Goal: Information Seeking & Learning: Learn about a topic

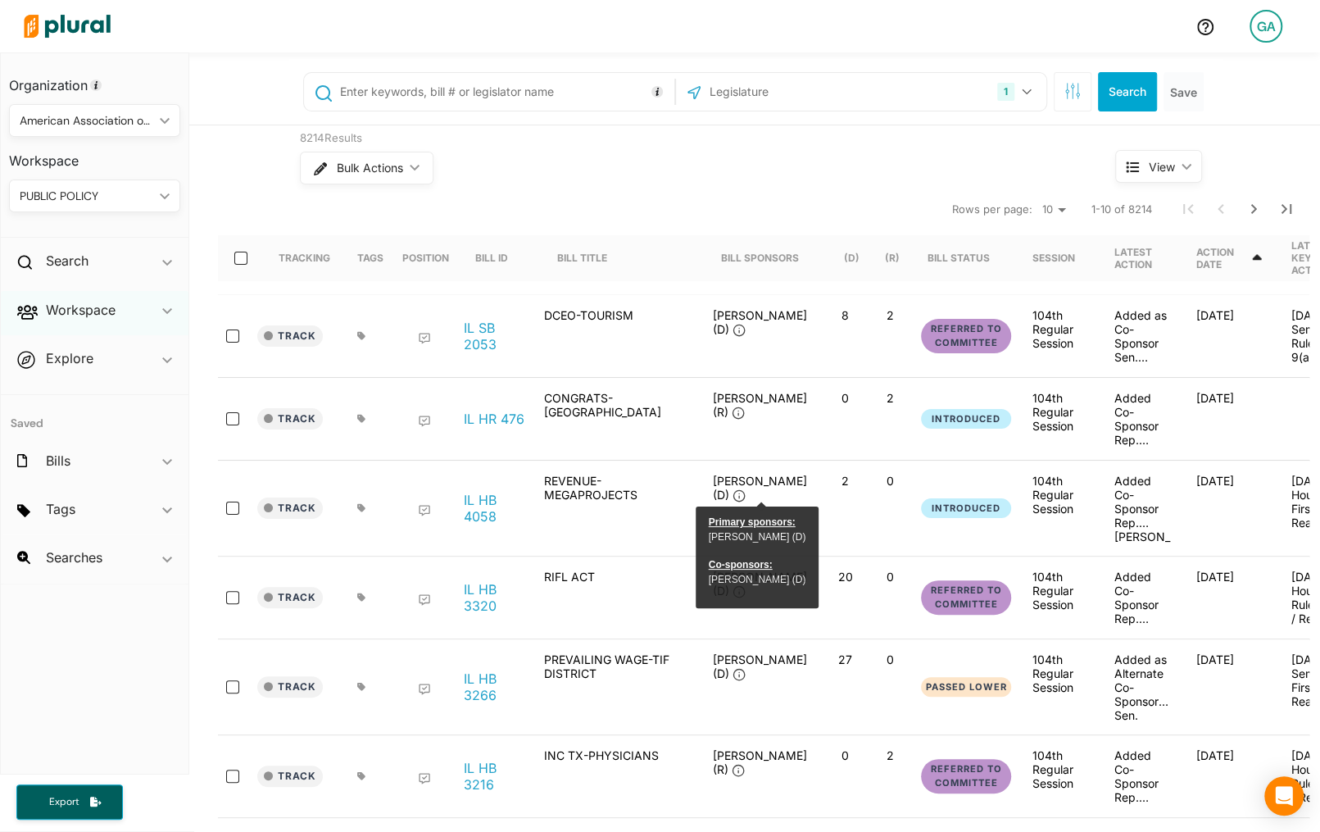
click at [85, 320] on div "Workspace ic_keyboard_arrow_down" at bounding box center [95, 313] width 188 height 44
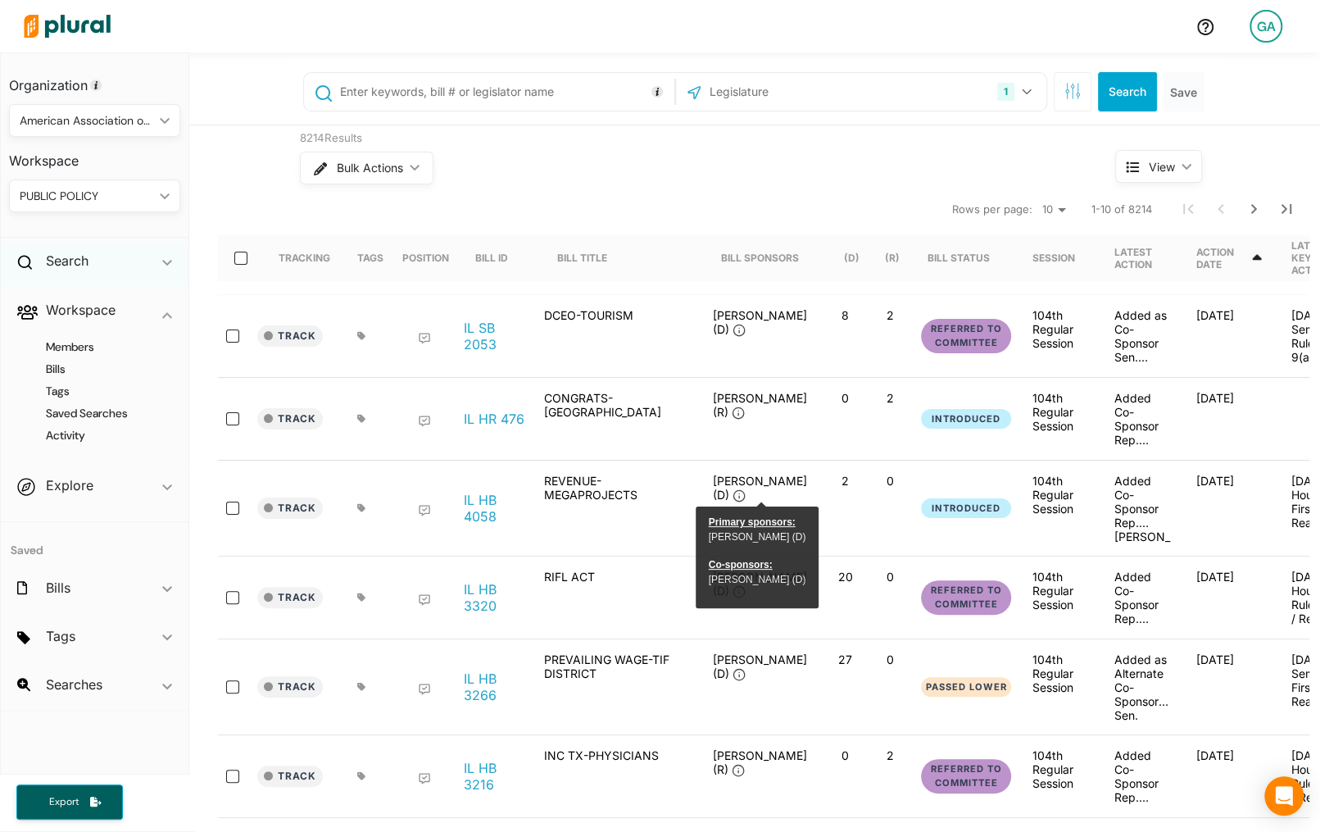
click at [123, 275] on div "Search ic_keyboard_arrow_down" at bounding box center [95, 264] width 188 height 44
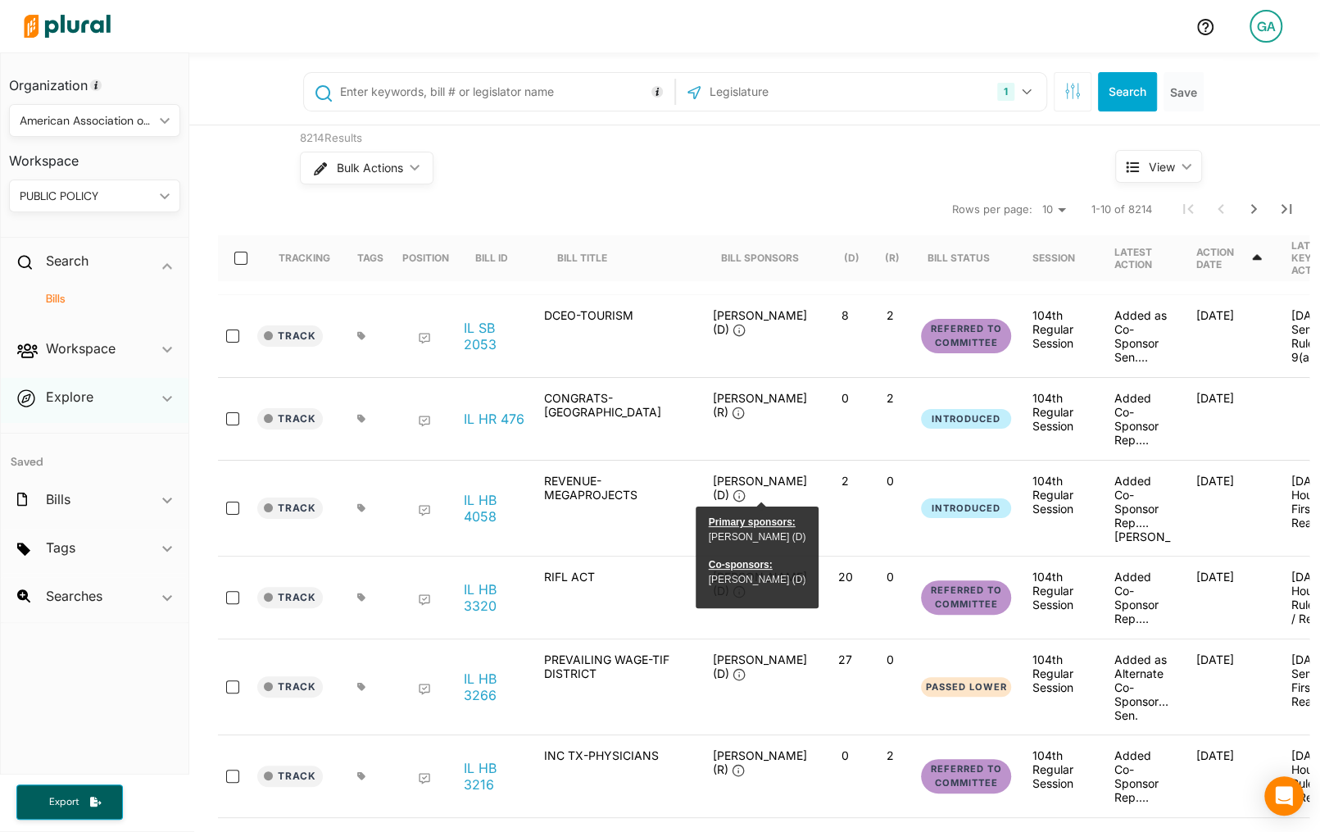
click at [108, 402] on div "Explore ic_keyboard_arrow_down" at bounding box center [95, 400] width 188 height 44
click at [57, 480] on div "Bills ic_keyboard_arrow_down" at bounding box center [95, 502] width 188 height 44
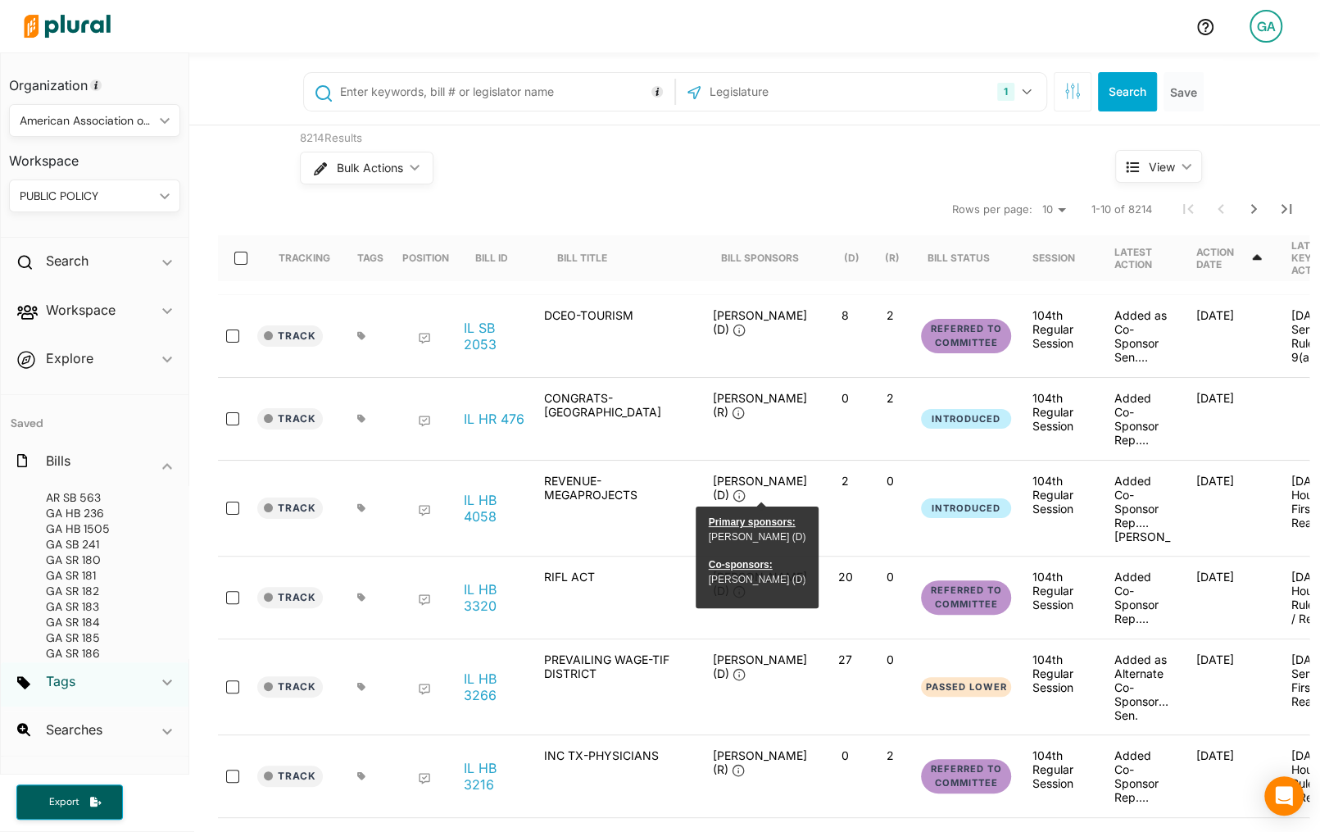
click at [72, 687] on h2 "Tags" at bounding box center [60, 681] width 29 height 18
click at [109, 723] on div "Searches ic_keyboard_arrow_down" at bounding box center [95, 732] width 188 height 44
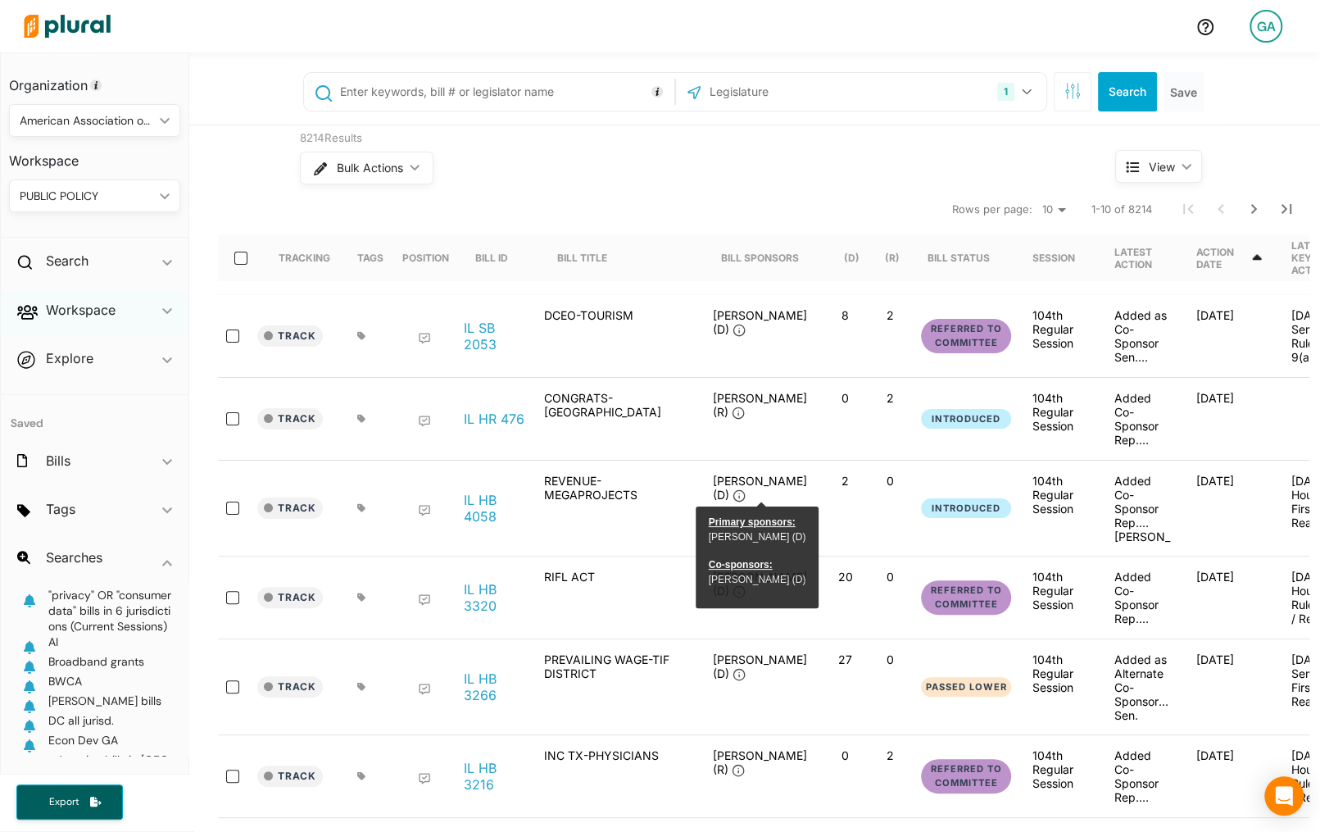
click at [116, 311] on div "Workspace ic_keyboard_arrow_down" at bounding box center [95, 313] width 188 height 44
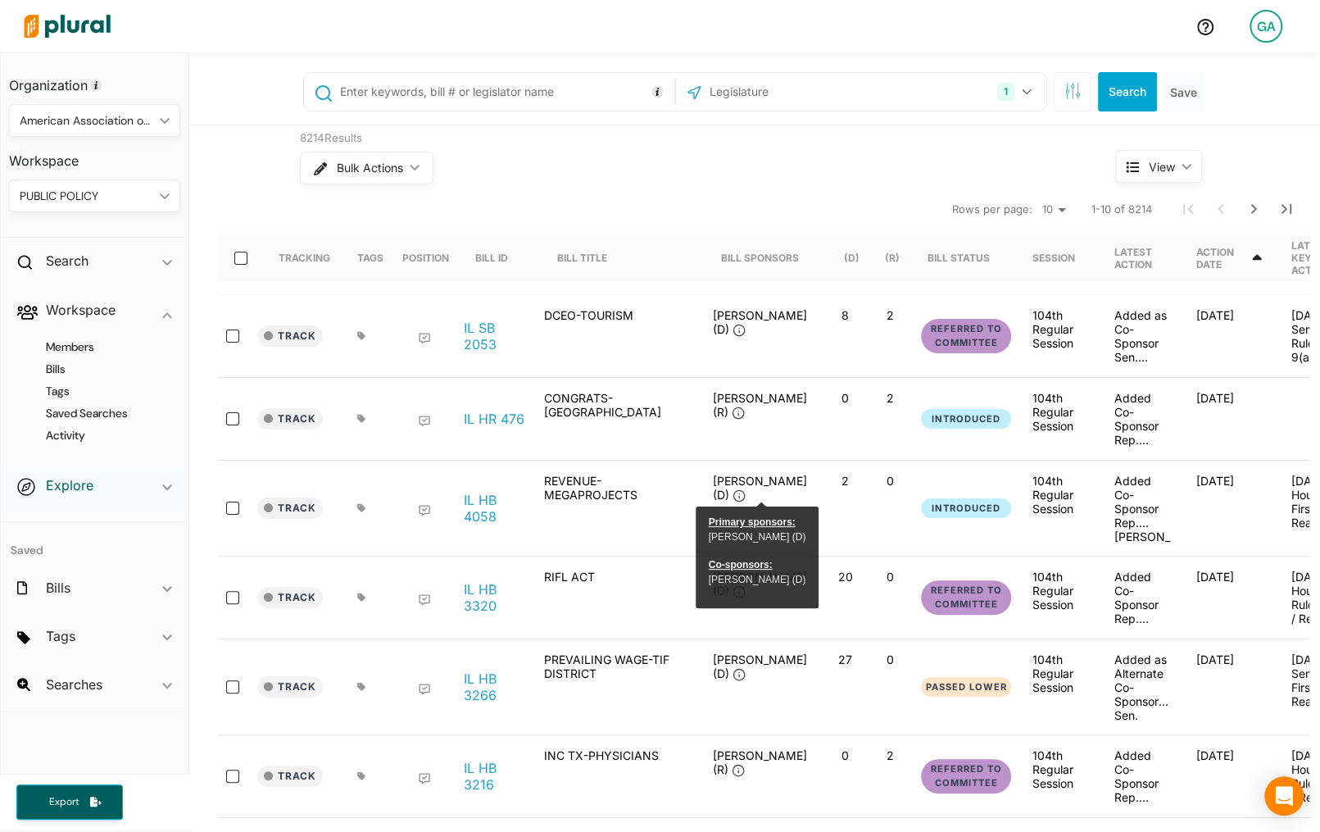
click at [74, 487] on h2 "Explore" at bounding box center [70, 485] width 48 height 18
click at [85, 392] on h4 "Overview" at bounding box center [98, 396] width 147 height 16
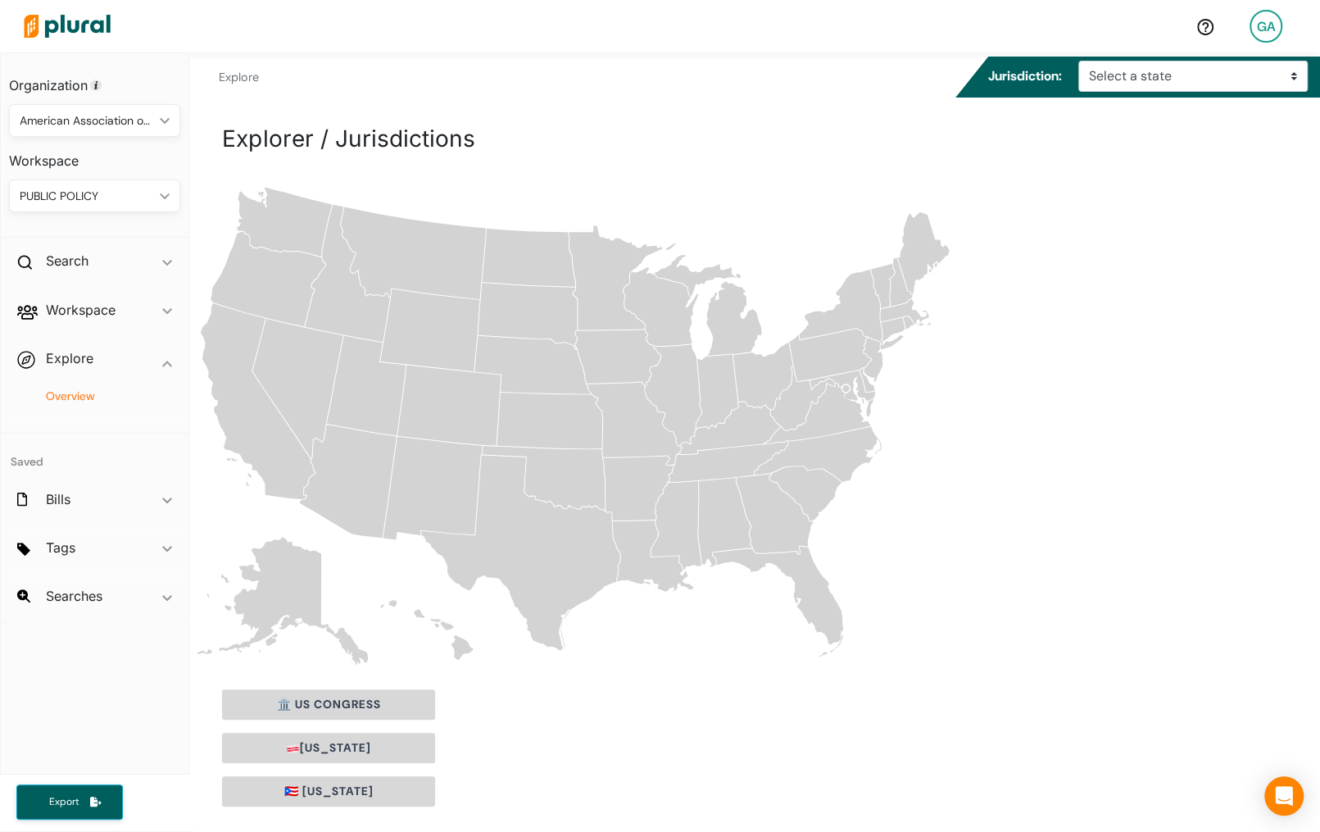
click at [536, 308] on icon "[US_STATE]" at bounding box center [527, 316] width 99 height 66
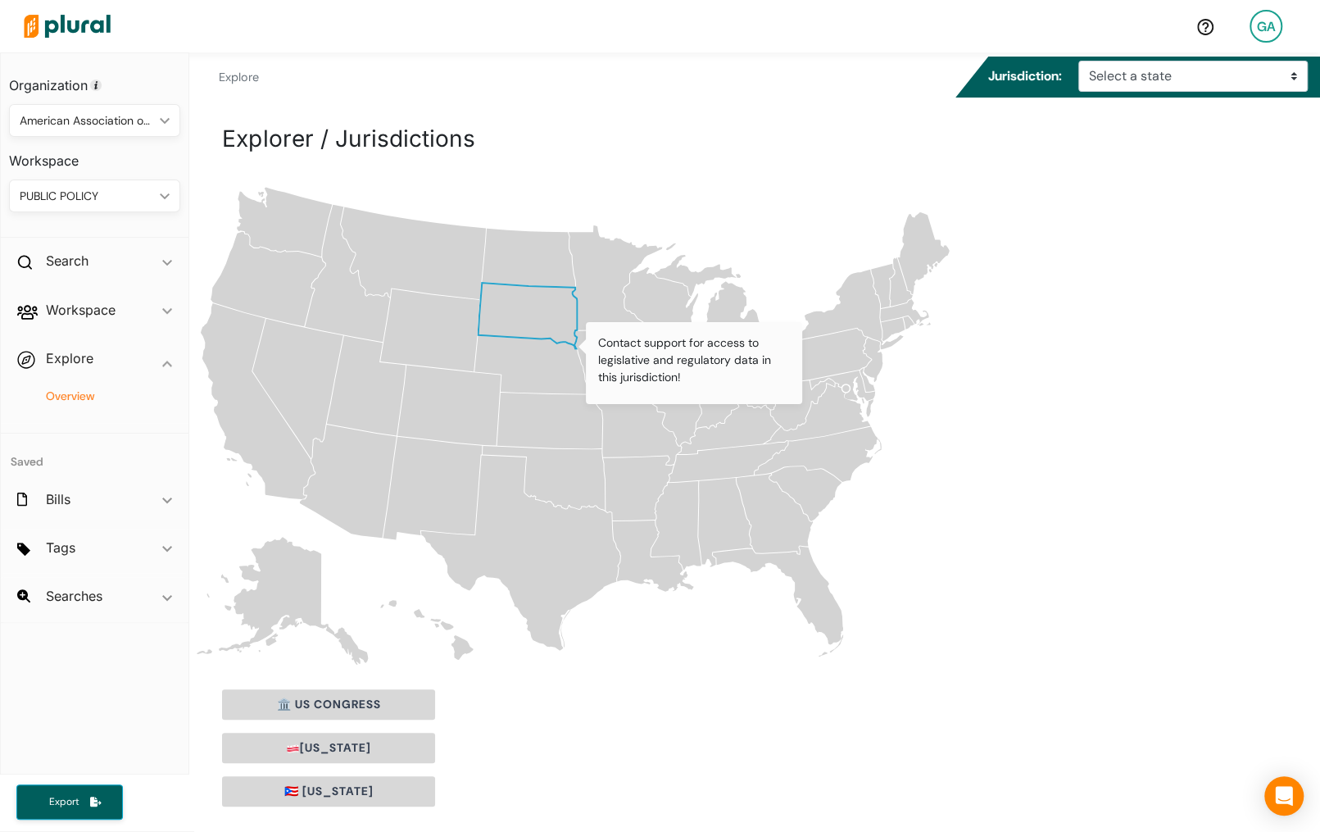
click at [540, 371] on icon "[US_STATE]" at bounding box center [533, 364] width 116 height 58
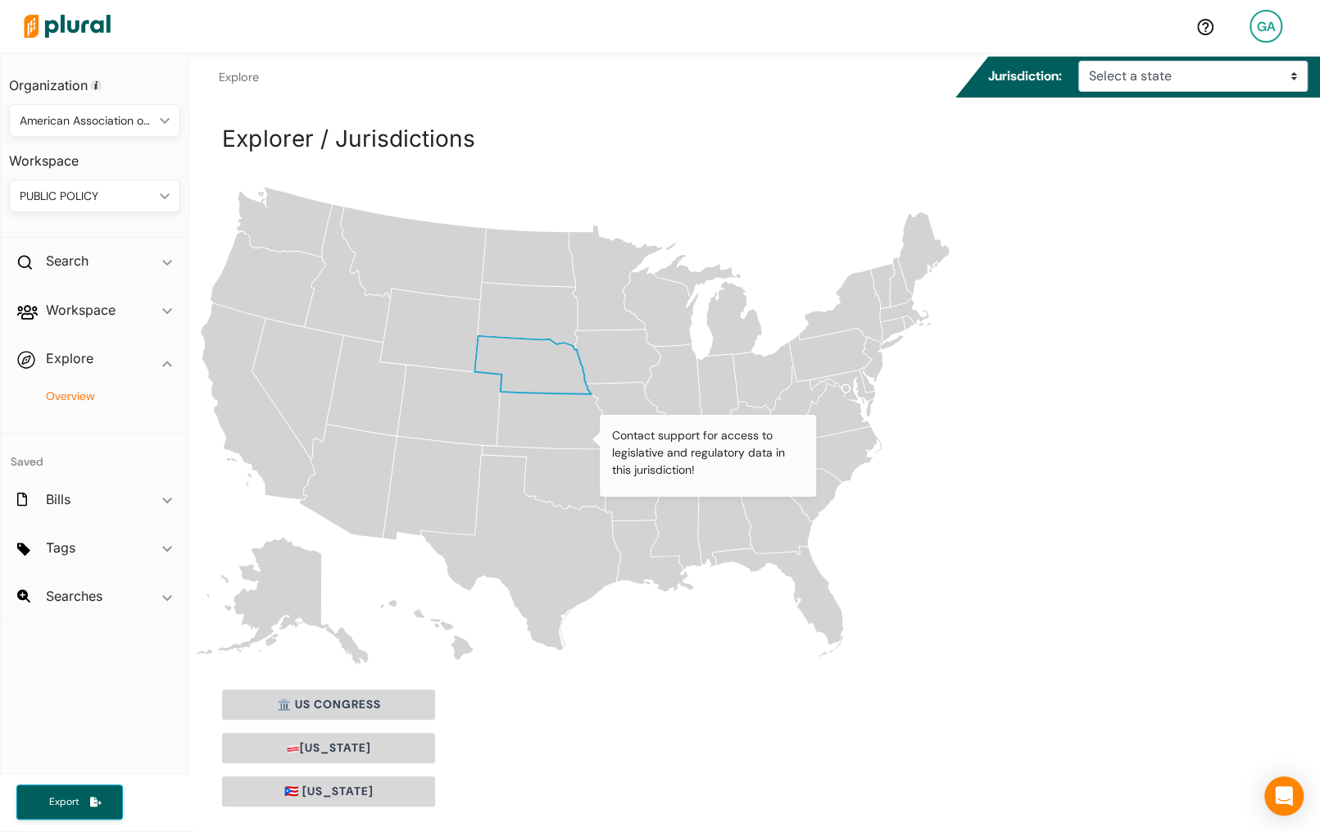
click at [548, 265] on icon "[US_STATE]" at bounding box center [529, 257] width 93 height 58
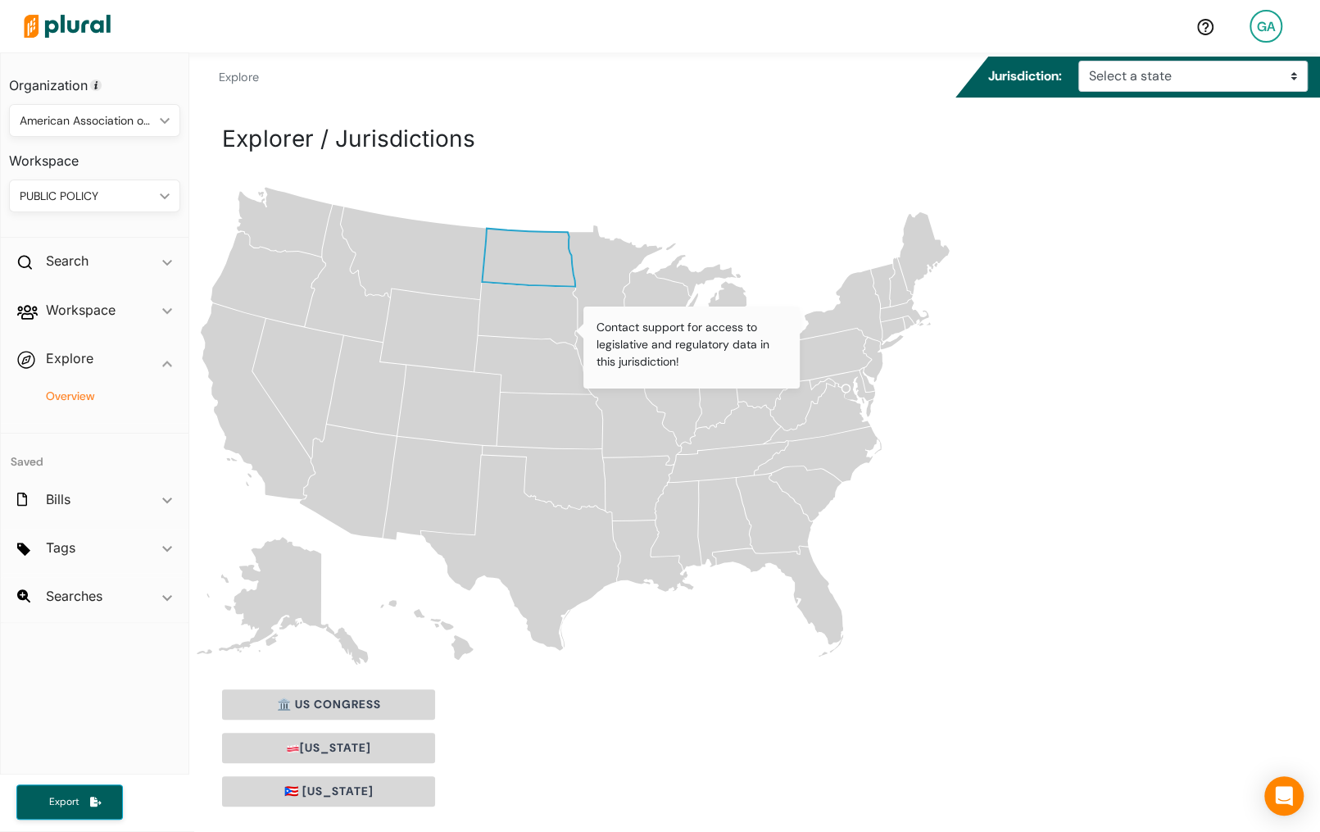
click at [609, 264] on icon "[US_STATE]" at bounding box center [615, 277] width 93 height 105
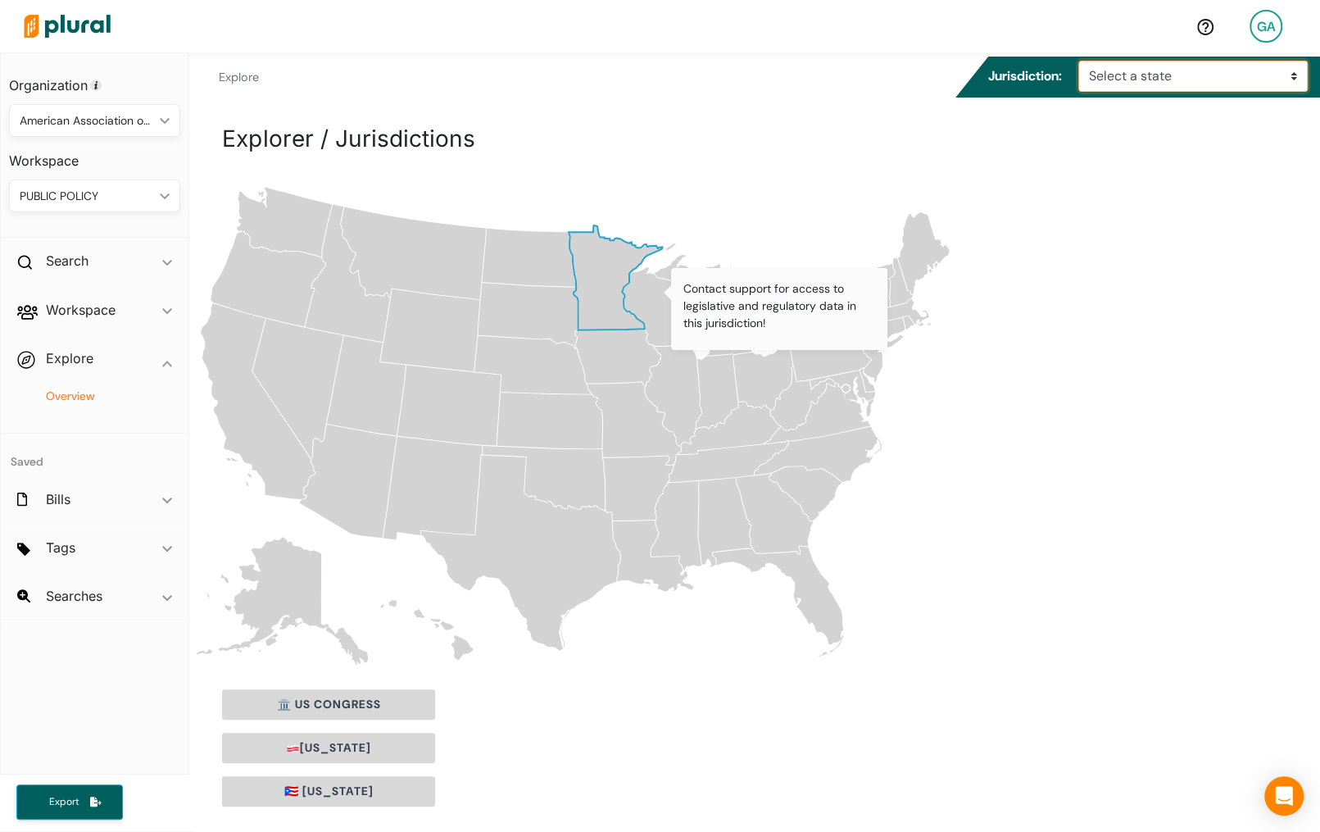
click at [1133, 84] on select "Select a state [US_STATE] [US_STATE] [US_STATE] [US_STATE] [US_STATE] [US_STATE…" at bounding box center [1192, 76] width 229 height 31
click at [467, 379] on icon "[US_STATE]" at bounding box center [448, 405] width 103 height 80
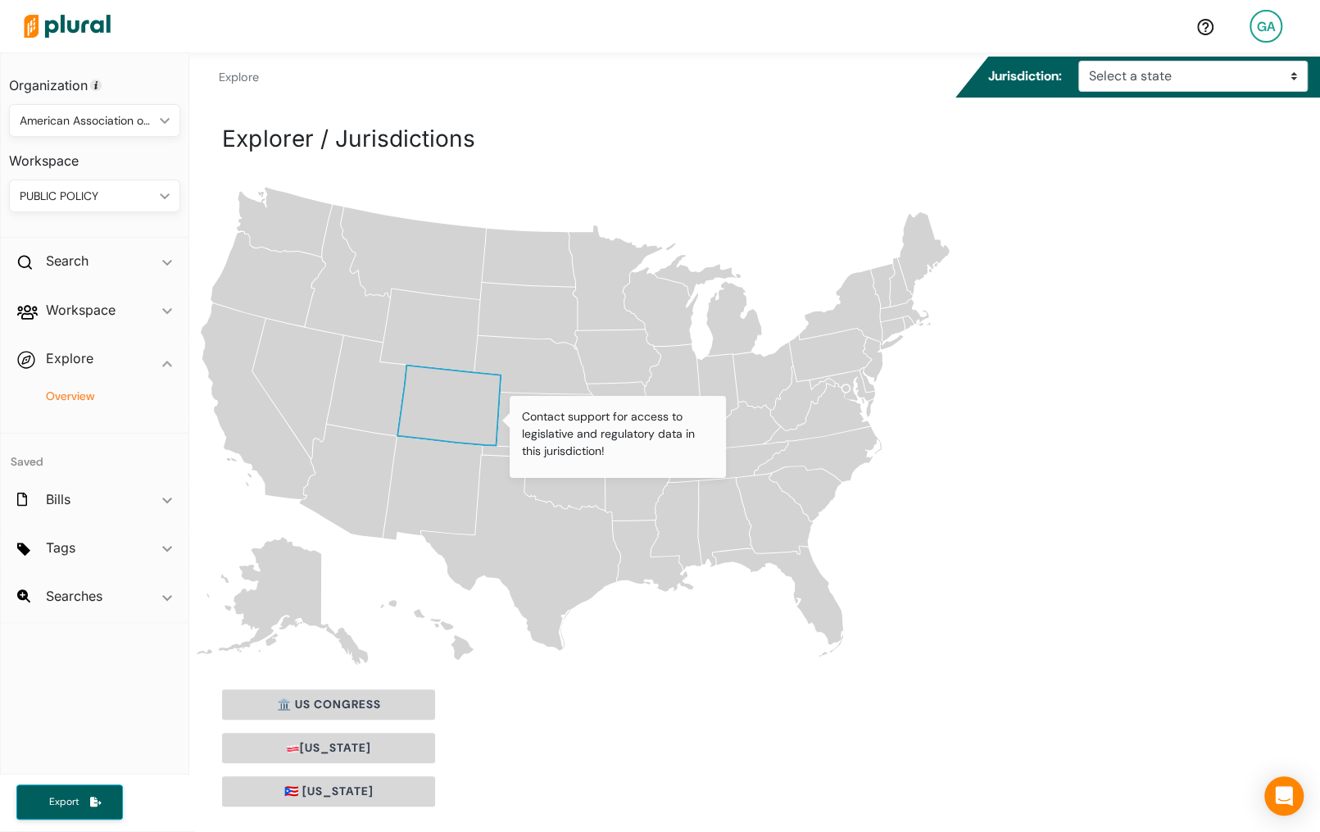
click at [1166, 58] on div "Jurisdiction: Select a state Alabama Alaska Arizona Arkansas California Colorad…" at bounding box center [1139, 77] width 369 height 41
click at [1162, 66] on select "Select a state [US_STATE] [US_STATE] [US_STATE] [US_STATE] [US_STATE] [US_STATE…" at bounding box center [1192, 76] width 229 height 31
click at [1083, 61] on select "Select a state [US_STATE] [US_STATE] [US_STATE] [US_STATE] [US_STATE] [US_STATE…" at bounding box center [1192, 76] width 229 height 31
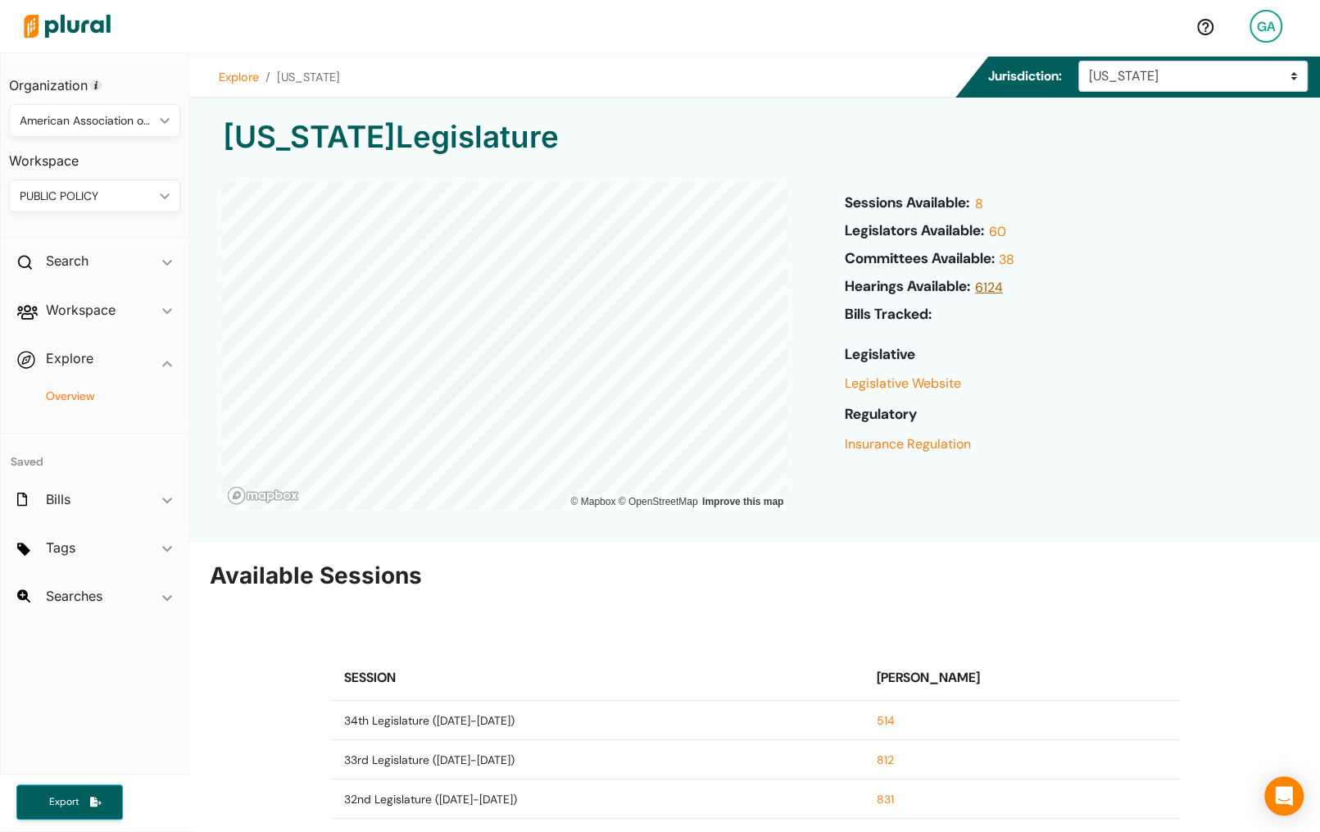
click at [1000, 286] on link "6124" at bounding box center [987, 292] width 32 height 28
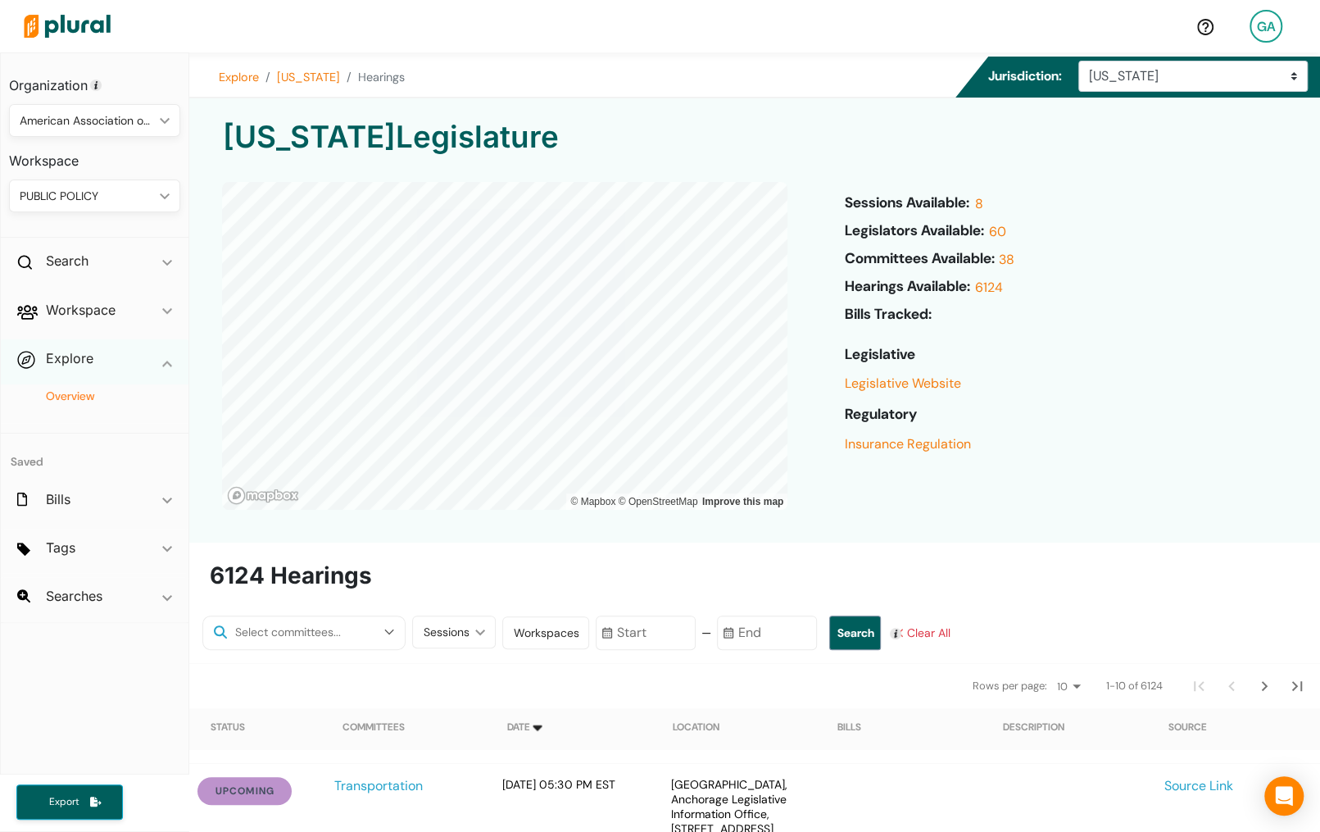
click at [170, 357] on span "ic_keyboard_arrow_down" at bounding box center [167, 361] width 10 height 25
click at [171, 357] on polygon at bounding box center [167, 359] width 10 height 6
click at [81, 394] on h4 "Overview" at bounding box center [98, 396] width 147 height 16
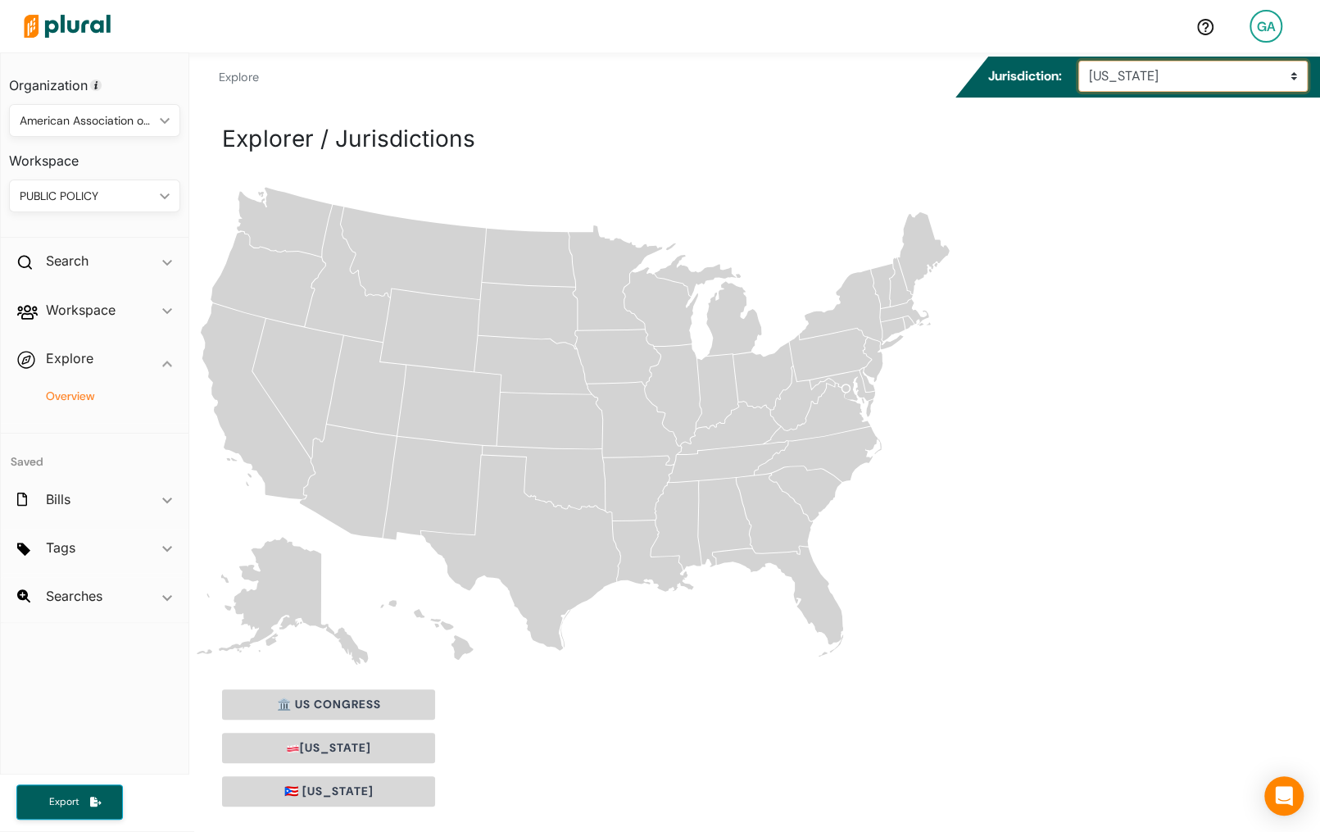
click at [1127, 87] on select "Select a state [US_STATE] [US_STATE] [US_STATE] [US_STATE] [US_STATE] [US_STATE…" at bounding box center [1192, 76] width 229 height 31
click at [1152, 90] on select "Select a state [US_STATE] [US_STATE] [US_STATE] [US_STATE] [US_STATE] [US_STATE…" at bounding box center [1192, 76] width 229 height 31
select select "az"
click at [1083, 61] on select "Select a state [US_STATE] [US_STATE] [US_STATE] [US_STATE] [US_STATE] [US_STATE…" at bounding box center [1192, 76] width 229 height 31
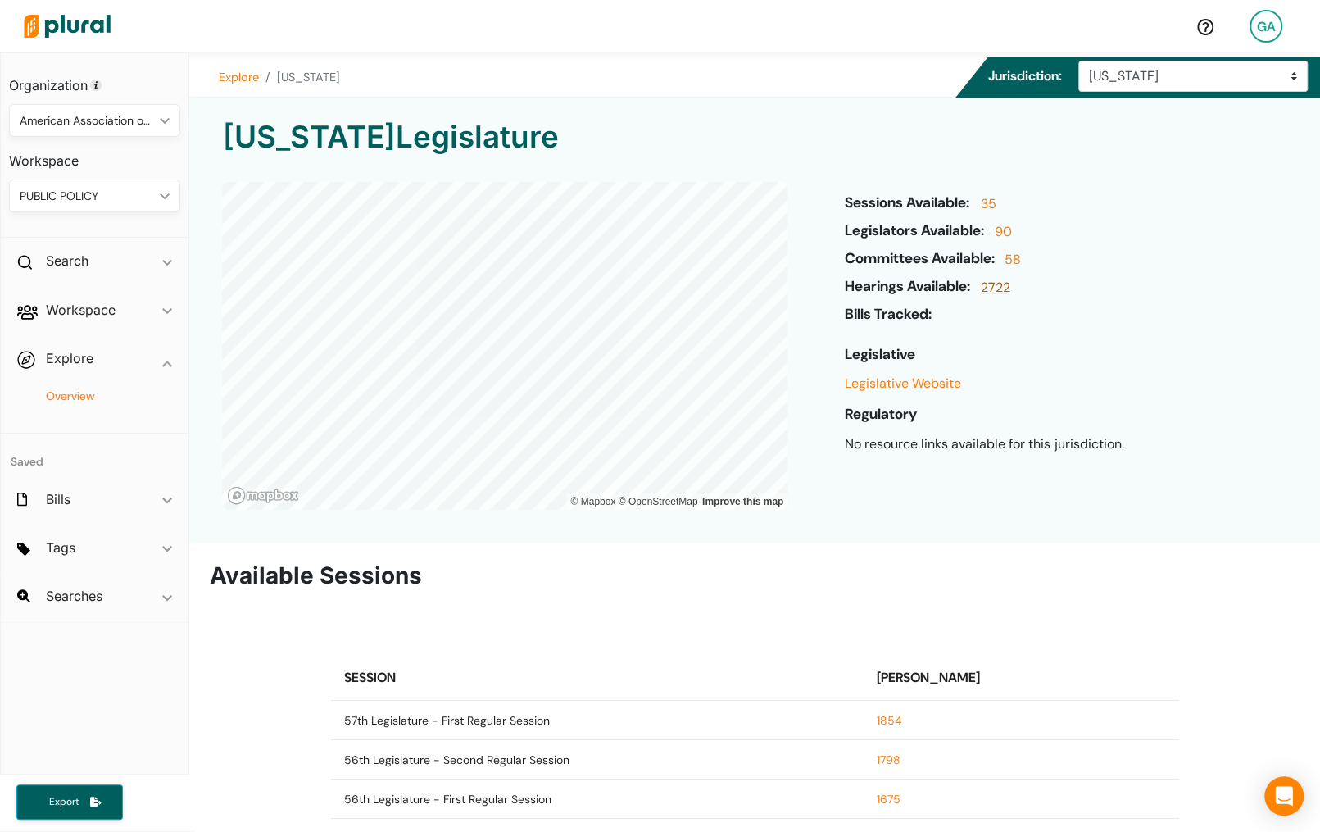
click at [1008, 288] on link "2722" at bounding box center [994, 292] width 34 height 28
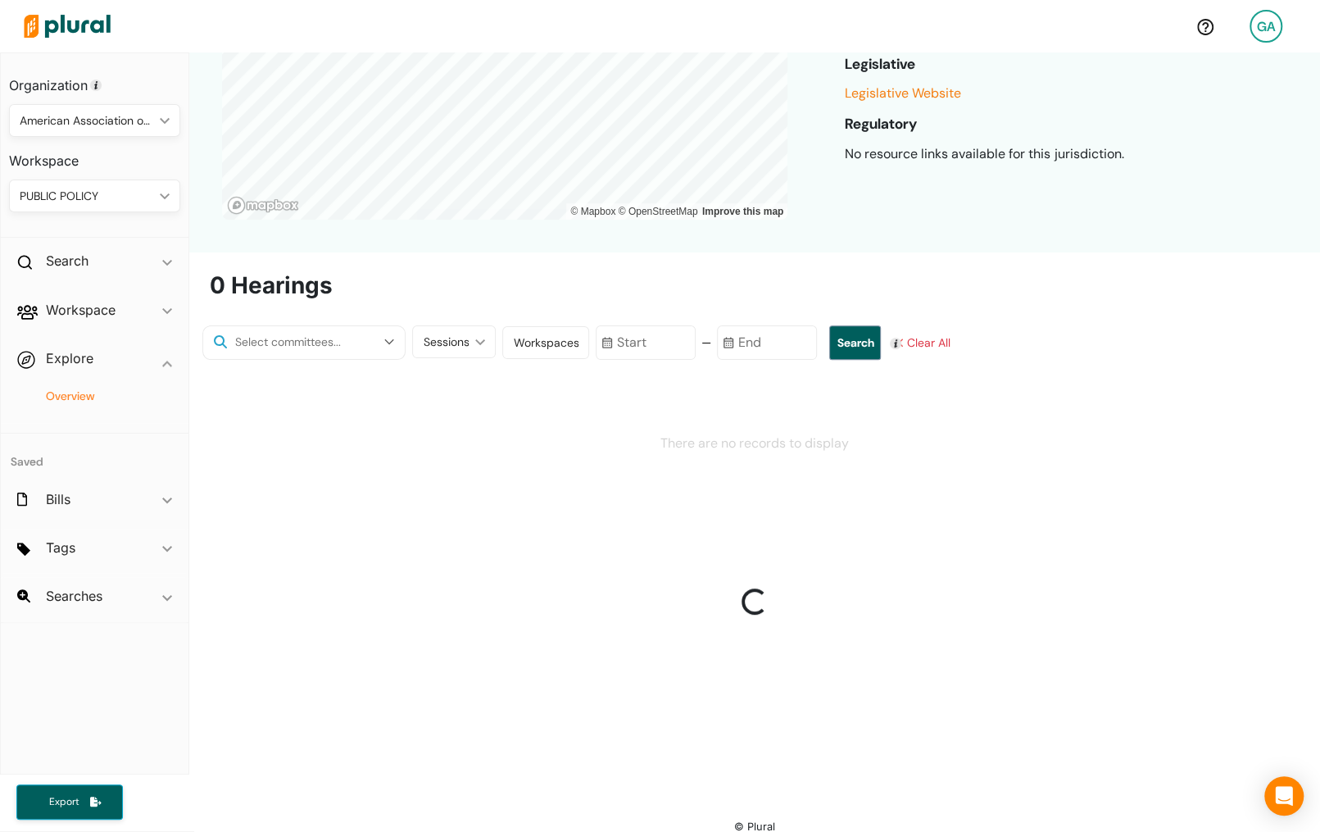
scroll to position [306, 0]
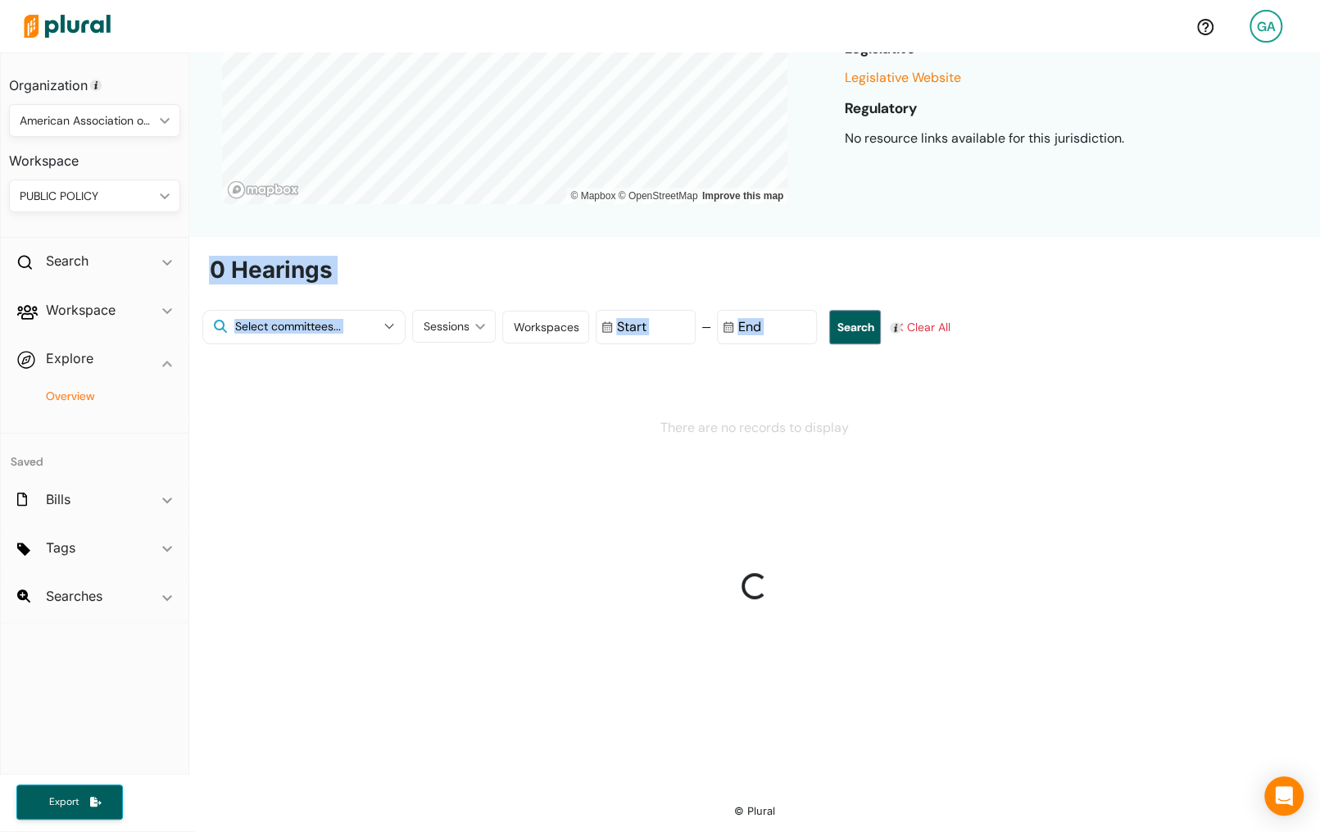
drag, startPoint x: 215, startPoint y: 269, endPoint x: 1036, endPoint y: 743, distance: 947.4
click at [1036, 743] on div "0 Hearings Natural Resources, Energy and Water Military Affairs and Border Secu…" at bounding box center [754, 514] width 1131 height 517
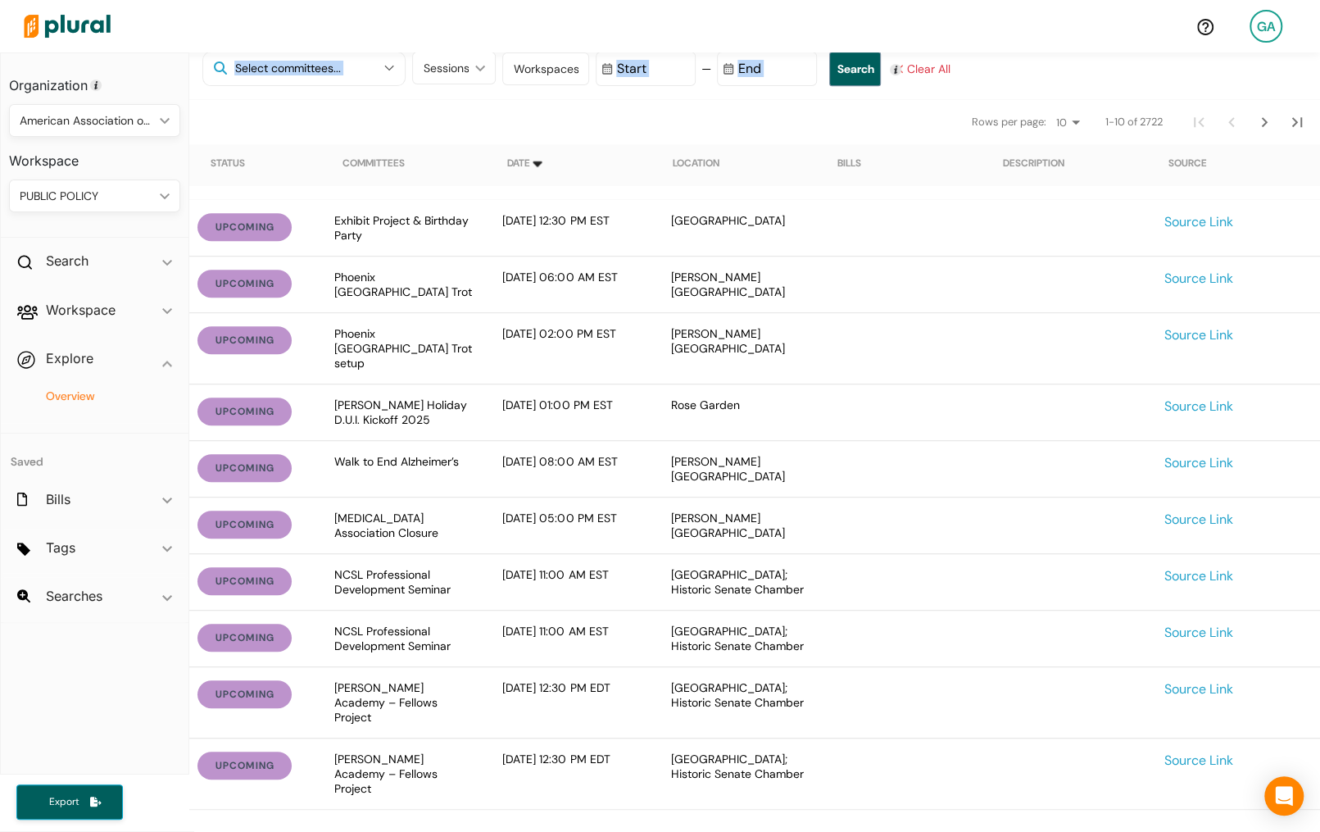
scroll to position [519, 0]
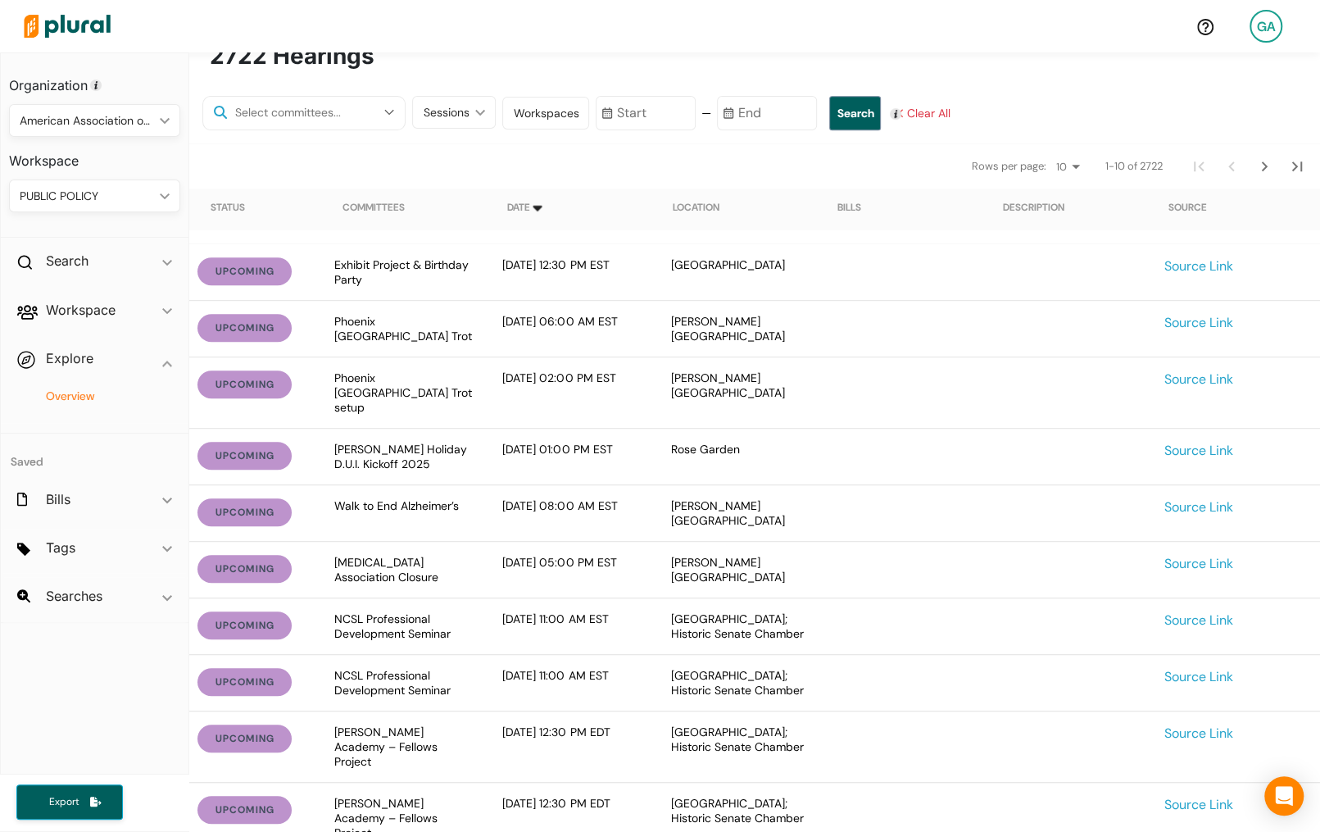
click at [1021, 81] on div "2722 Hearings Natural Resources, Energy and Water Military Affairs and Border S…" at bounding box center [754, 449] width 1131 height 812
click at [538, 116] on div "Workspaces" at bounding box center [546, 113] width 66 height 17
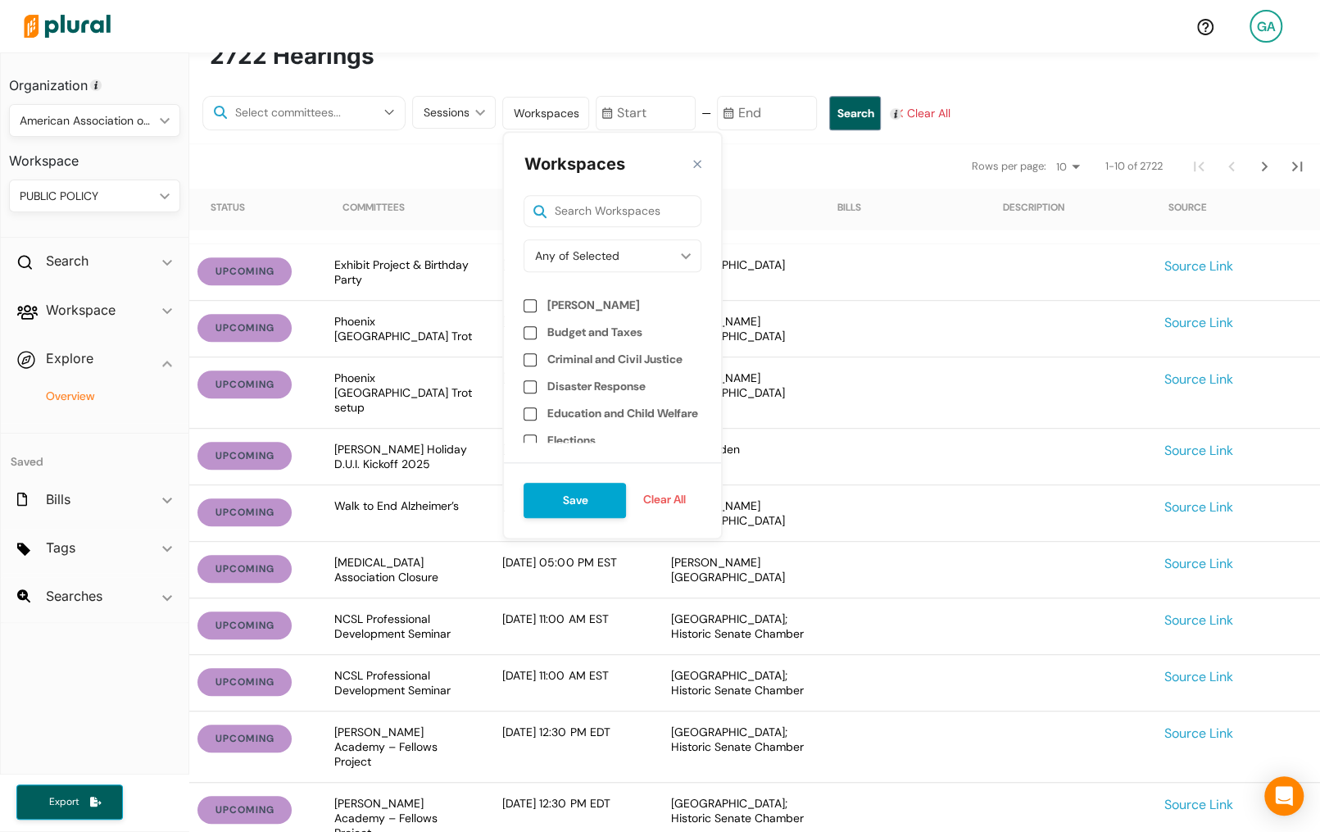
click at [403, 153] on nav "Rows per page: 10 20 50 1-10 of 2722" at bounding box center [754, 166] width 1131 height 46
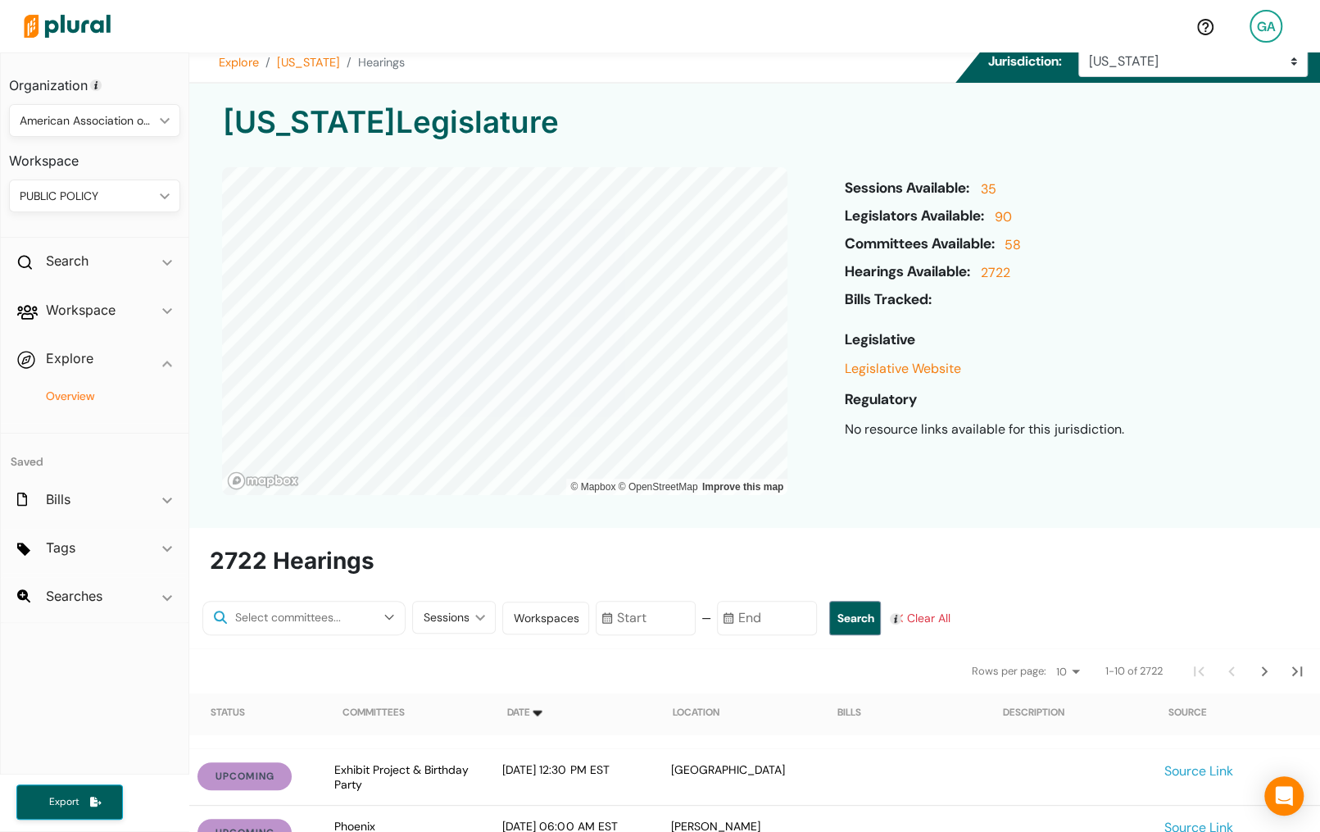
scroll to position [13, 0]
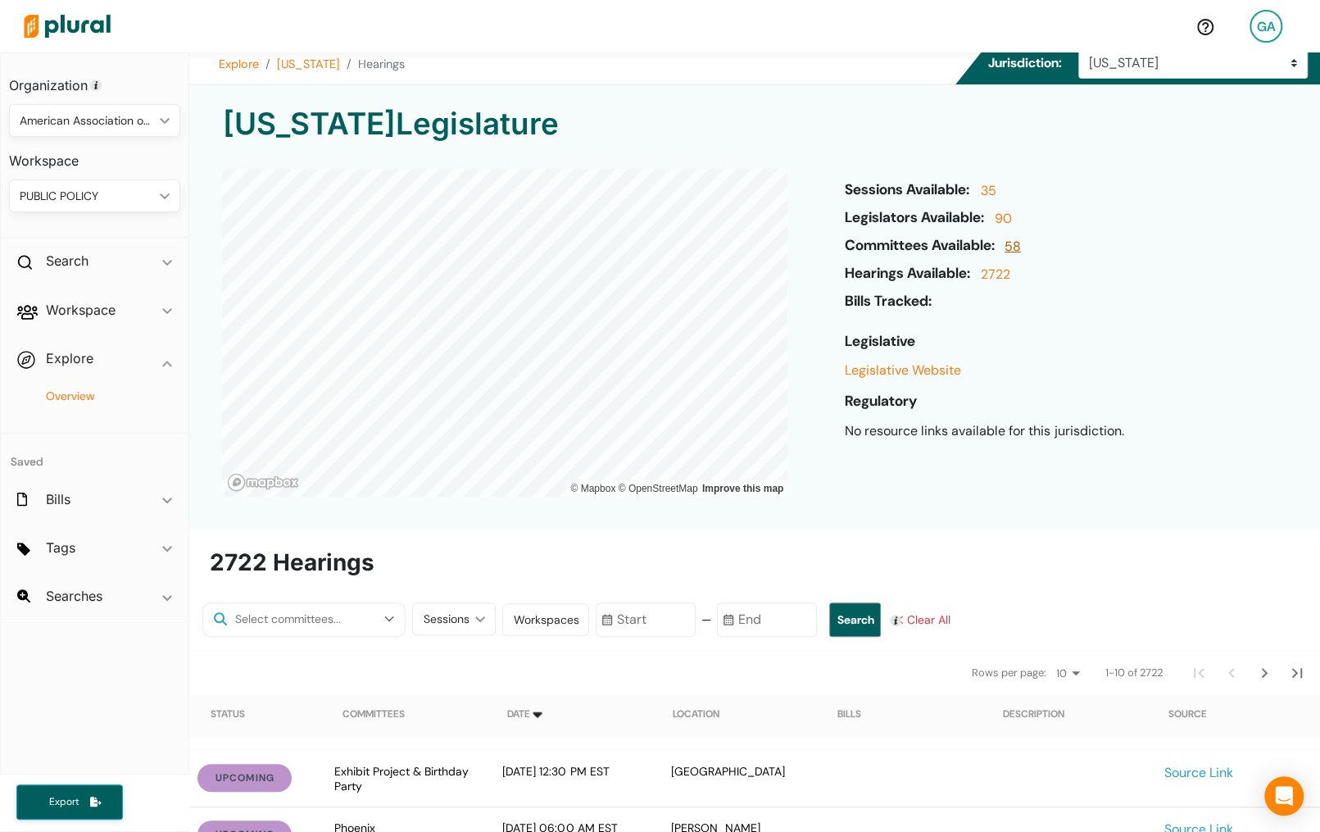
click at [1014, 244] on link "58" at bounding box center [1010, 251] width 20 height 28
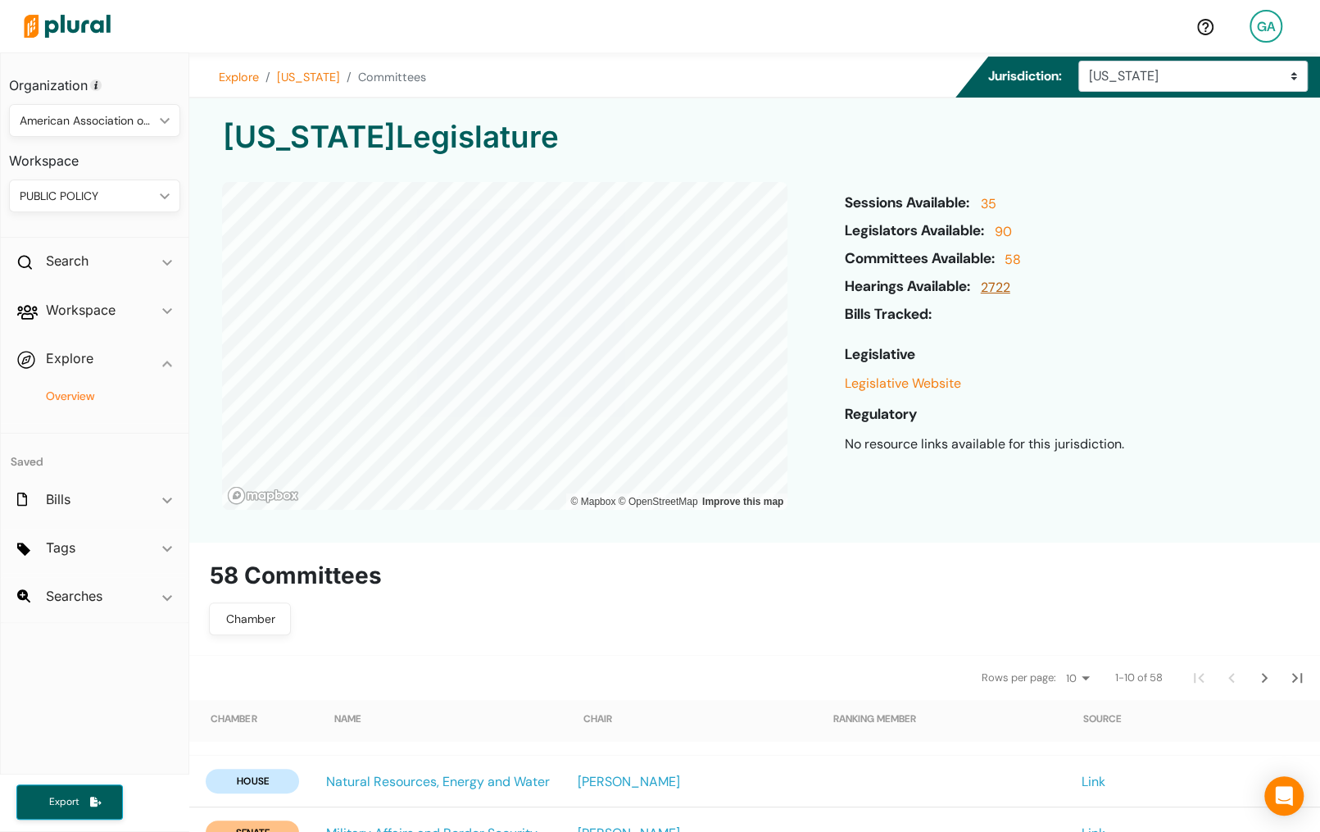
click at [1003, 292] on link "2722" at bounding box center [994, 292] width 34 height 28
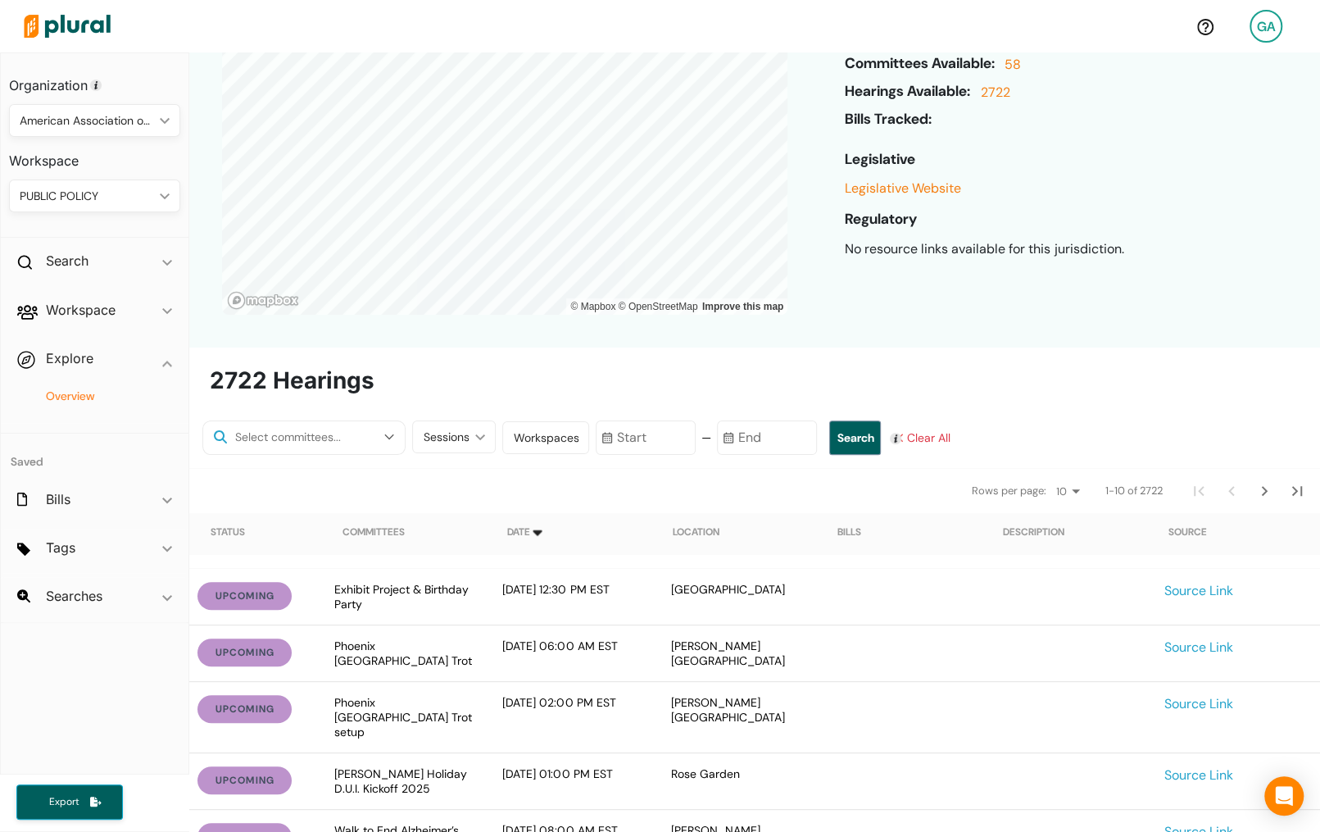
scroll to position [103, 0]
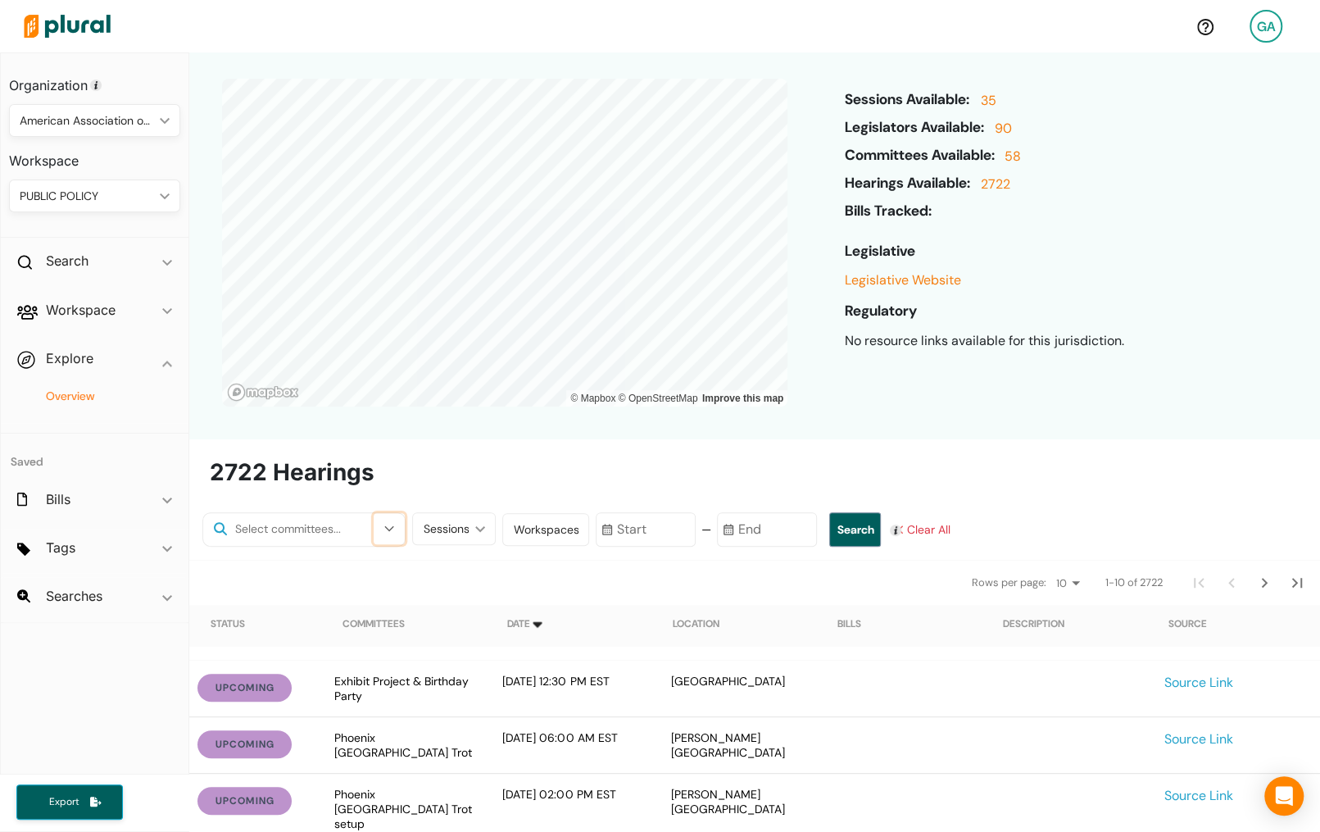
click at [374, 518] on button "button" at bounding box center [389, 528] width 31 height 31
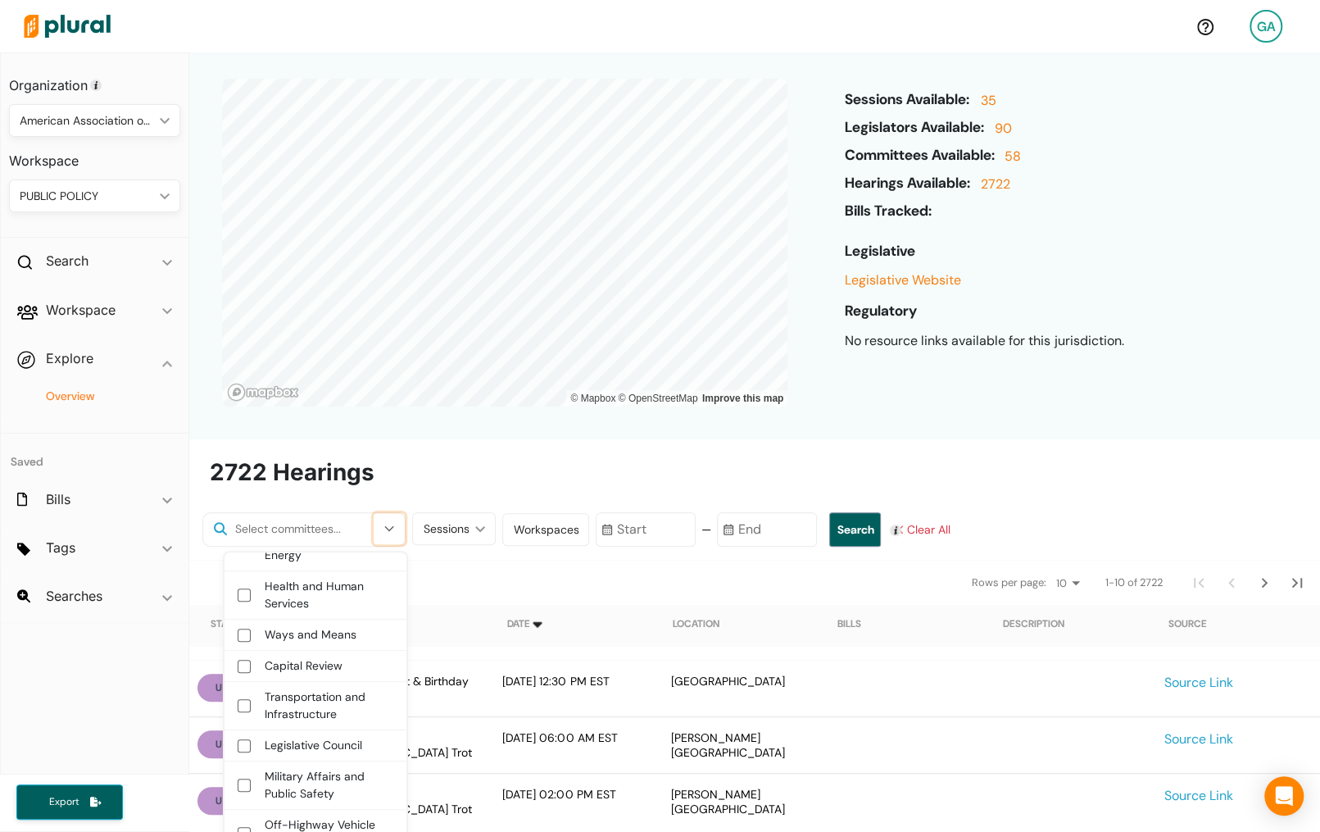
scroll to position [1863, 0]
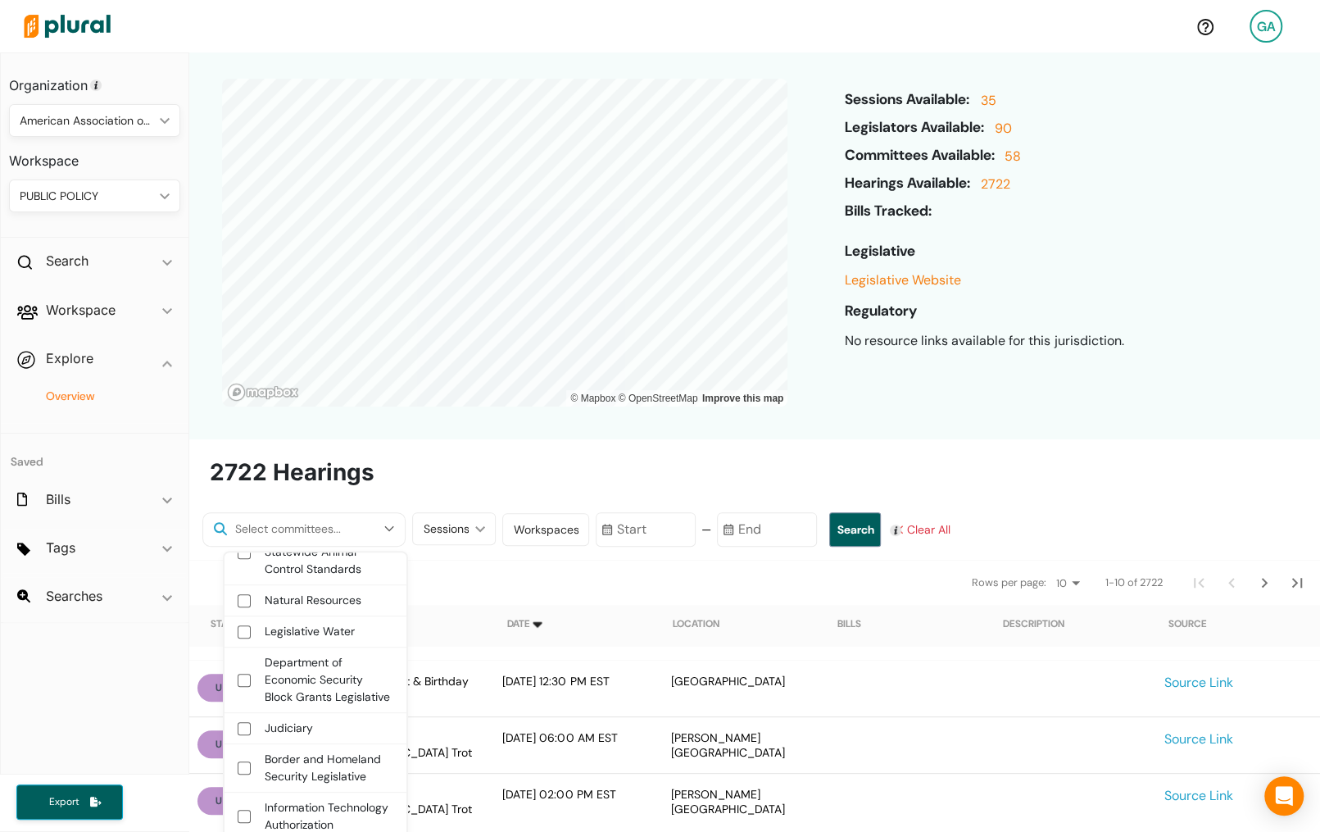
click at [509, 567] on nav "Rows per page: 10 20 50 1-10 of 2722" at bounding box center [754, 582] width 1131 height 46
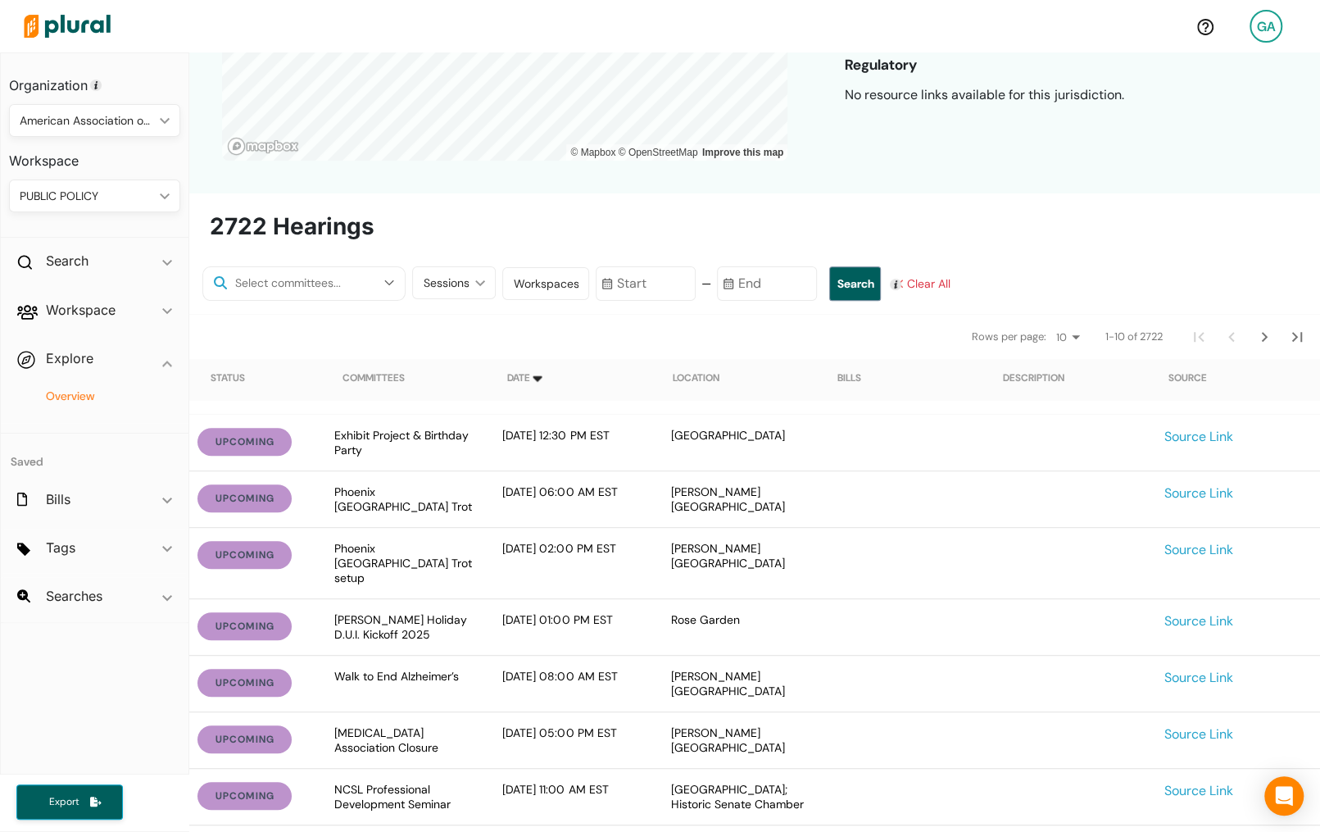
scroll to position [343, 0]
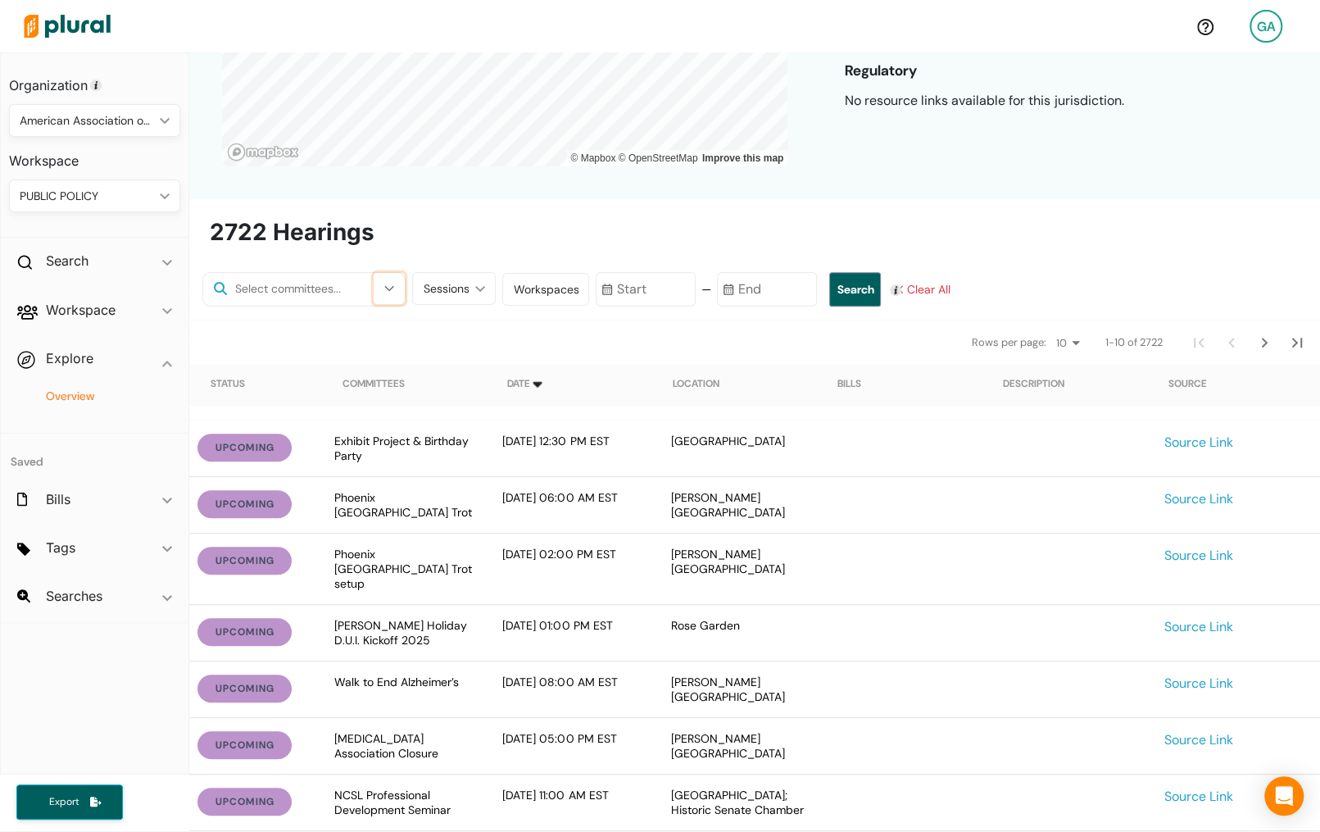
click at [384, 285] on icon "button" at bounding box center [389, 288] width 10 height 7
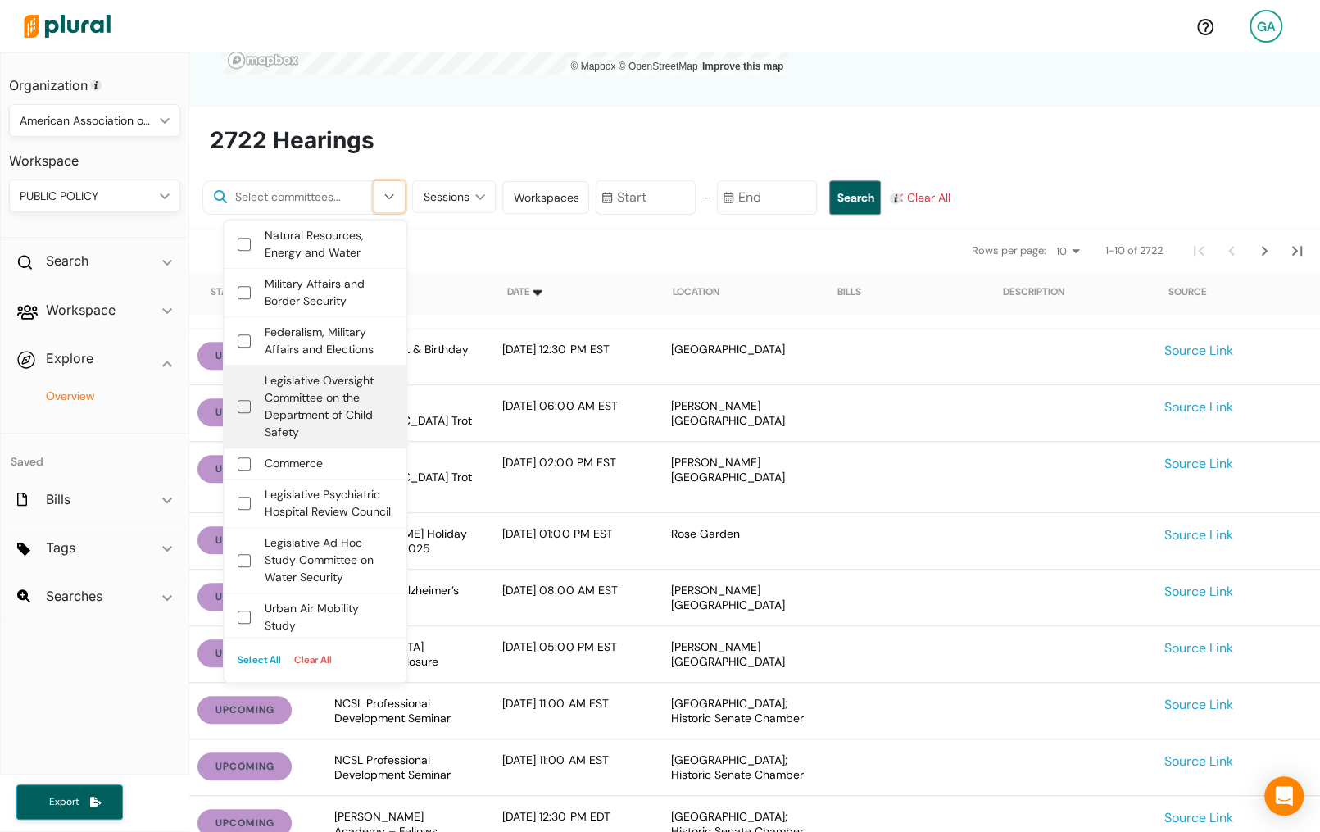
scroll to position [403, 0]
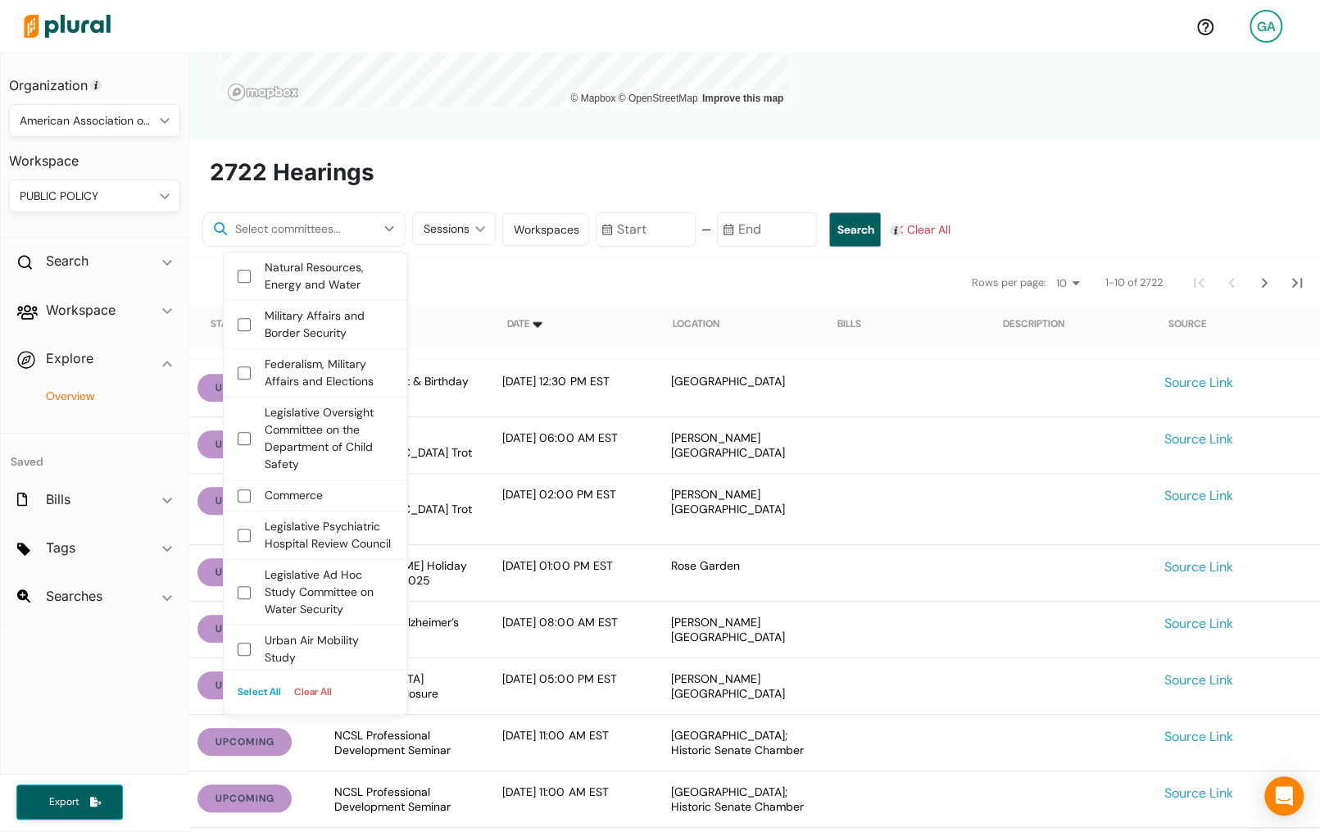
click at [274, 226] on input "text" at bounding box center [302, 229] width 143 height 19
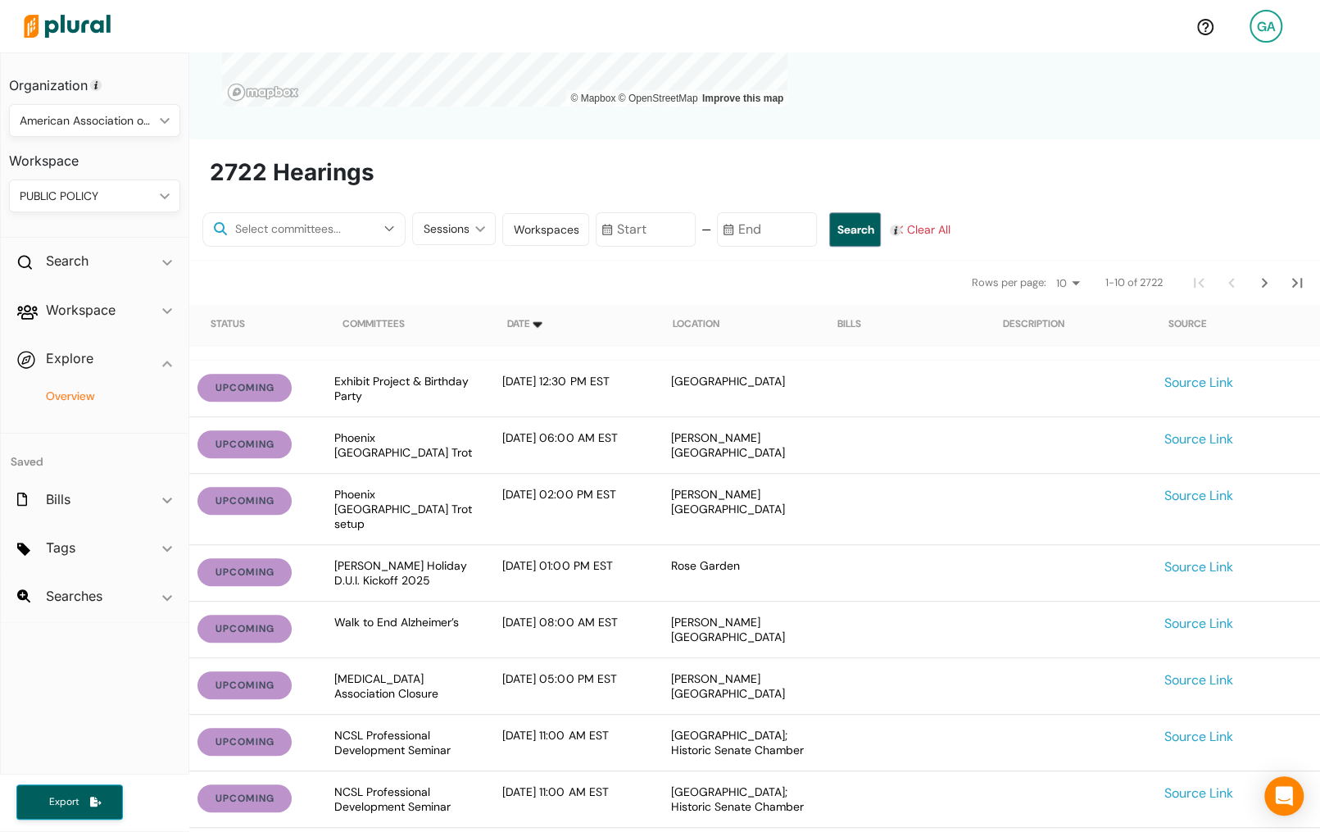
click at [456, 261] on nav "Rows per page: 10 20 50 1-10 of 2722" at bounding box center [754, 282] width 1131 height 46
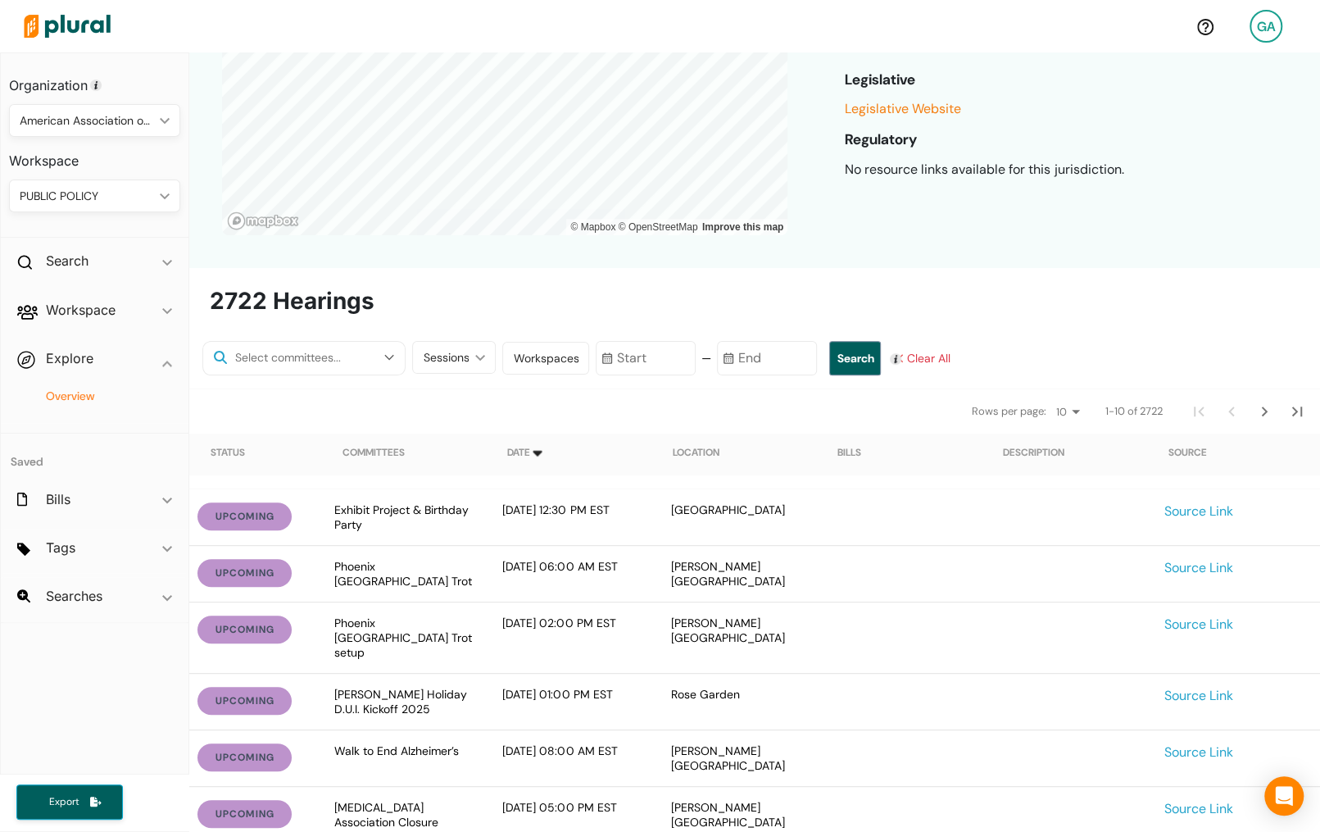
scroll to position [272, 0]
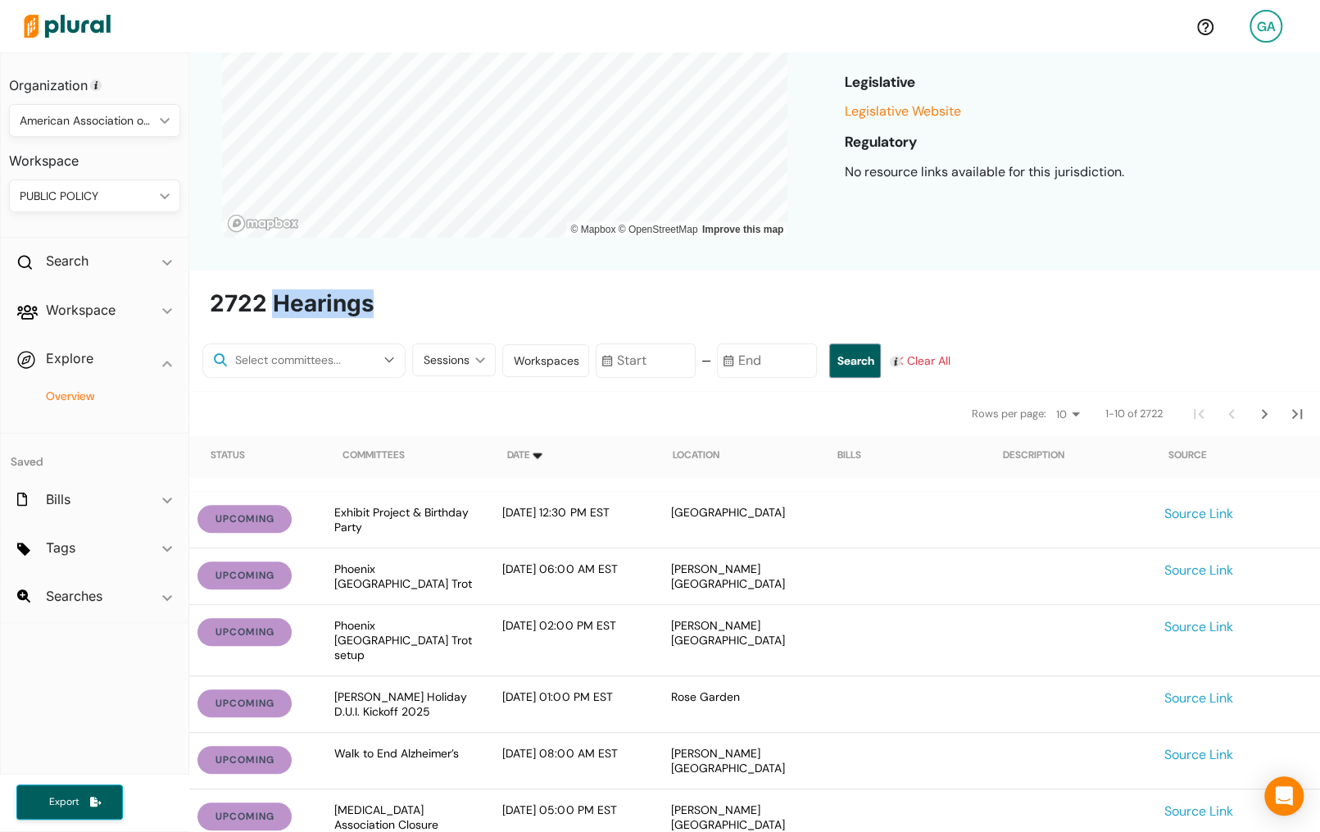
drag, startPoint x: 274, startPoint y: 304, endPoint x: 382, endPoint y: 304, distance: 107.3
click at [379, 304] on div "2722 Hearings" at bounding box center [754, 307] width 1091 height 34
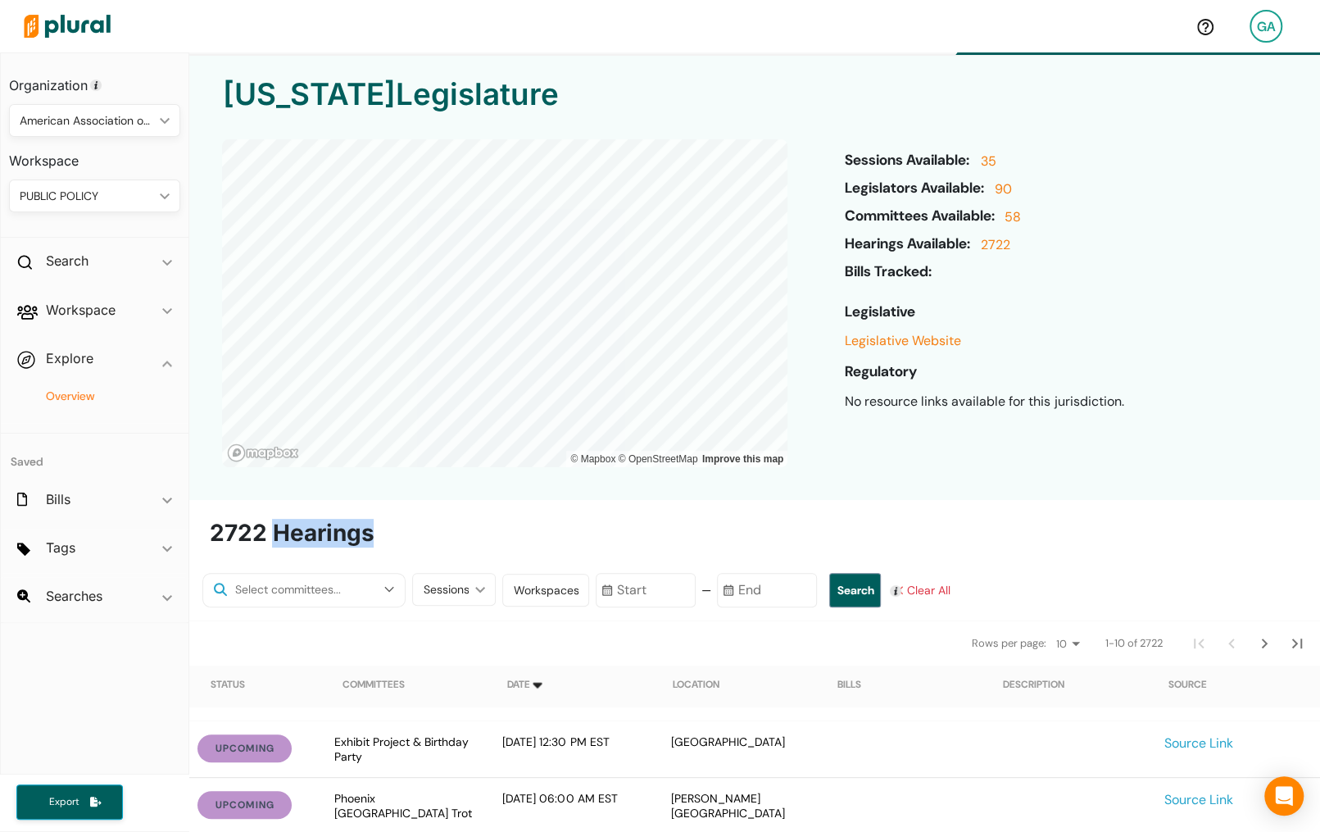
scroll to position [0, 0]
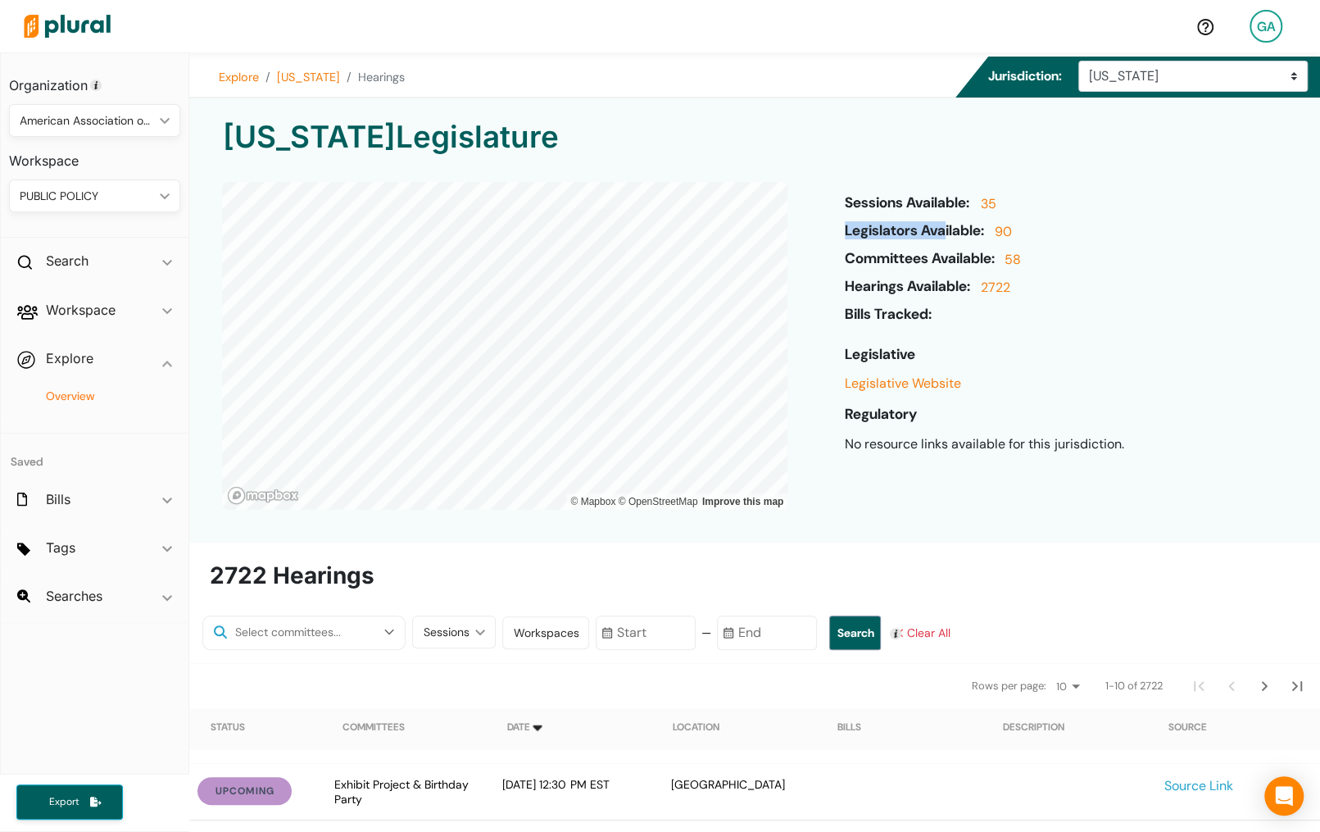
drag, startPoint x: 848, startPoint y: 230, endPoint x: 950, endPoint y: 230, distance: 102.4
click at [950, 230] on h6 "Legislators Available:" at bounding box center [917, 232] width 145 height 21
click at [963, 230] on h6 "Legislators Available:" at bounding box center [917, 232] width 145 height 21
drag, startPoint x: 880, startPoint y: 232, endPoint x: 935, endPoint y: 258, distance: 60.8
click at [935, 258] on div "Sessions Available: 35 Legislators Available: 90 Committees Available: 58 Heari…" at bounding box center [955, 356] width 336 height 373
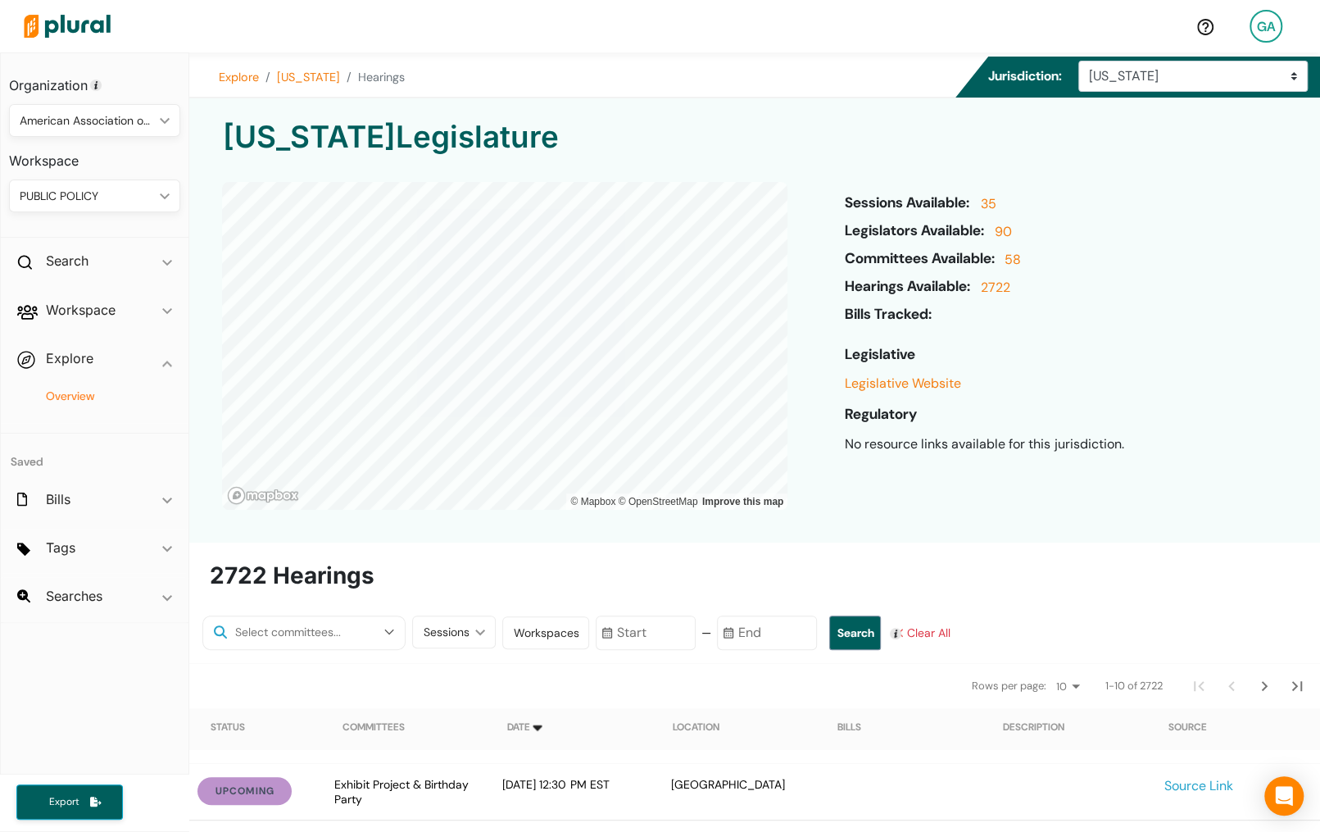
click at [945, 258] on h6 "Committees Available:" at bounding box center [923, 260] width 156 height 21
drag, startPoint x: 855, startPoint y: 261, endPoint x: 979, endPoint y: 261, distance: 123.7
click at [979, 261] on h6 "Committees Available:" at bounding box center [923, 260] width 156 height 21
click at [977, 261] on h6 "Committees Available:" at bounding box center [923, 260] width 156 height 21
drag, startPoint x: 859, startPoint y: 264, endPoint x: 968, endPoint y: 255, distance: 110.2
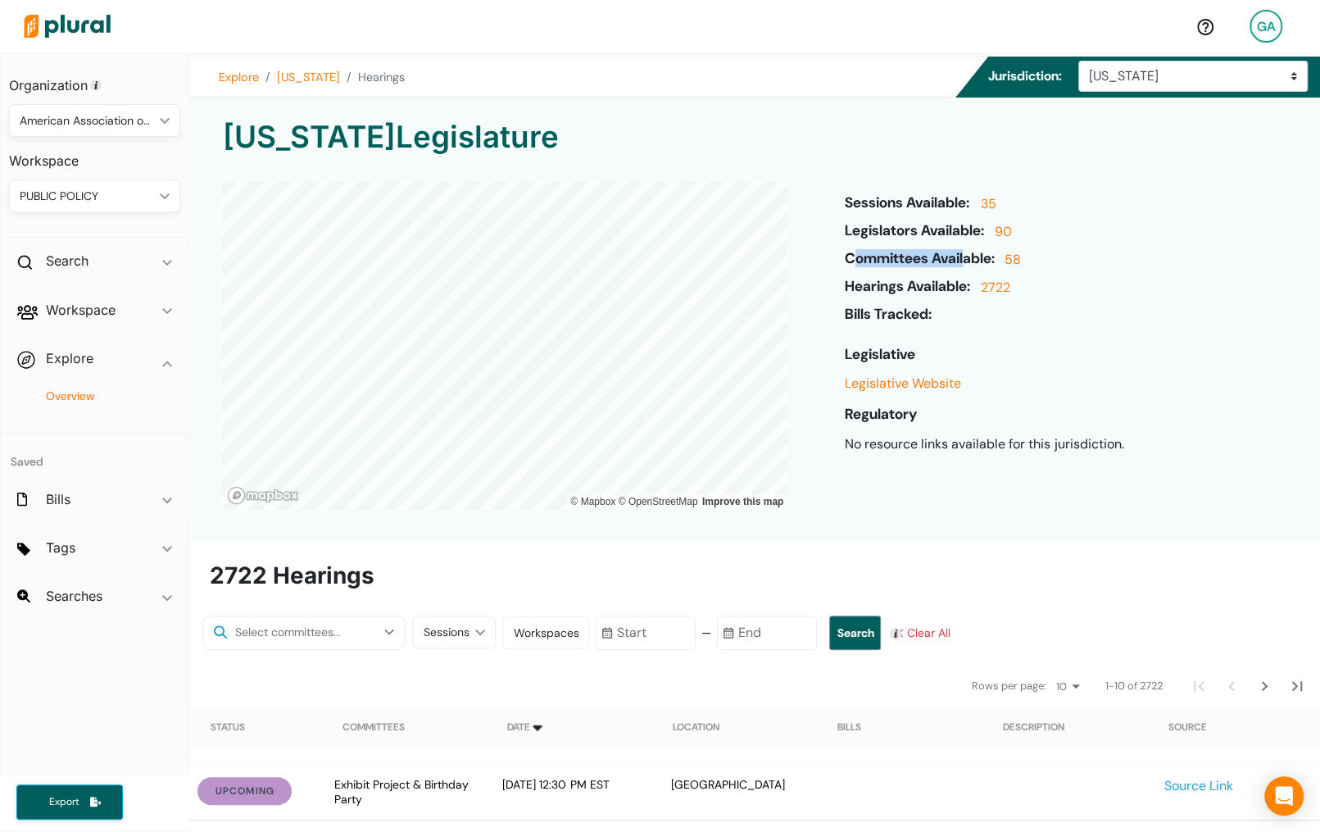
click at [968, 255] on h6 "Committees Available:" at bounding box center [923, 260] width 156 height 21
drag, startPoint x: 867, startPoint y: 231, endPoint x: 963, endPoint y: 238, distance: 97.0
click at [963, 238] on h6 "Legislators Available:" at bounding box center [917, 232] width 145 height 21
click at [1021, 257] on link "58" at bounding box center [1010, 264] width 20 height 28
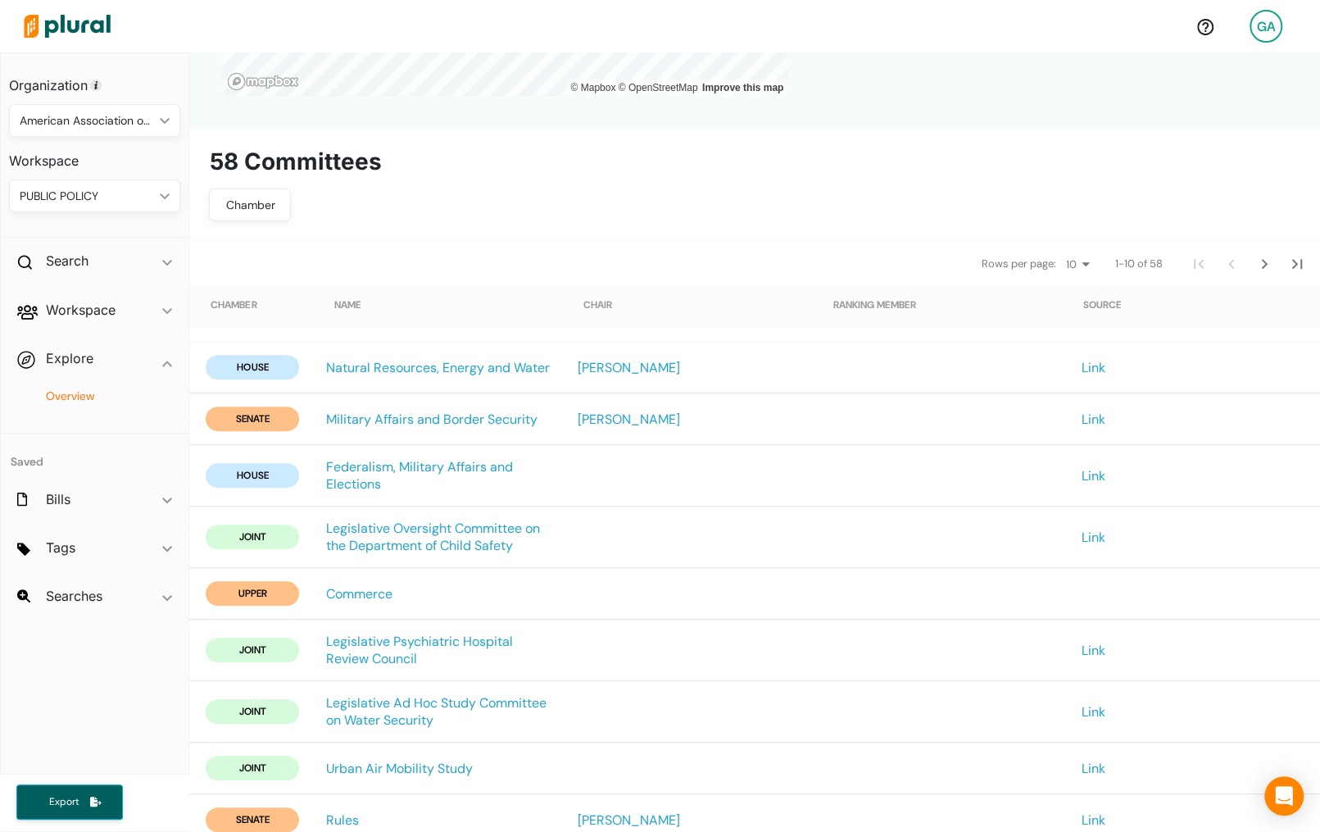
scroll to position [411, 0]
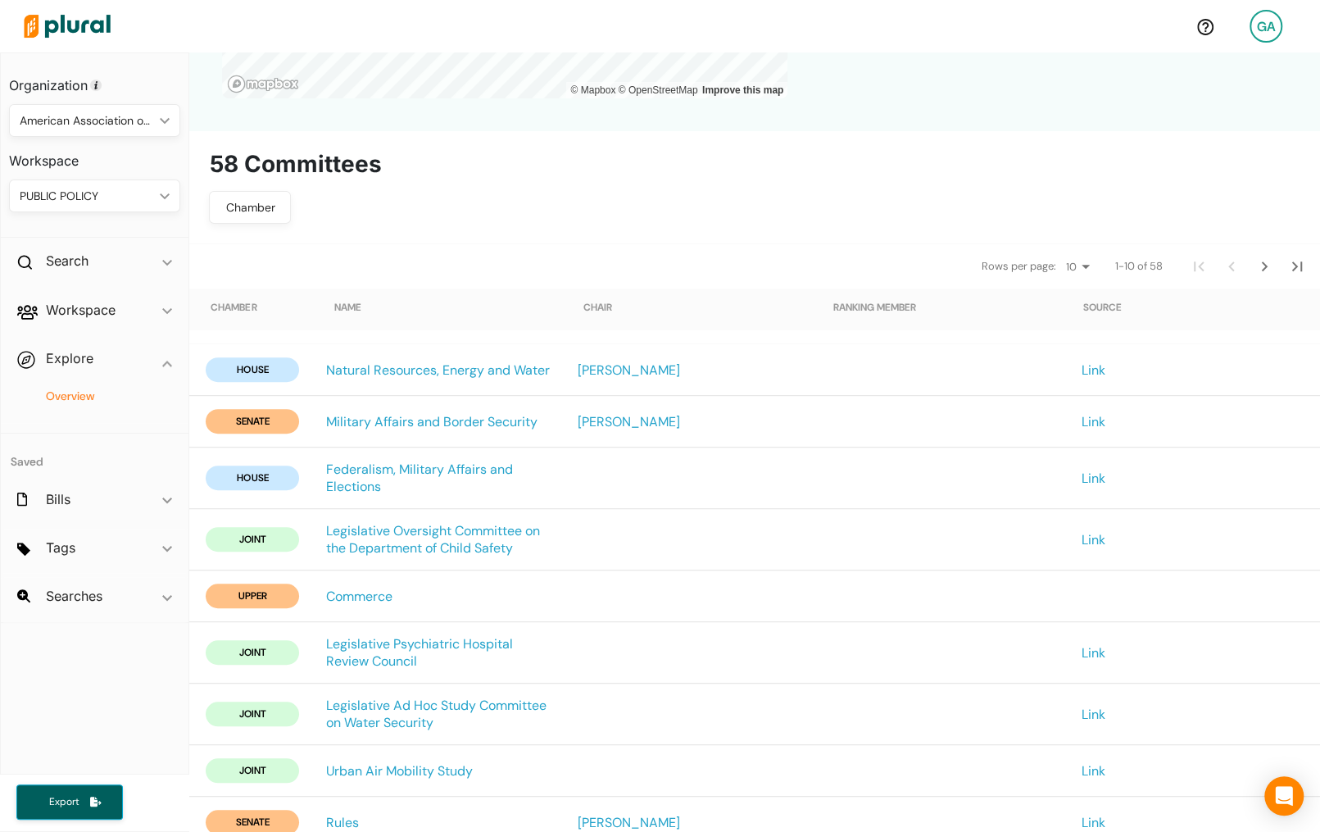
click at [271, 211] on div "Chamber" at bounding box center [250, 207] width 61 height 17
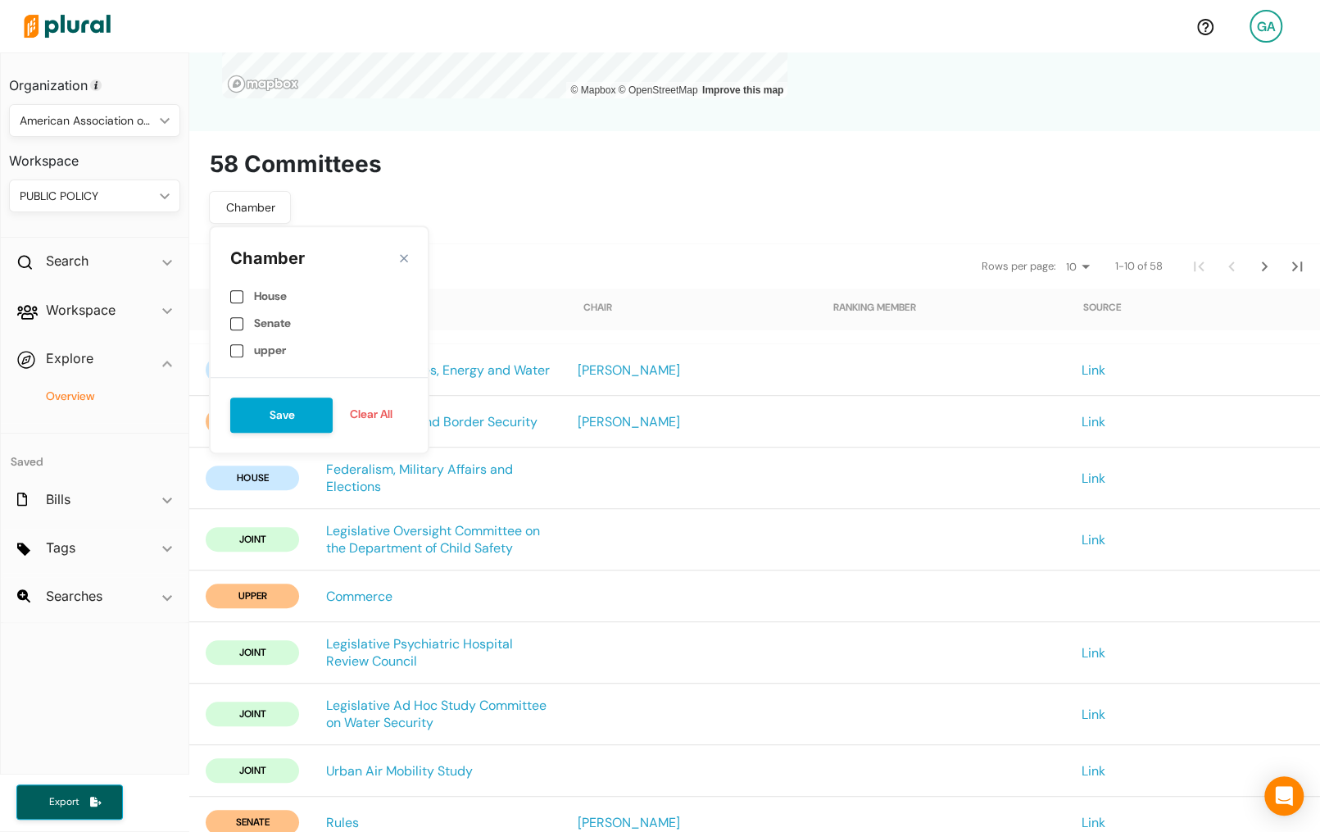
click at [271, 211] on div "Chamber" at bounding box center [250, 207] width 61 height 17
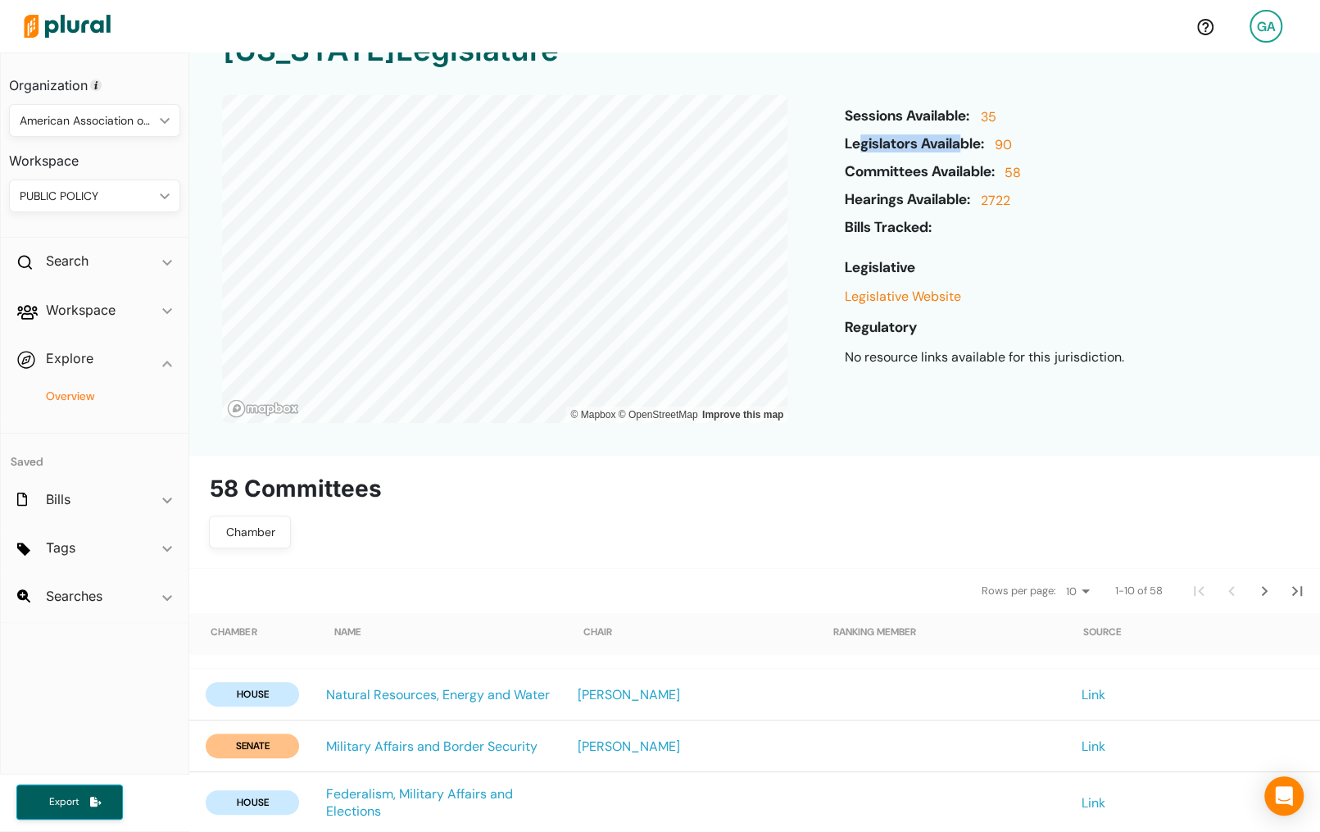
scroll to position [0, 0]
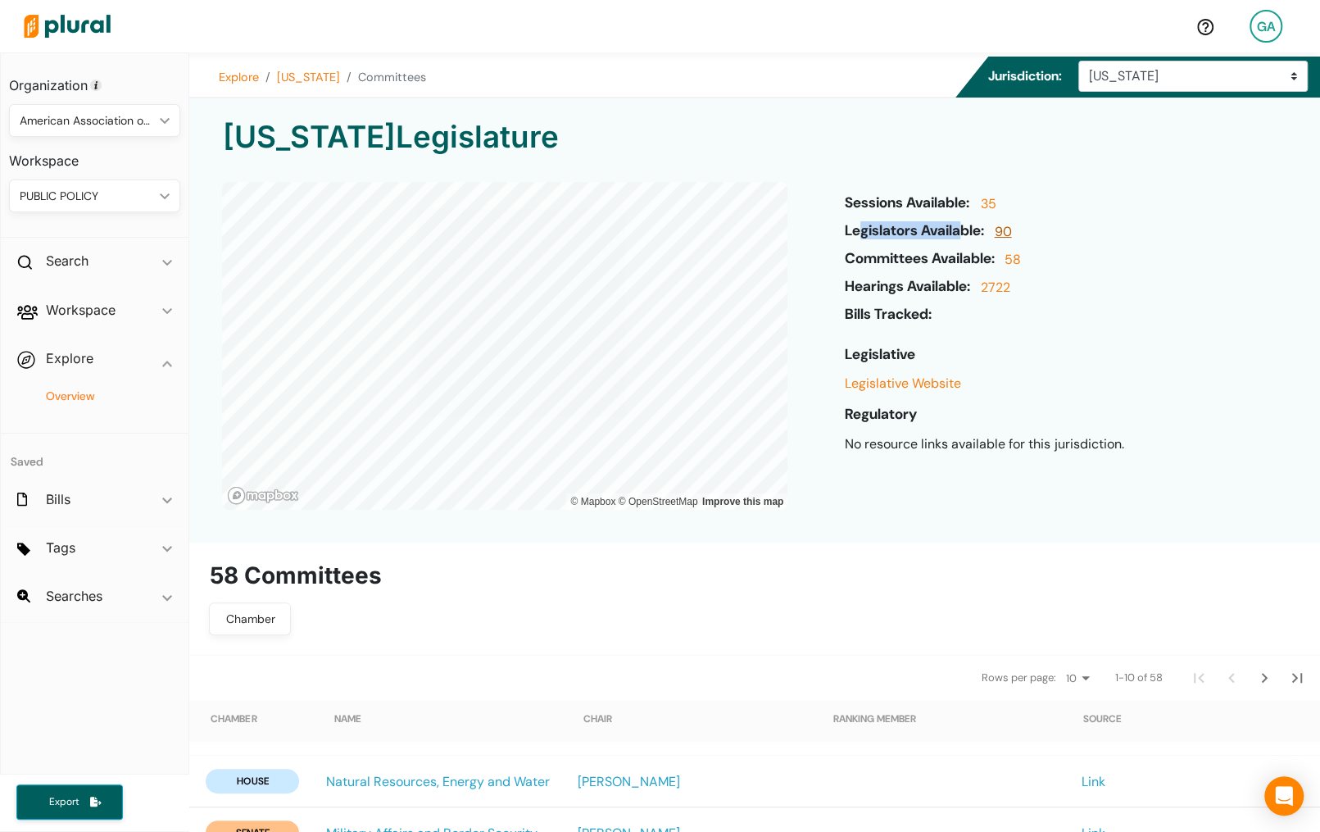
click at [1009, 231] on link "90" at bounding box center [1000, 236] width 21 height 28
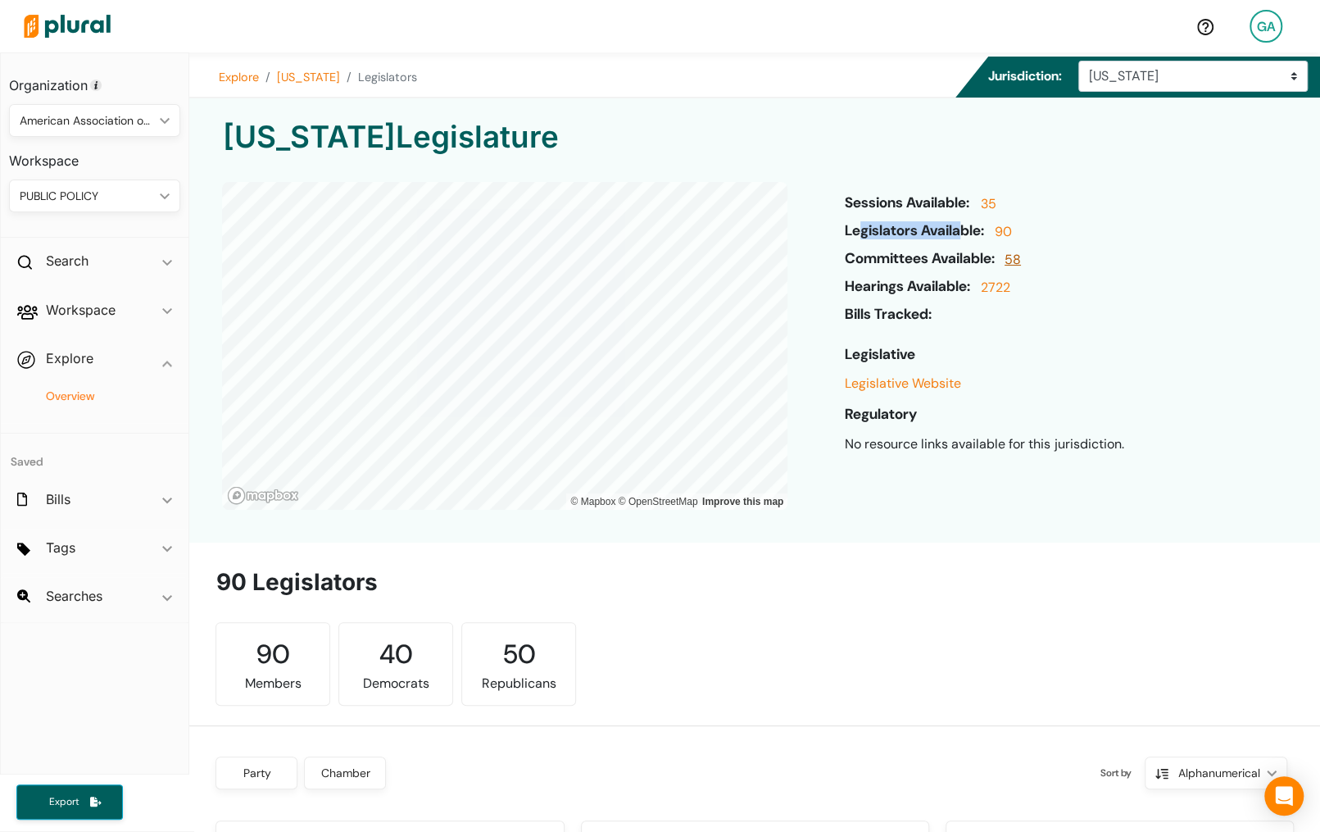
click at [1015, 256] on link "58" at bounding box center [1010, 264] width 20 height 28
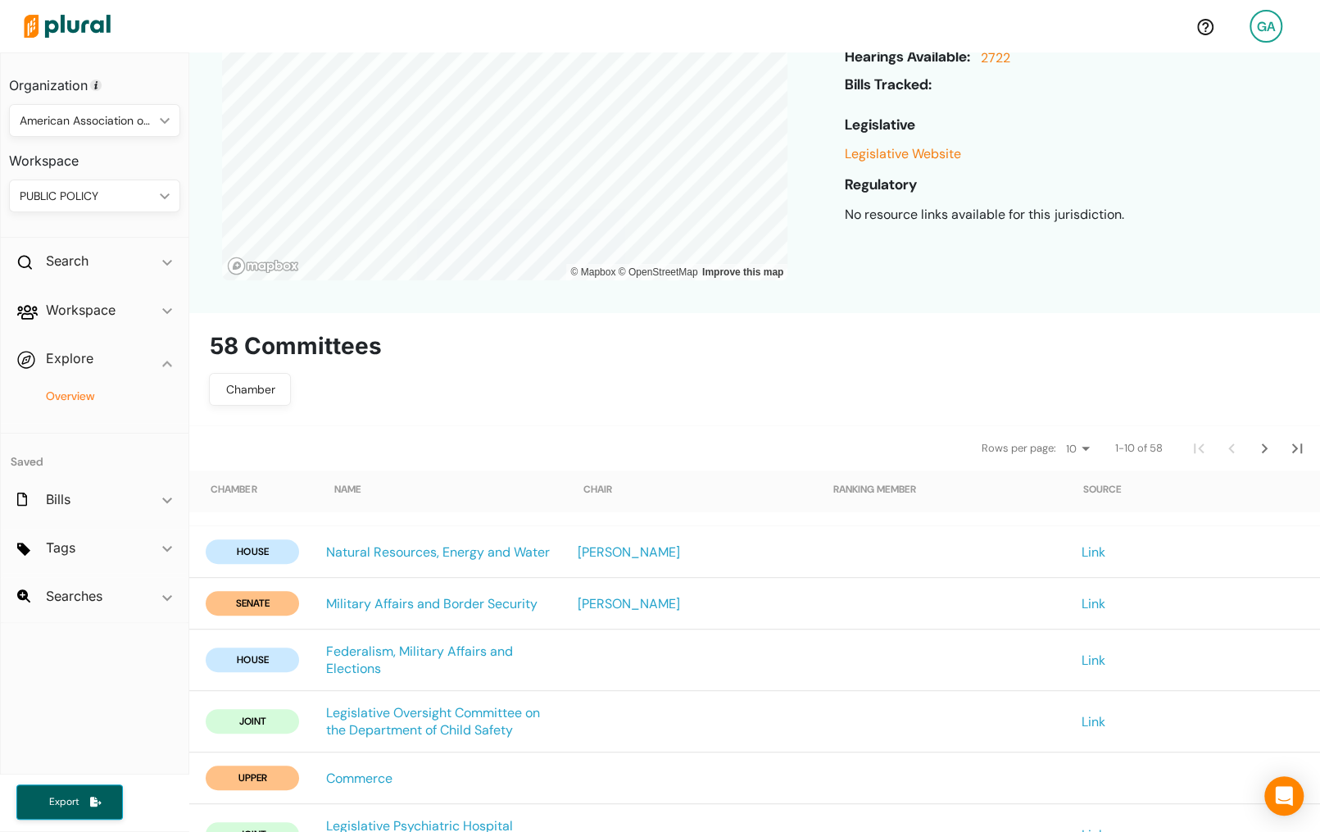
scroll to position [384, 0]
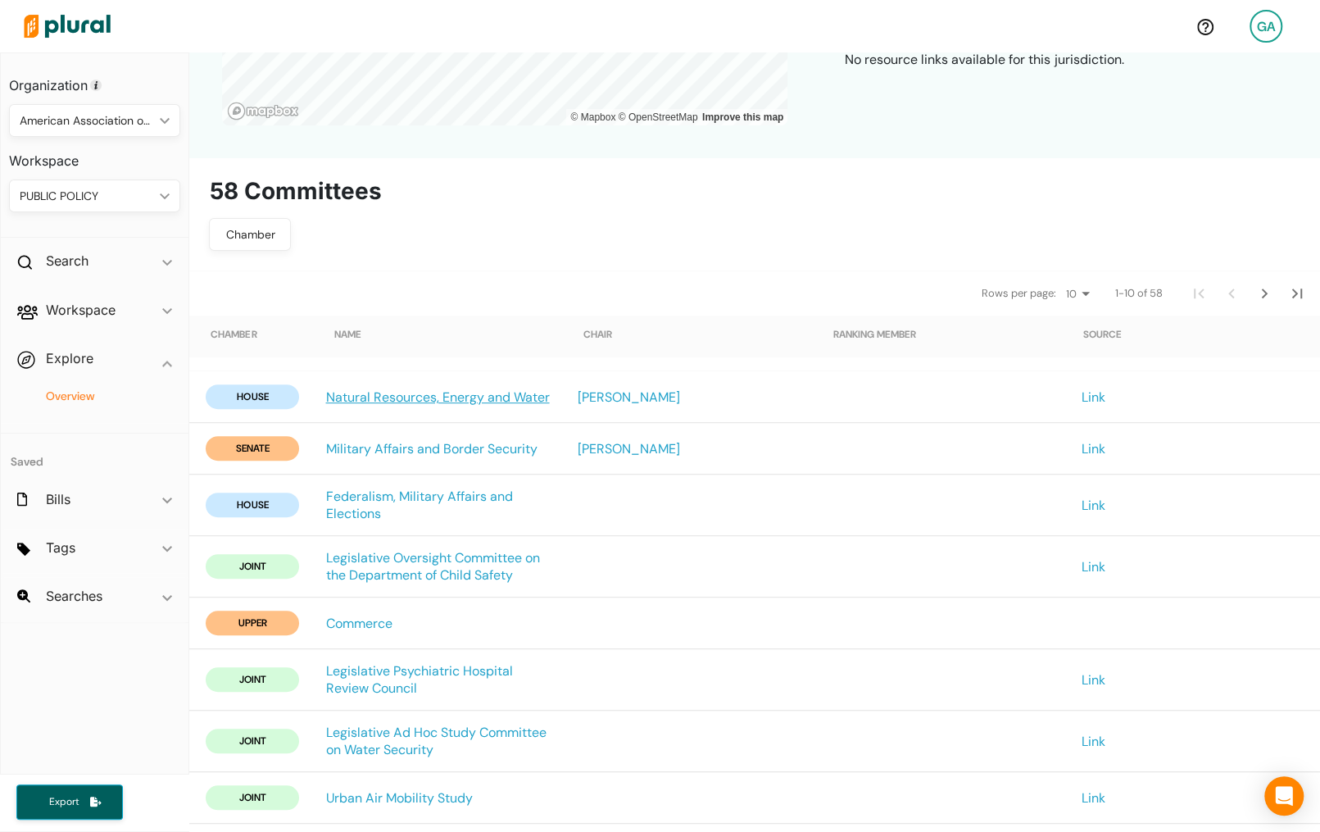
click at [473, 392] on link "Natural Resources, Energy and Water" at bounding box center [437, 396] width 224 height 17
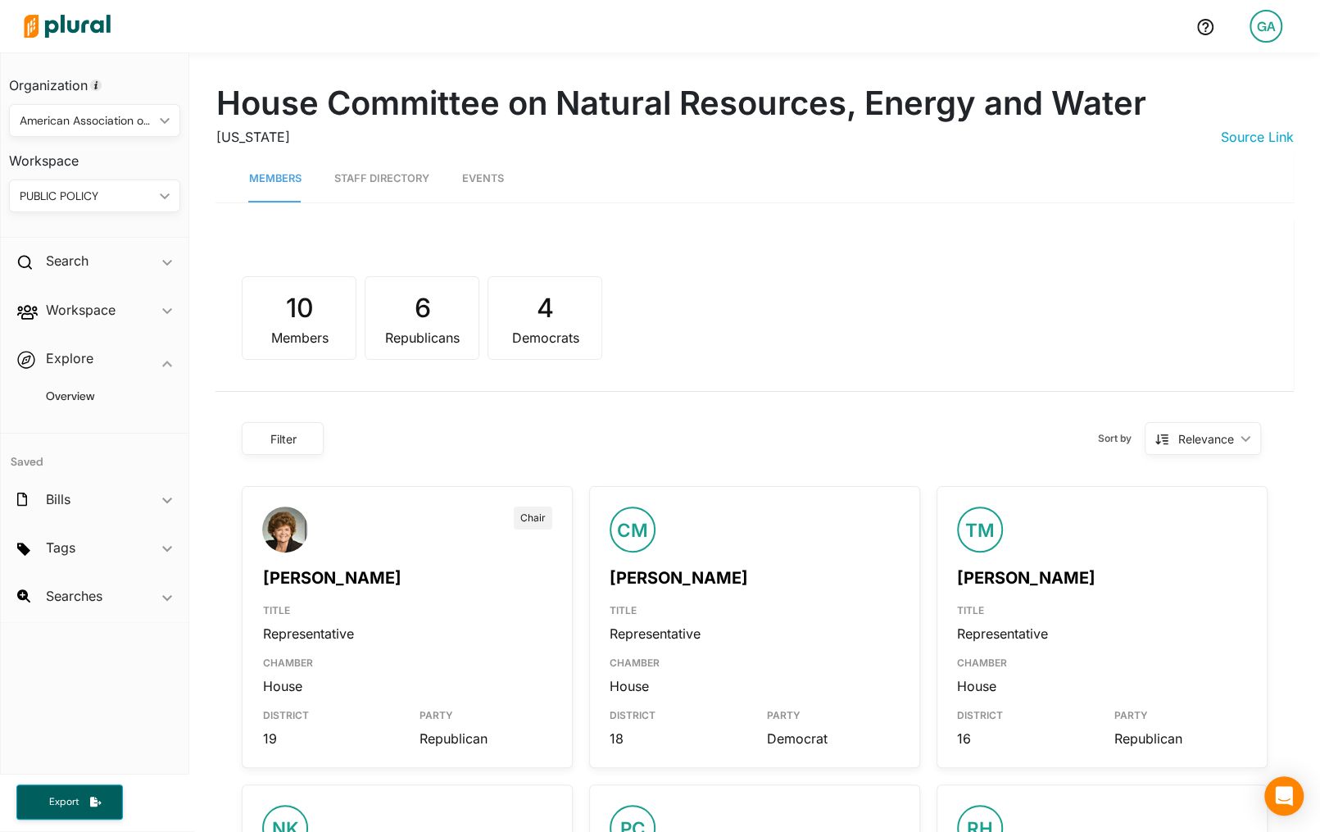
click at [381, 175] on link "Staff Directory" at bounding box center [380, 179] width 95 height 47
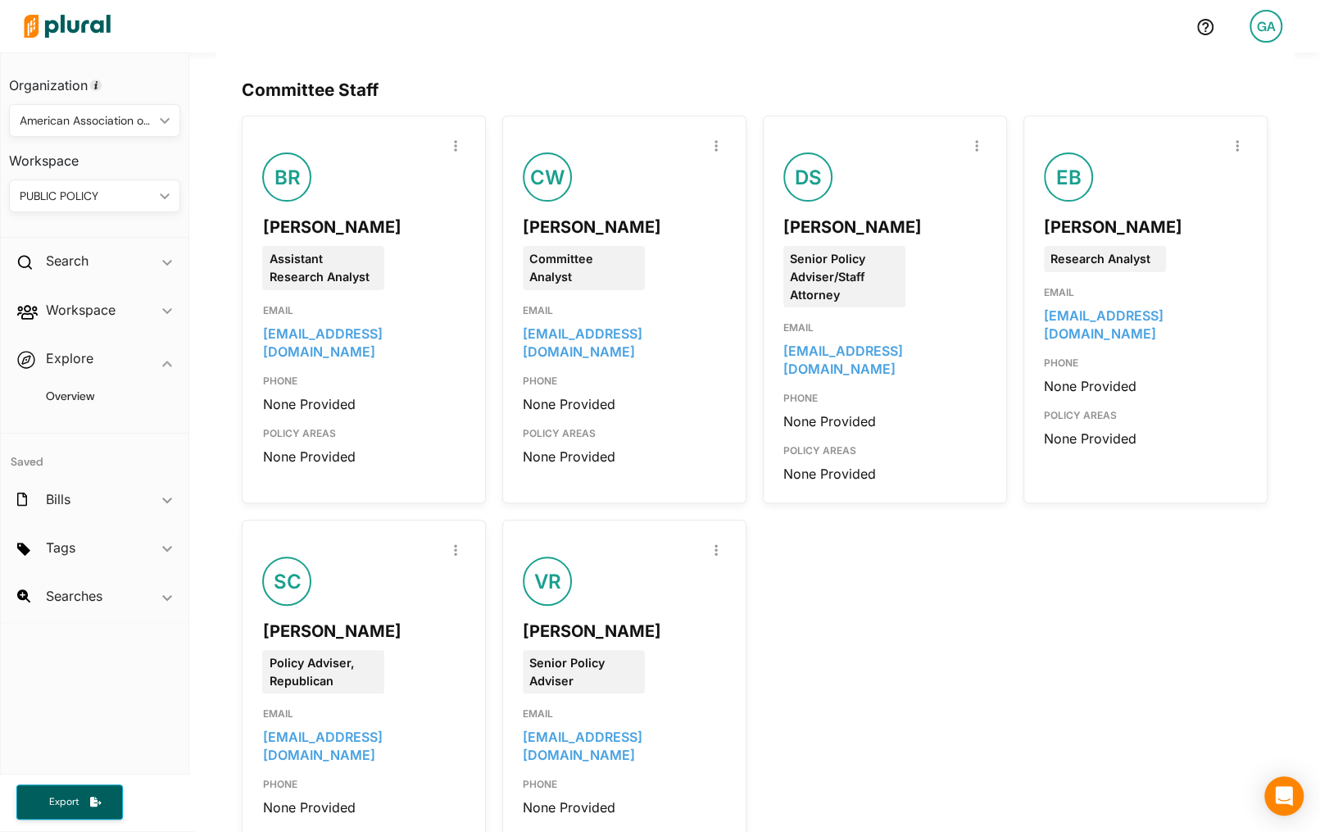
scroll to position [165, 0]
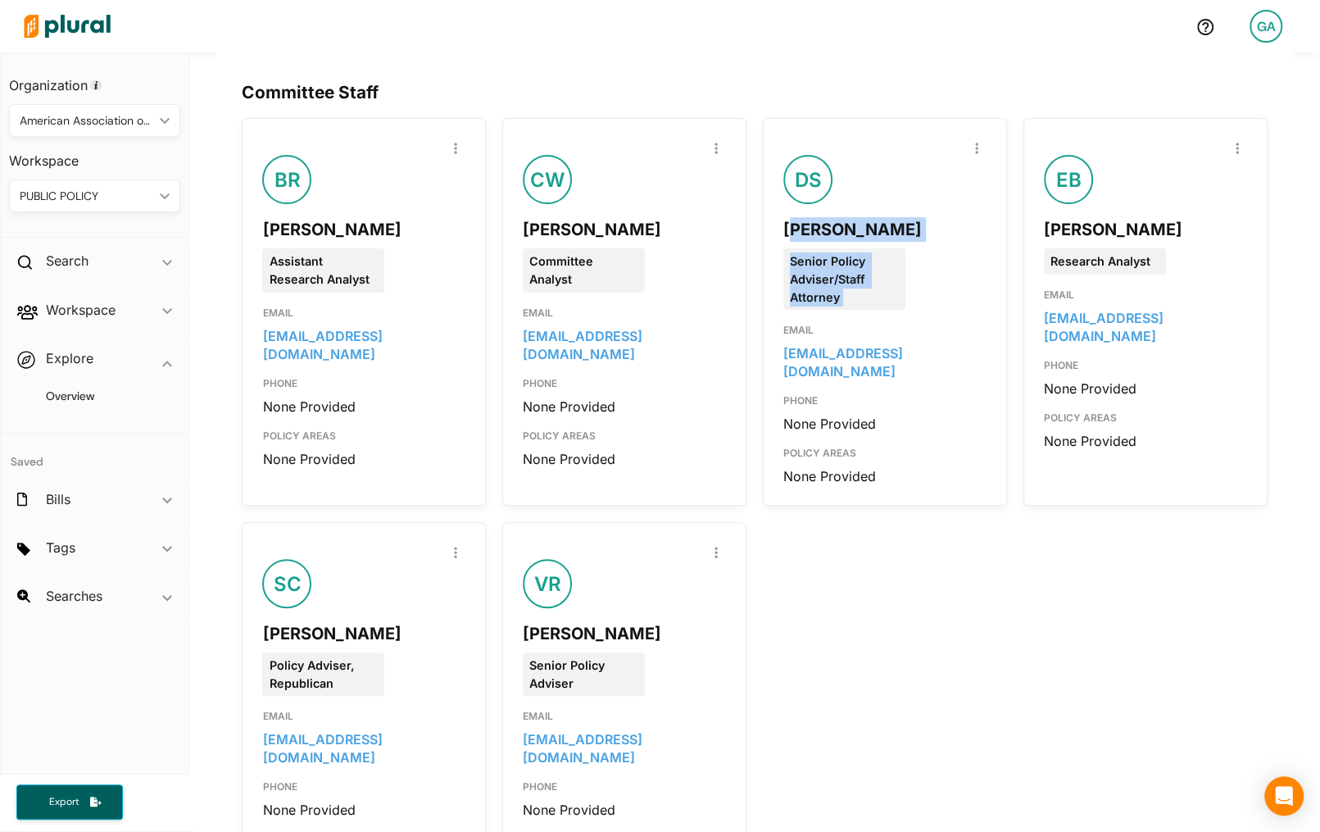
drag, startPoint x: 792, startPoint y: 225, endPoint x: 866, endPoint y: 310, distance: 112.1
click at [866, 310] on div "Report Inaccuracy DS Daniel Schwiebert Senior Policy Adviser/Staff Attorney EMA…" at bounding box center [884, 311] width 203 height 347
click at [874, 289] on div "Senior Policy Adviser/Staff Attorney" at bounding box center [844, 278] width 122 height 61
drag, startPoint x: 815, startPoint y: 226, endPoint x: 857, endPoint y: 304, distance: 88.3
click at [857, 304] on div "Report Inaccuracy DS Daniel Schwiebert Senior Policy Adviser/Staff Attorney EMA…" at bounding box center [884, 311] width 203 height 347
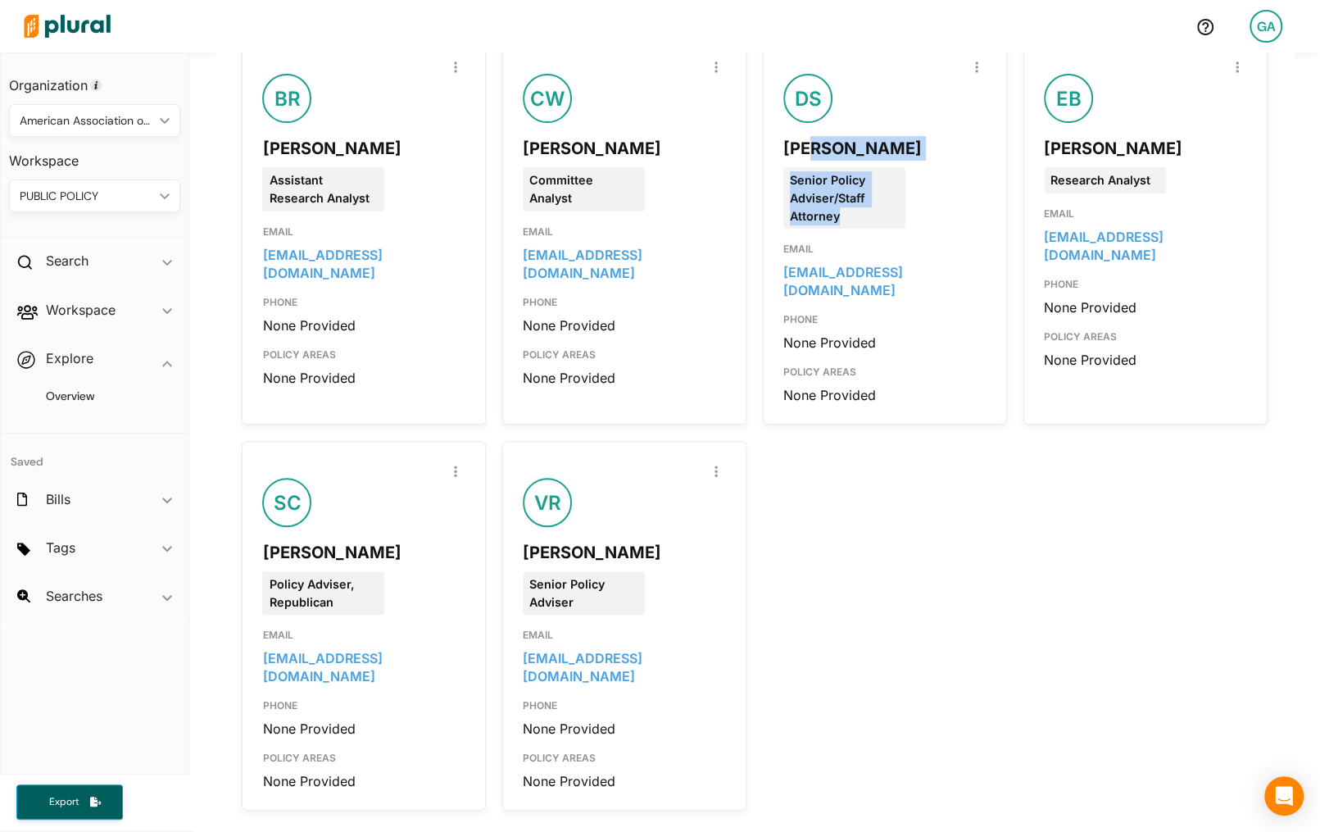
scroll to position [0, 0]
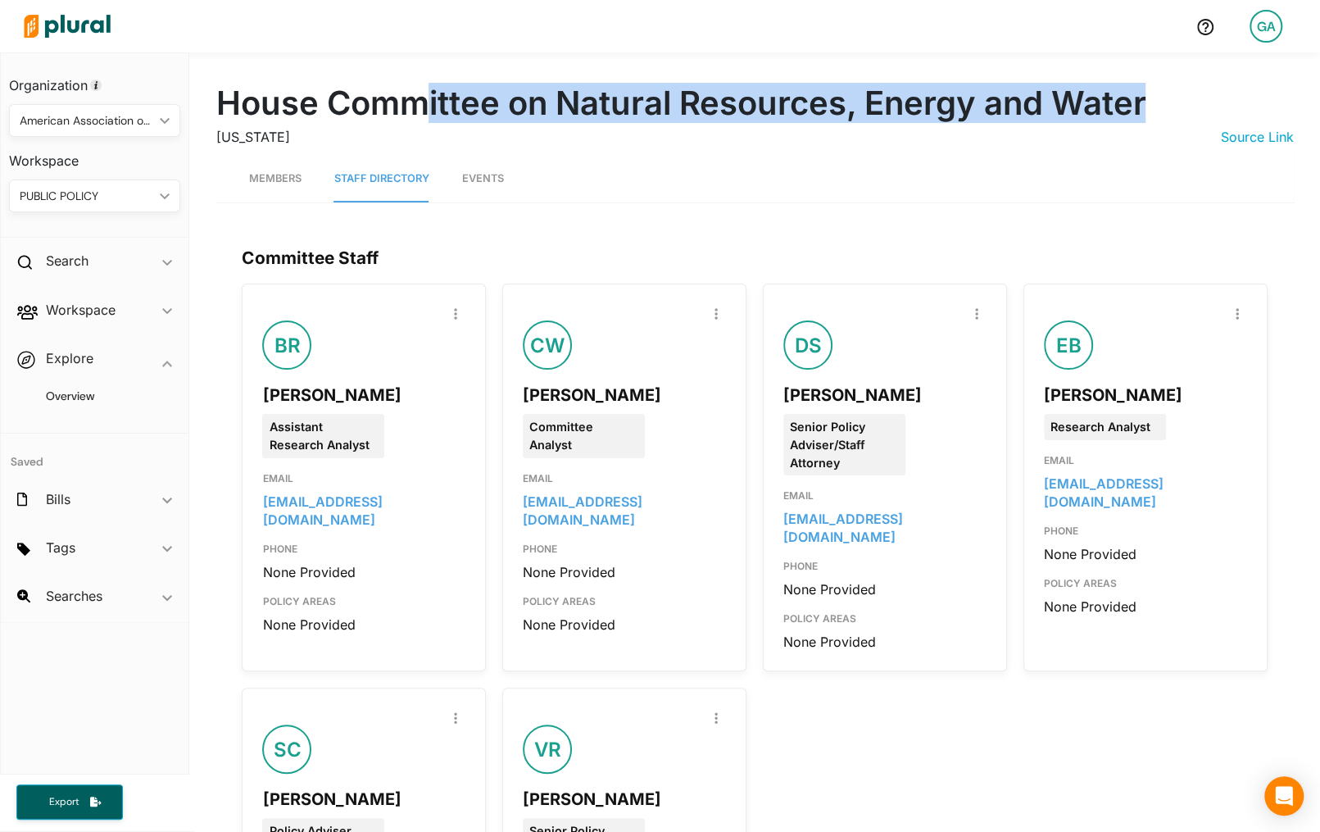
drag, startPoint x: 424, startPoint y: 113, endPoint x: 785, endPoint y: 128, distance: 361.6
click at [785, 128] on div "House Committee on Natural Resources, Energy and Water Arizona Source Link" at bounding box center [754, 118] width 1078 height 68
click at [823, 129] on h3 "Arizona Source Link" at bounding box center [754, 137] width 1078 height 16
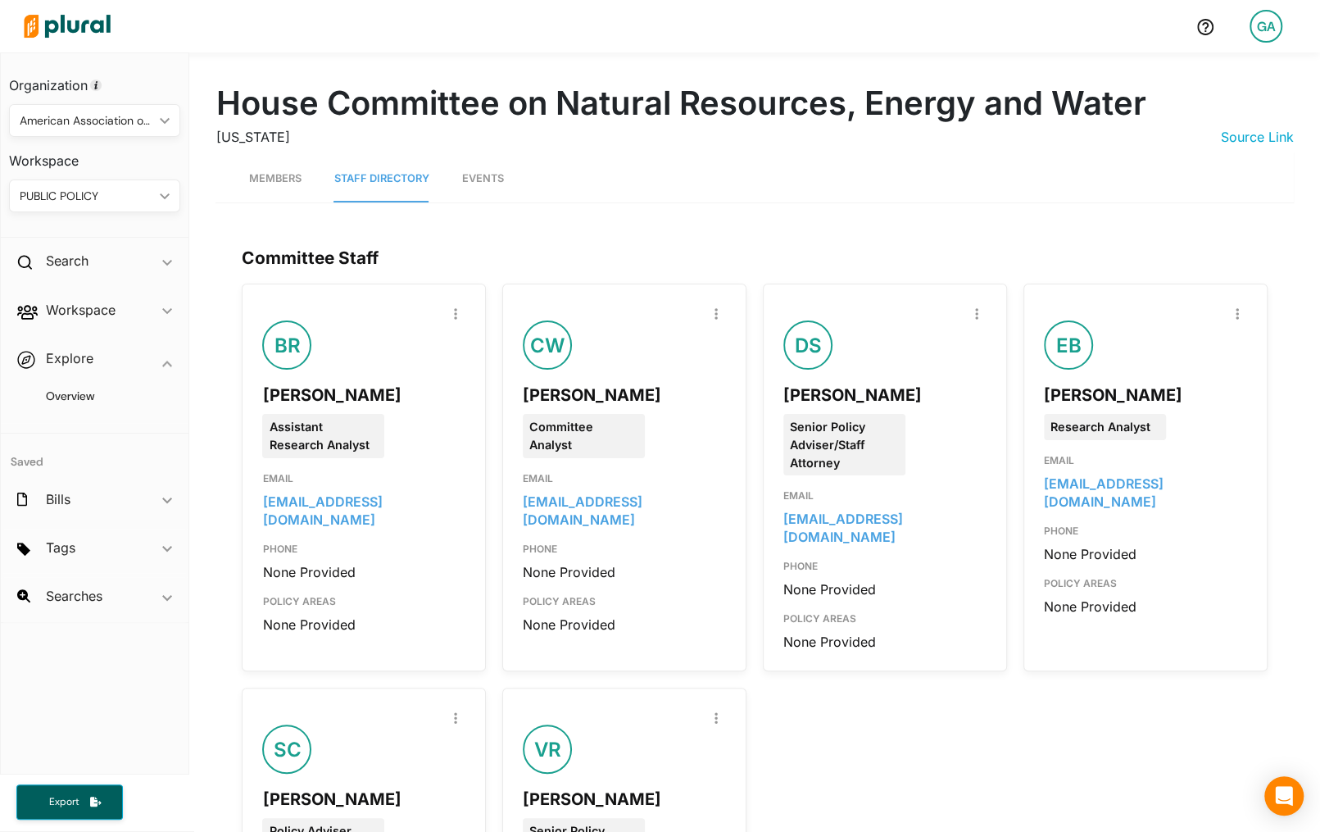
click at [836, 392] on div "Daniel Schwiebert" at bounding box center [884, 395] width 203 height 25
click at [827, 396] on div "Daniel Schwiebert" at bounding box center [884, 395] width 203 height 25
click at [827, 370] on div "Daniel Schwiebert" at bounding box center [884, 389] width 203 height 38
click at [846, 404] on div "Daniel Schwiebert" at bounding box center [884, 395] width 203 height 25
click at [261, 169] on link "Members" at bounding box center [274, 179] width 52 height 47
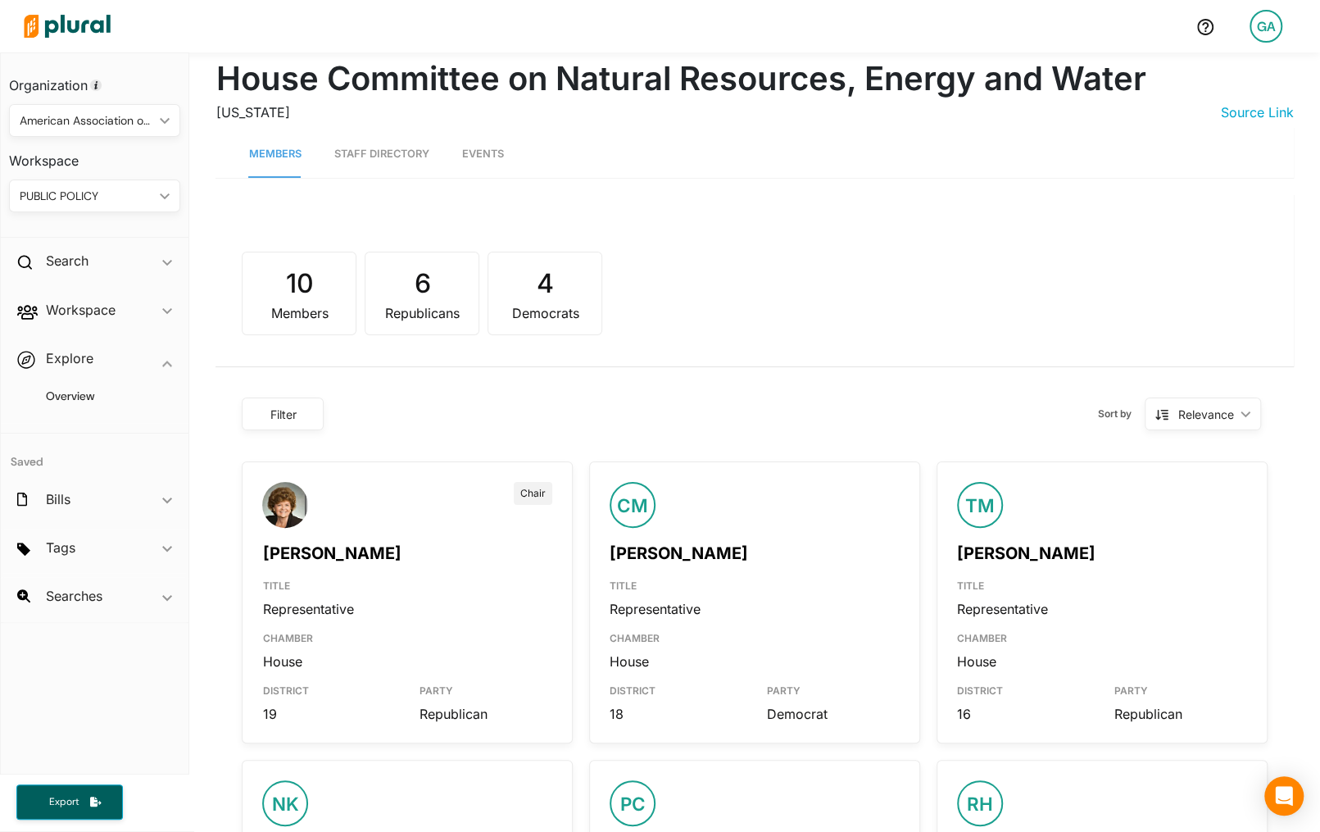
scroll to position [21, 0]
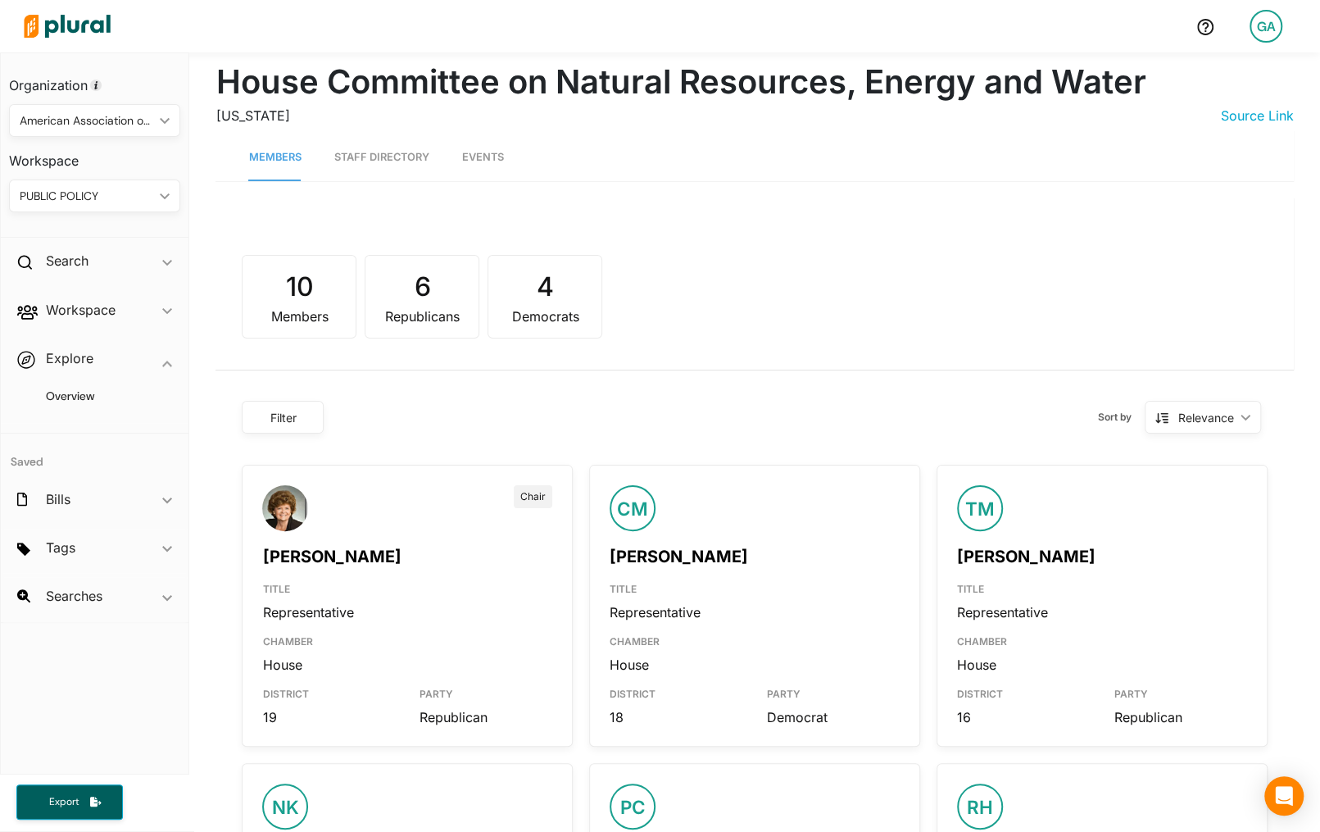
click at [333, 559] on link "[PERSON_NAME]" at bounding box center [331, 556] width 138 height 20
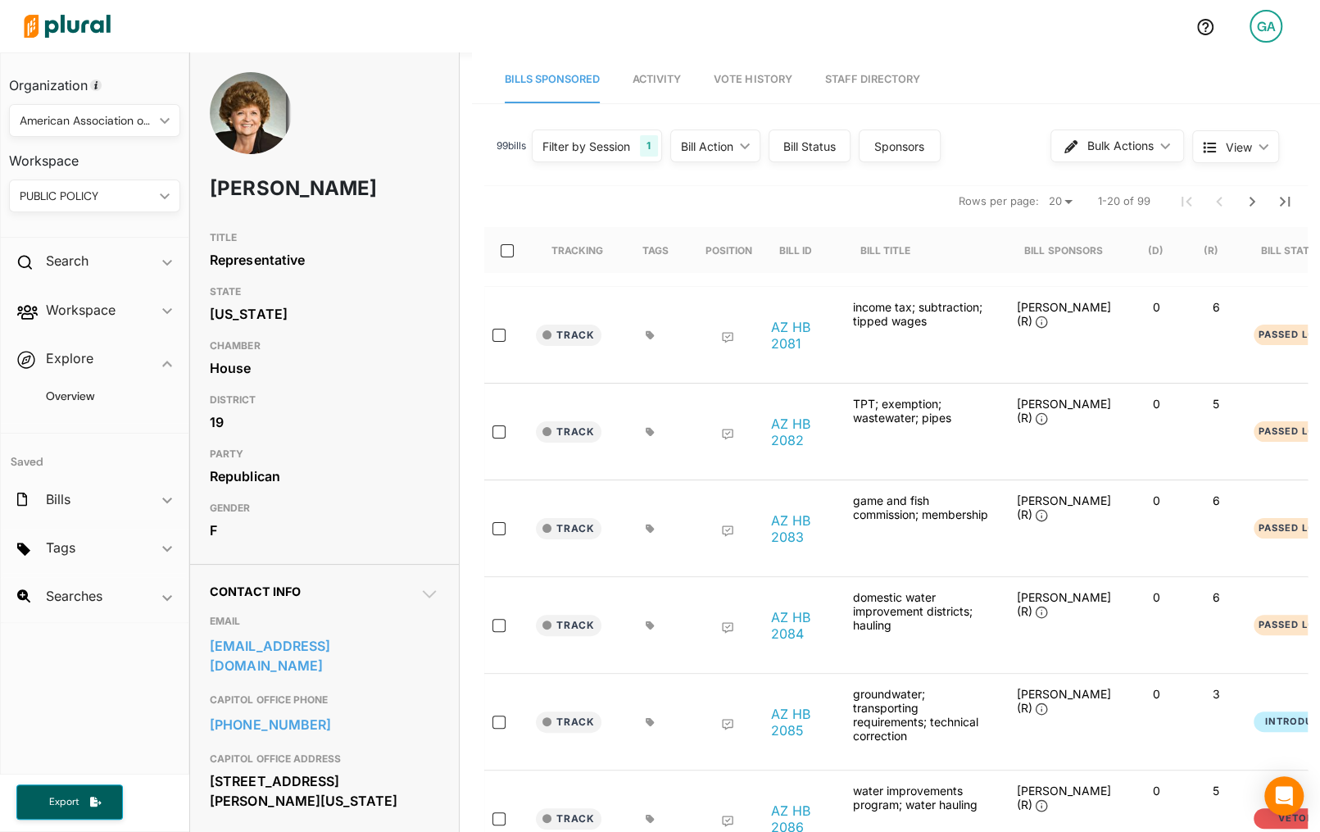
click at [862, 80] on link "Staff Directory" at bounding box center [871, 80] width 95 height 47
click at [95, 317] on h2 "Workspace" at bounding box center [81, 310] width 70 height 18
click at [103, 481] on div "Explore ic_keyboard_arrow_down" at bounding box center [95, 488] width 188 height 44
click at [852, 88] on link "Staff Directory" at bounding box center [871, 80] width 95 height 47
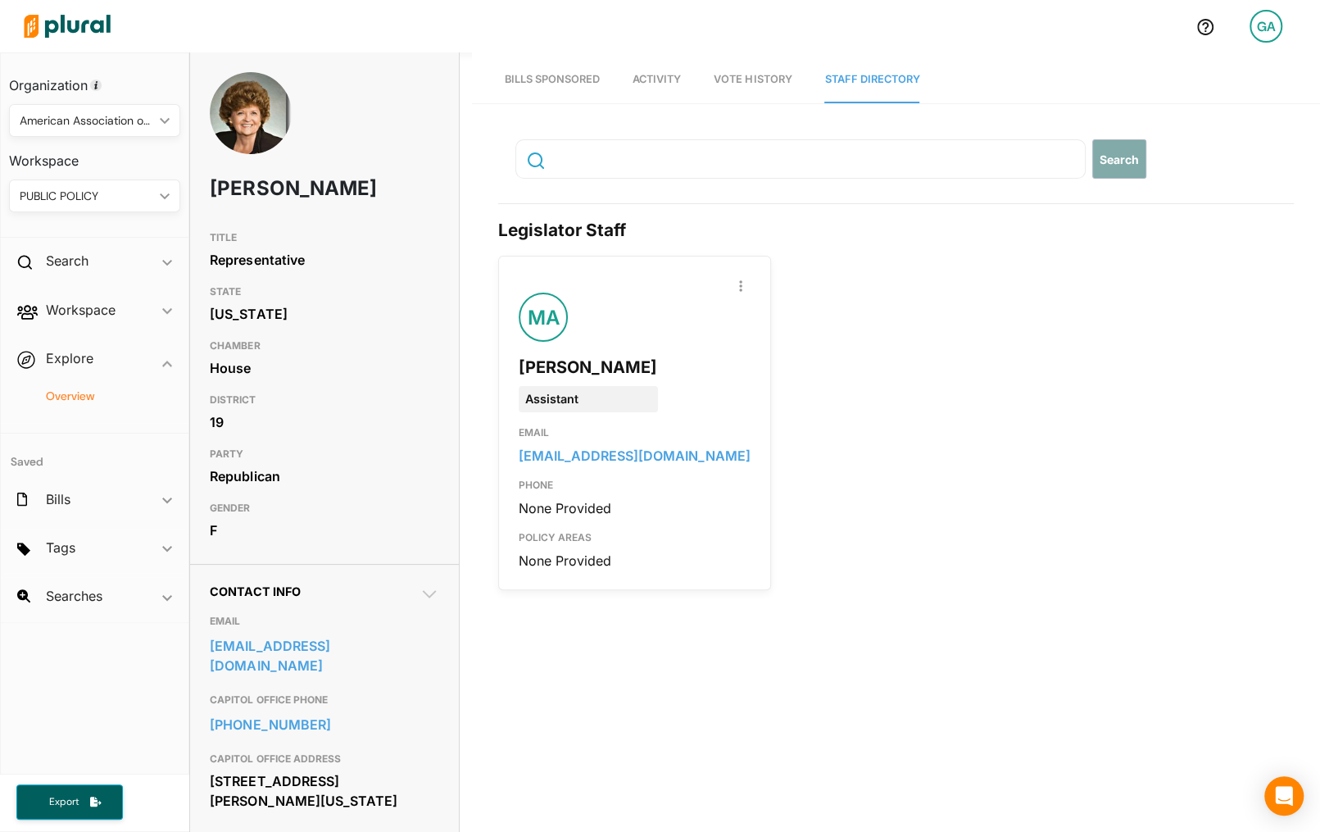
click at [84, 397] on h4 "Overview" at bounding box center [98, 396] width 147 height 16
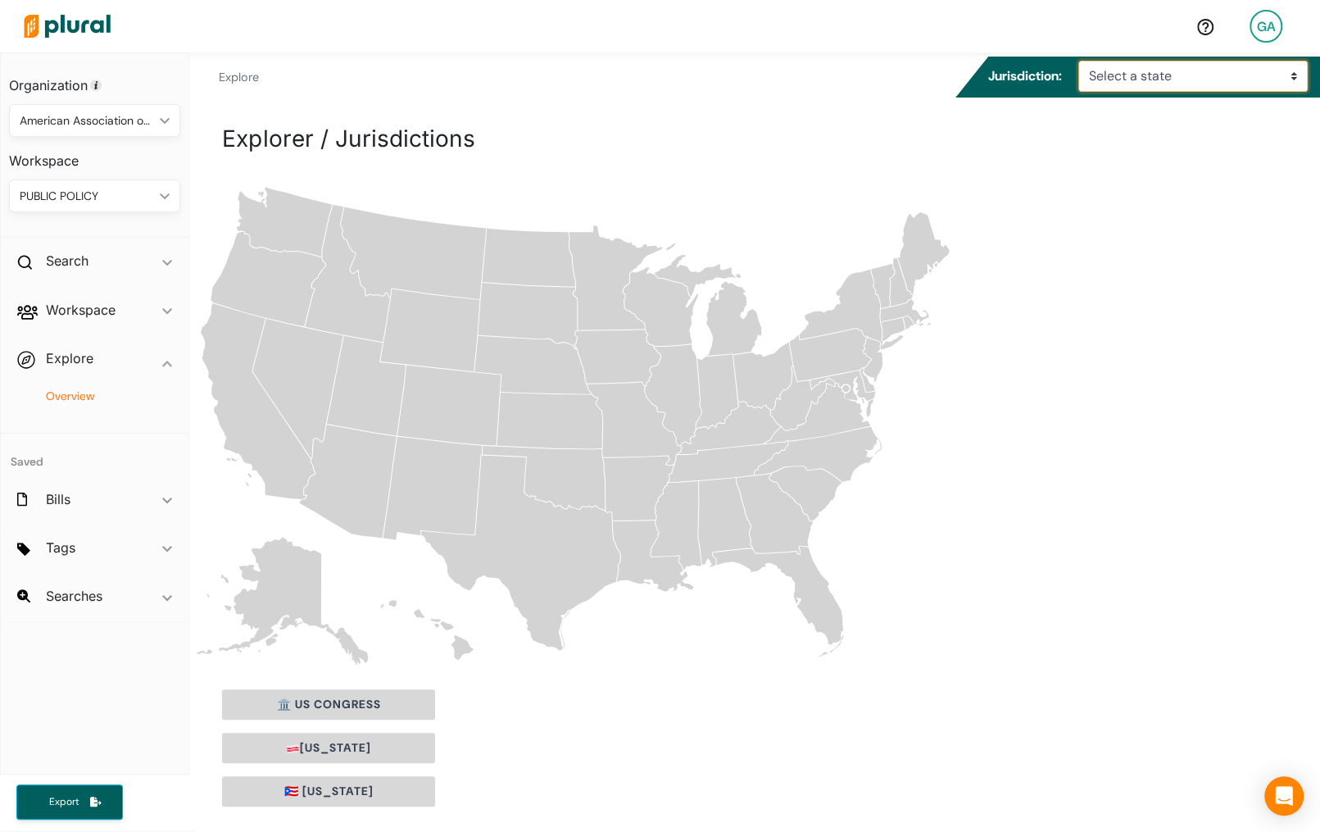
click at [1121, 78] on select "Select a state [US_STATE] [US_STATE] [US_STATE] [US_STATE] [US_STATE] [US_STATE…" at bounding box center [1192, 76] width 229 height 31
select select "al"
click at [1083, 61] on select "Select a state [US_STATE] [US_STATE] [US_STATE] [US_STATE] [US_STATE] [US_STATE…" at bounding box center [1192, 76] width 229 height 31
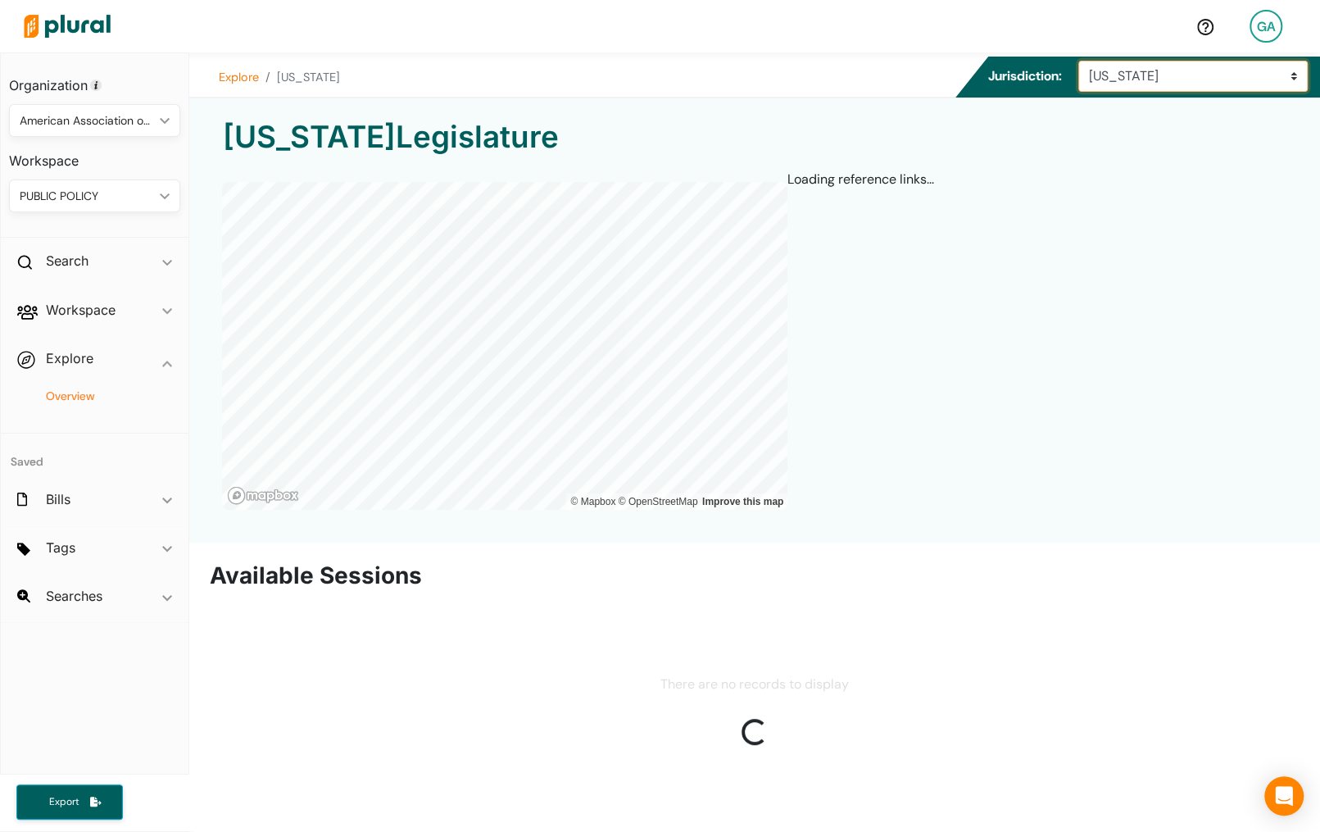
scroll to position [13, 0]
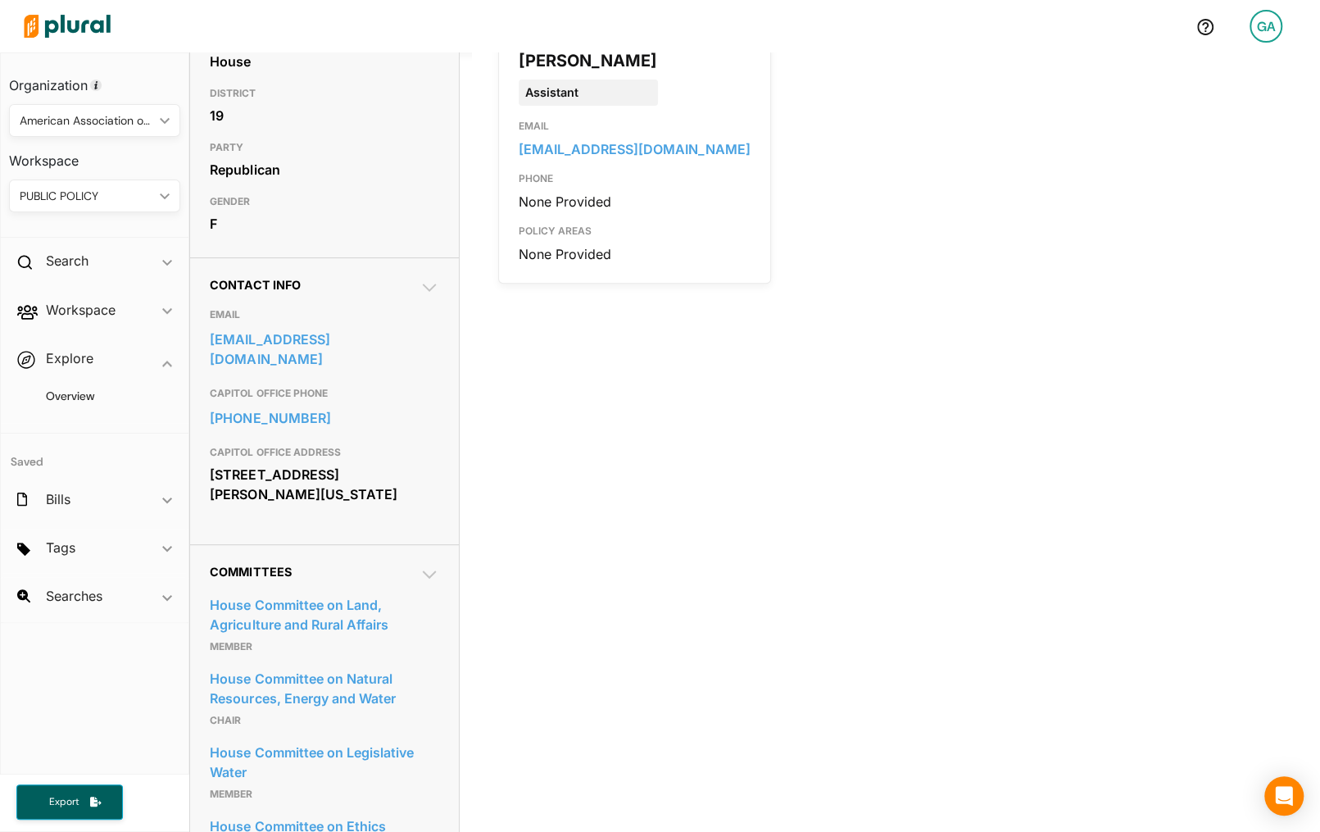
scroll to position [477, 0]
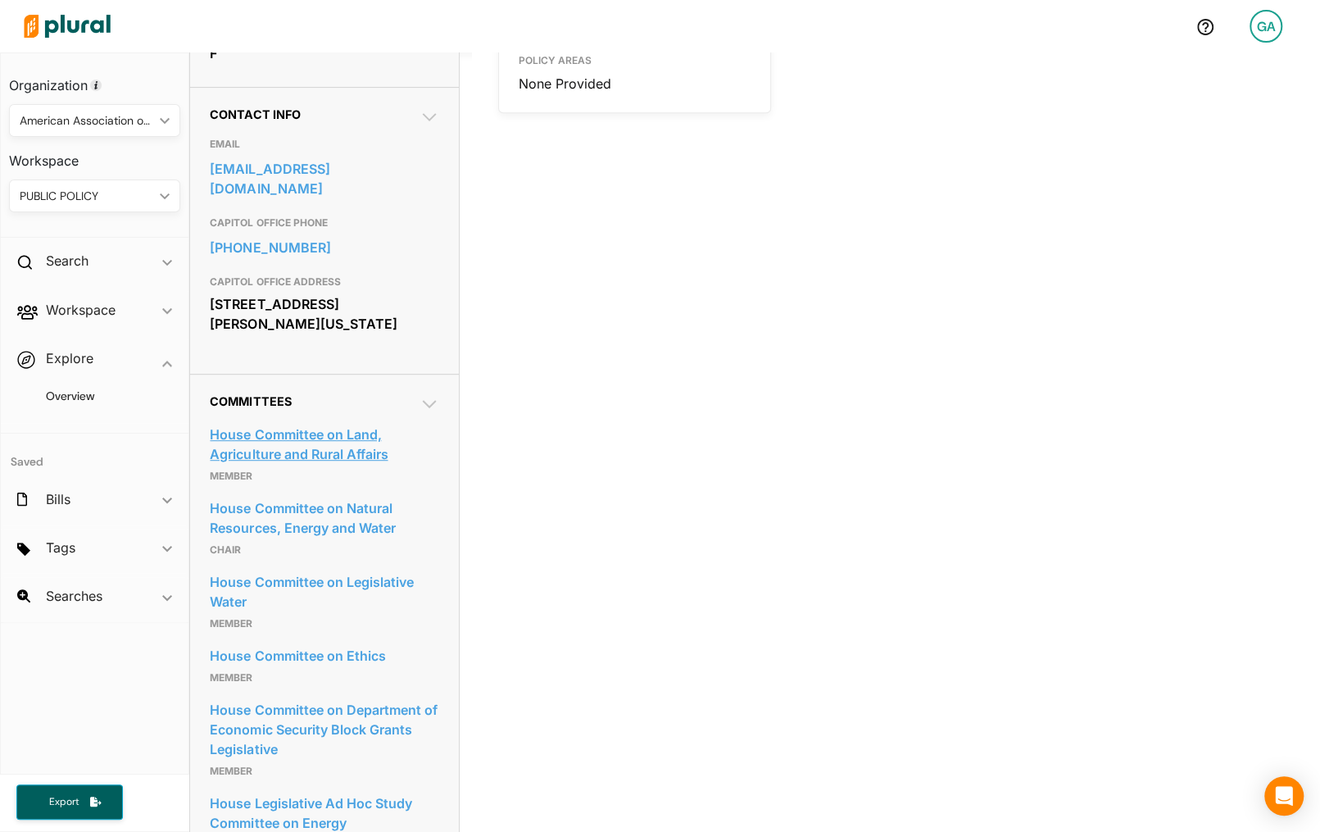
click at [305, 435] on link "House Committee on Land, Agriculture and Rural Affairs" at bounding box center [324, 444] width 229 height 44
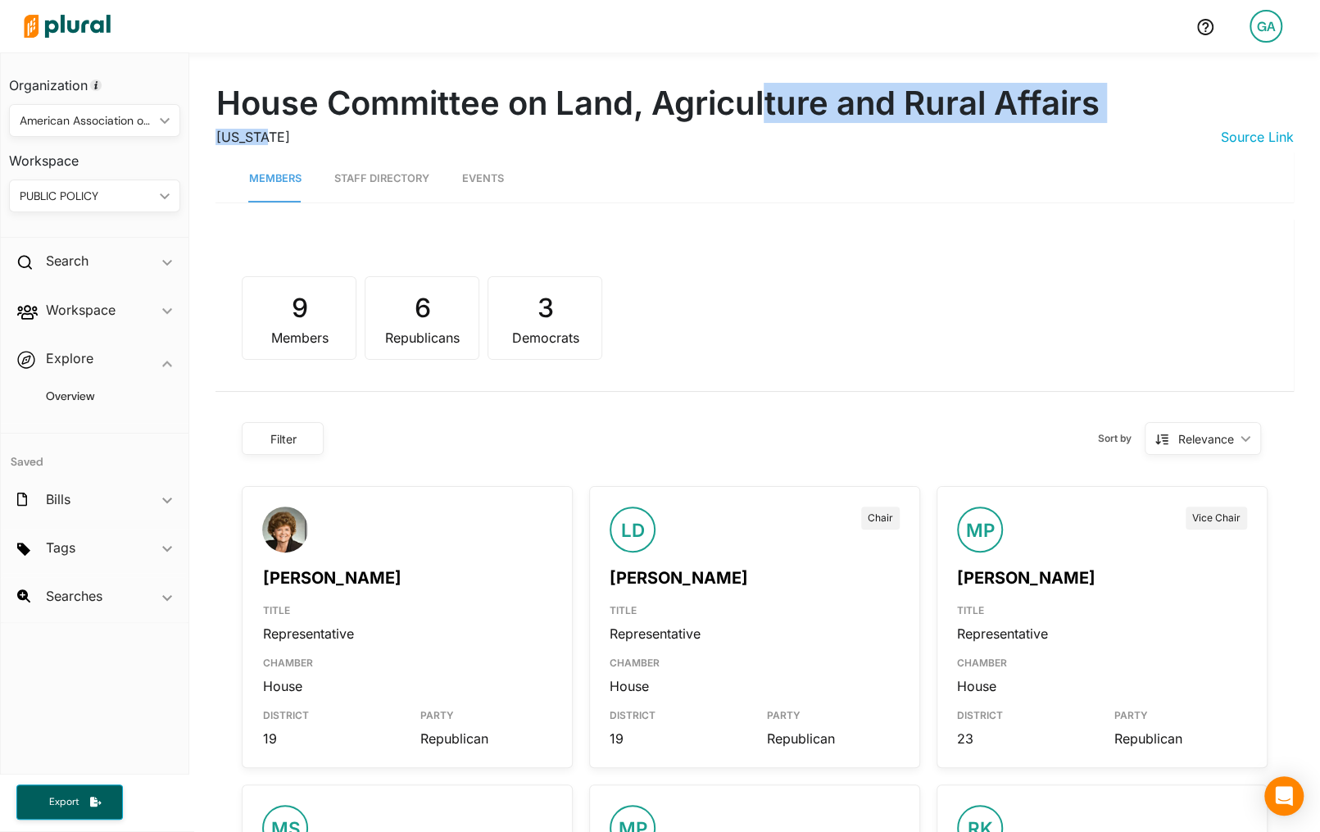
drag, startPoint x: 392, startPoint y: 141, endPoint x: 767, endPoint y: 118, distance: 375.9
click at [767, 118] on div "House Committee on Land, Agriculture and Rural Affairs [US_STATE] Source Link" at bounding box center [754, 118] width 1078 height 68
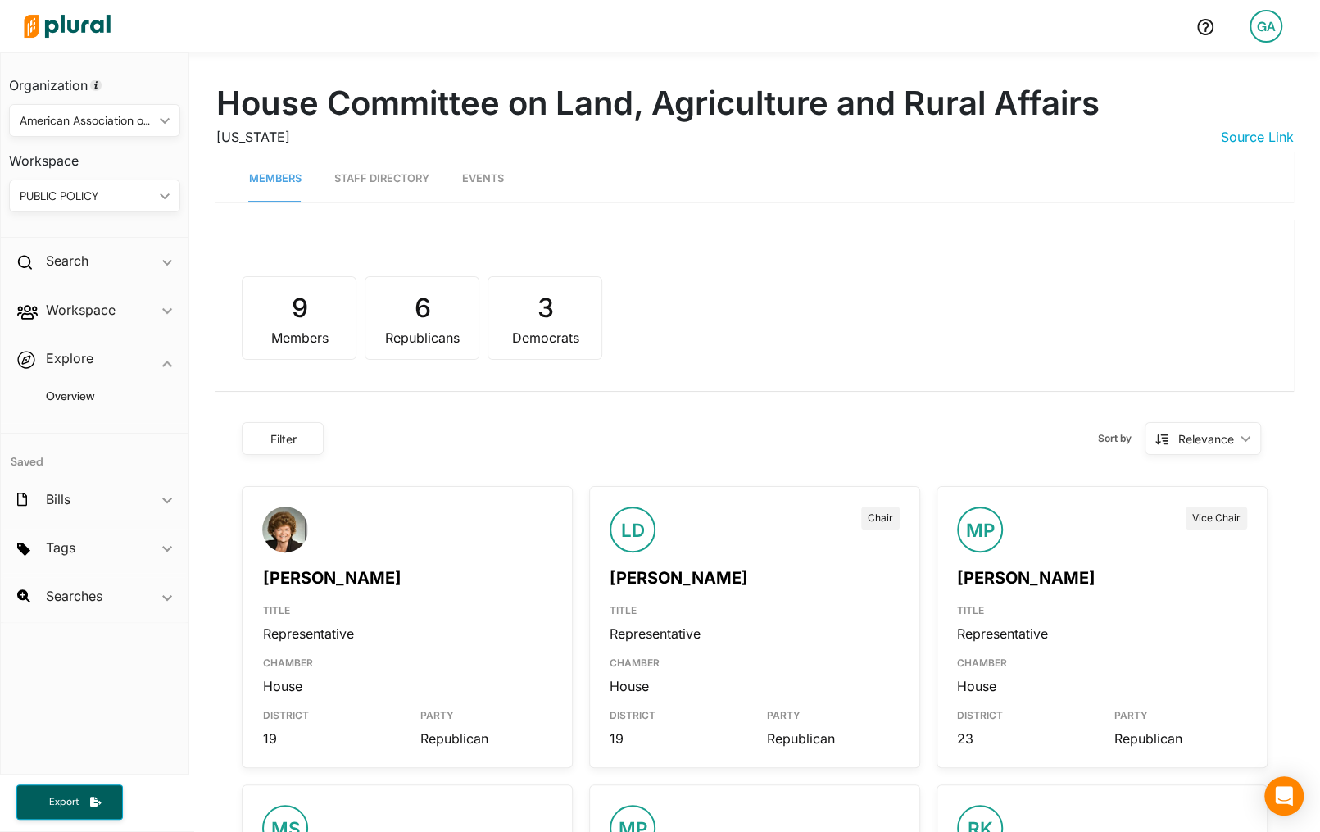
click at [730, 110] on h1 "House Committee on Land, Agriculture and Rural Affairs" at bounding box center [754, 103] width 1078 height 39
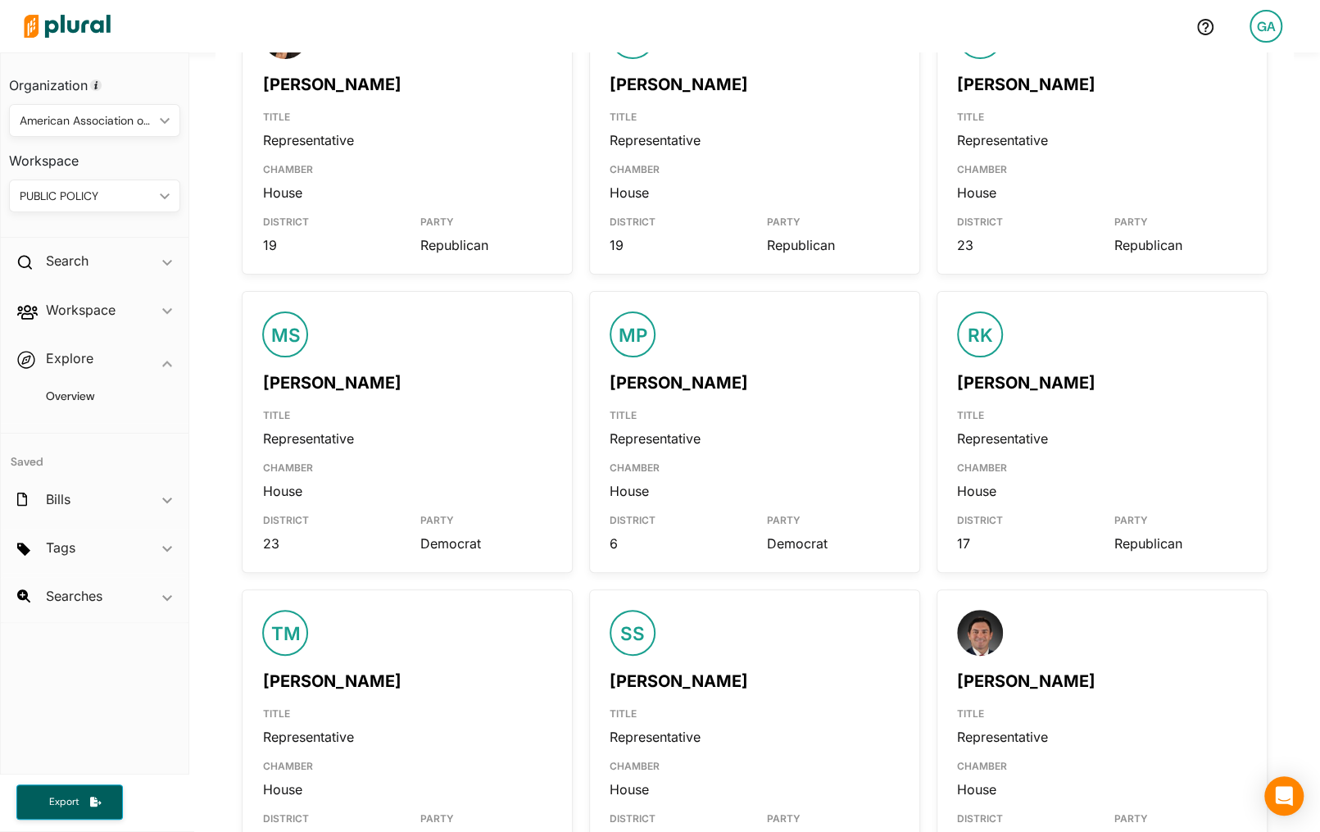
scroll to position [338, 0]
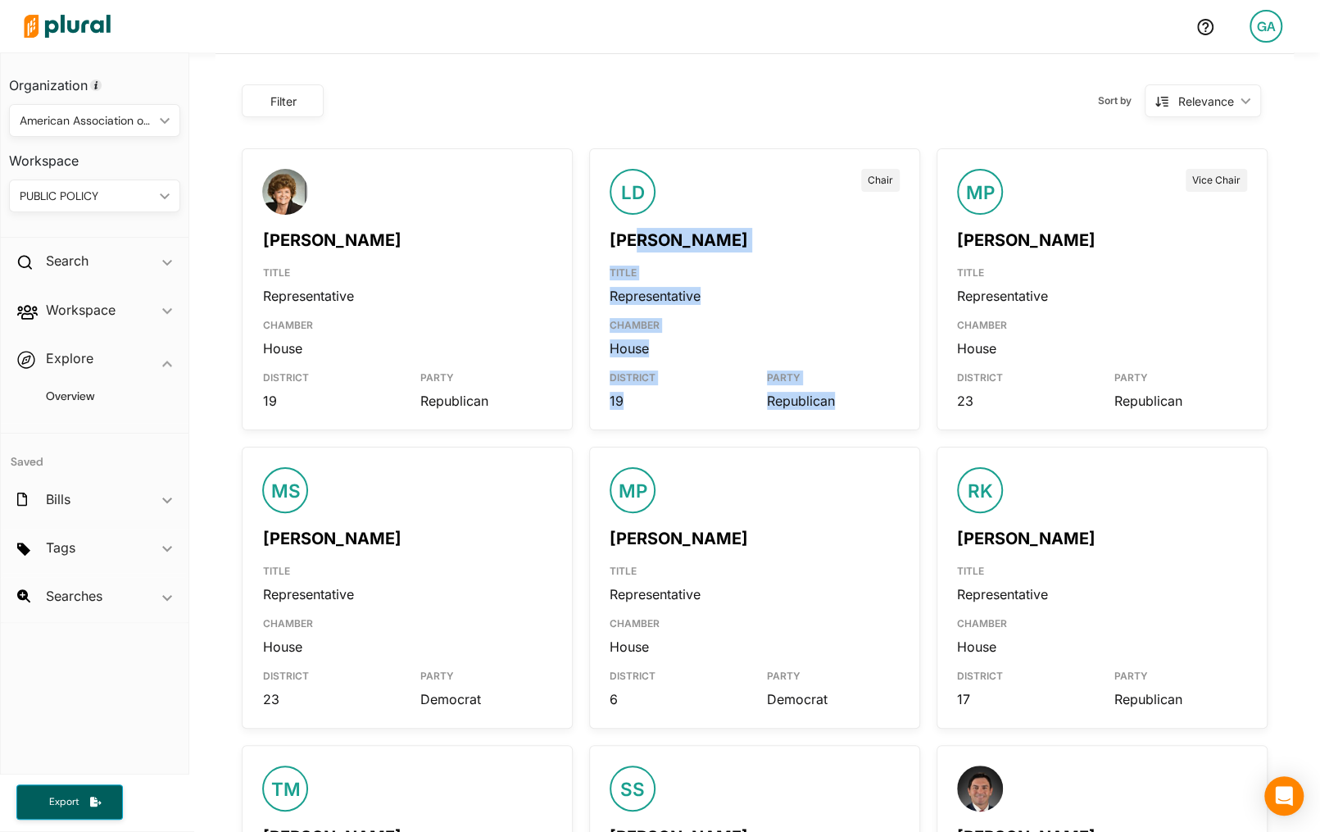
drag, startPoint x: 892, startPoint y: 408, endPoint x: 633, endPoint y: 243, distance: 306.8
click at [633, 243] on div "LD Chair [PERSON_NAME] TITLE Representative CHAMBER House DISTRICT 19 PARTY Rep…" at bounding box center [754, 289] width 331 height 282
click at [645, 249] on div "[PERSON_NAME]" at bounding box center [755, 234] width 290 height 38
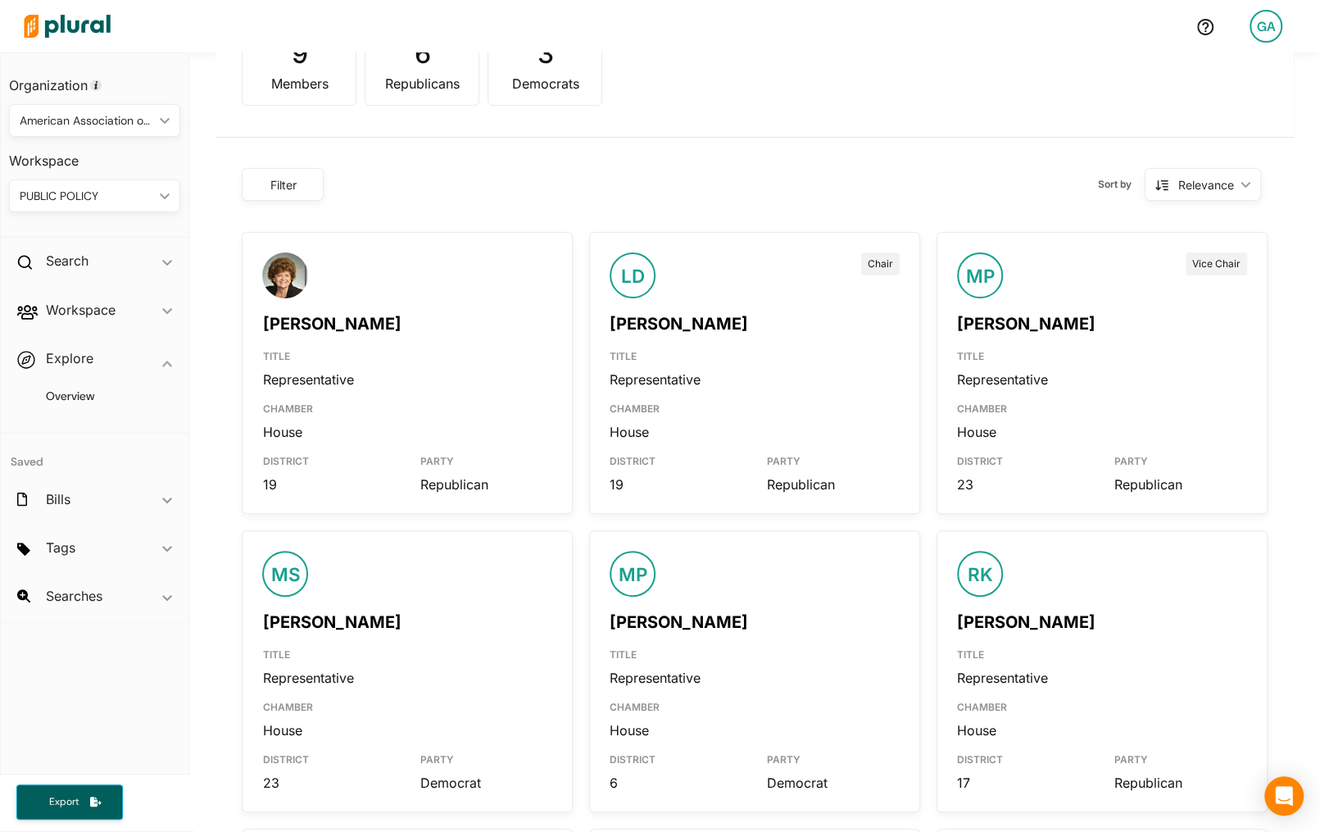
scroll to position [0, 0]
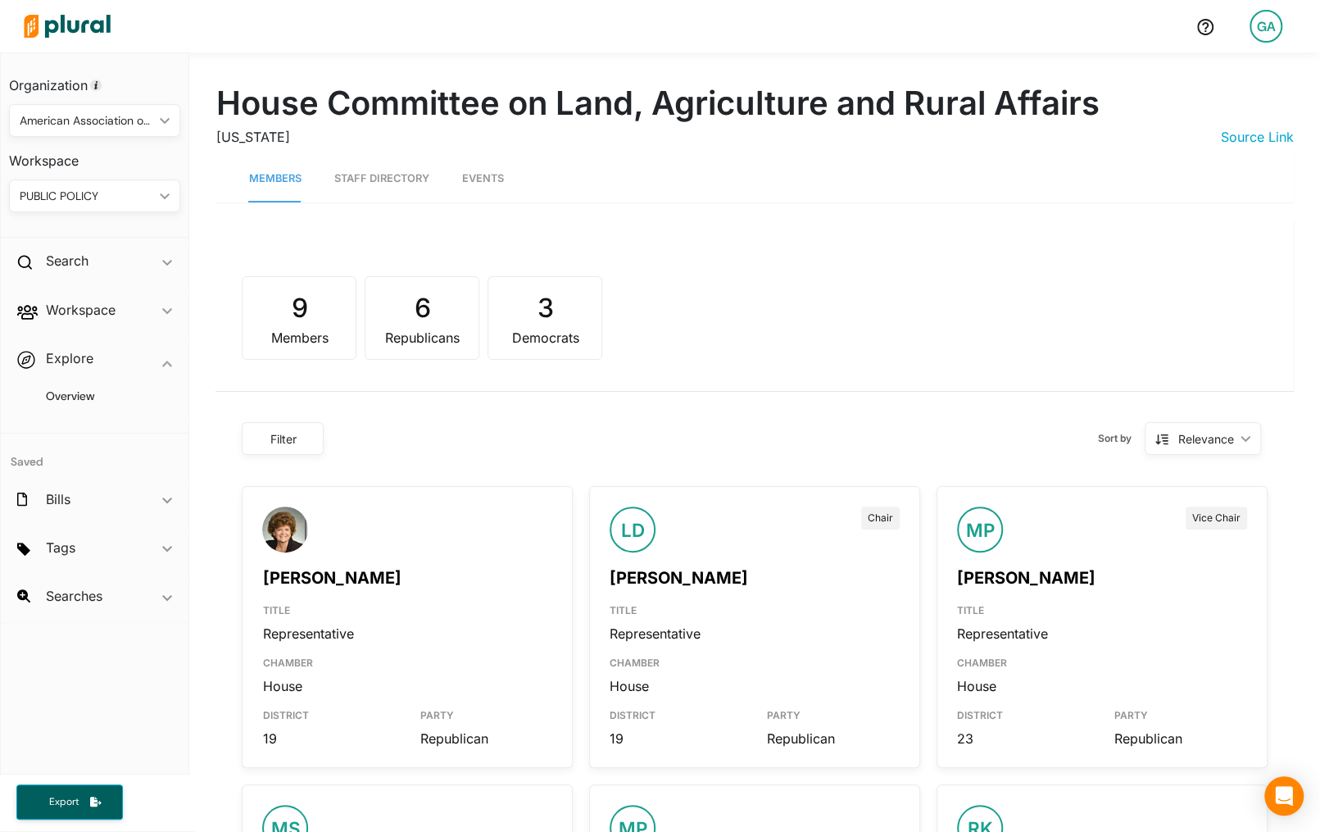
drag, startPoint x: 623, startPoint y: 243, endPoint x: 1044, endPoint y: 40, distance: 466.5
click at [67, 388] on h4 "Overview" at bounding box center [98, 396] width 147 height 16
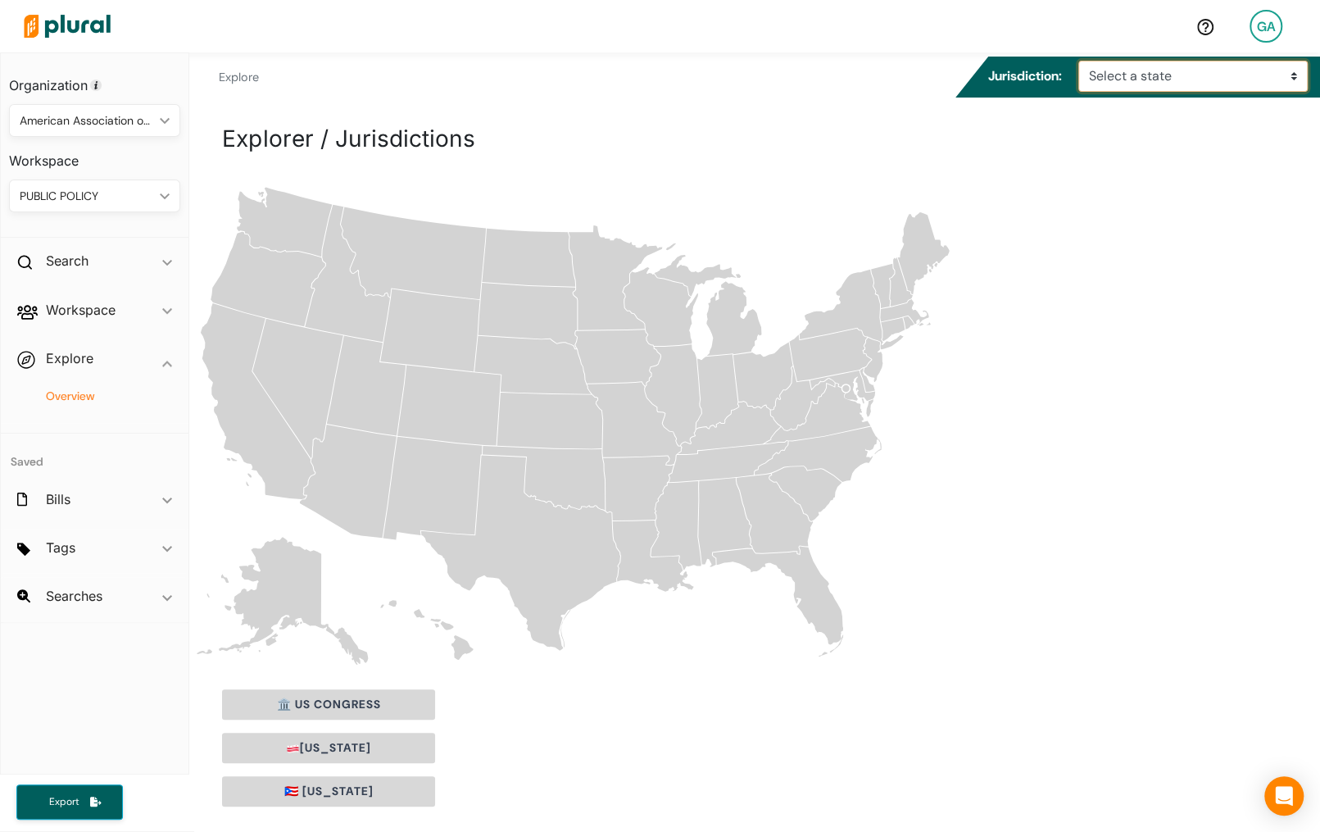
click at [1181, 84] on select "Select a state [US_STATE] [US_STATE] [US_STATE] [US_STATE] [US_STATE] [US_STATE…" at bounding box center [1192, 76] width 229 height 31
select select "az"
click at [1083, 61] on select "Select a state [US_STATE] [US_STATE] [US_STATE] [US_STATE] [US_STATE] [US_STATE…" at bounding box center [1192, 76] width 229 height 31
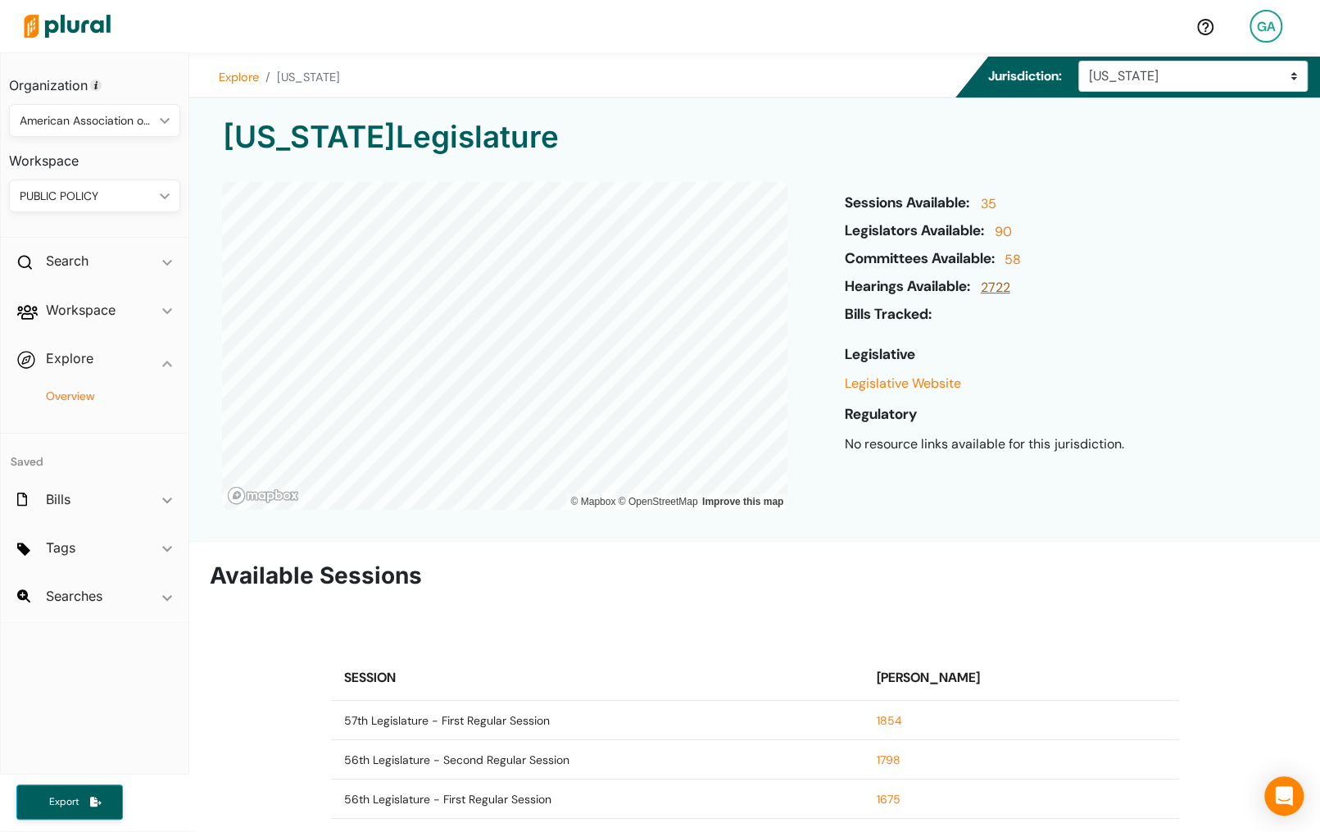
click at [1010, 282] on link "2722" at bounding box center [994, 292] width 34 height 28
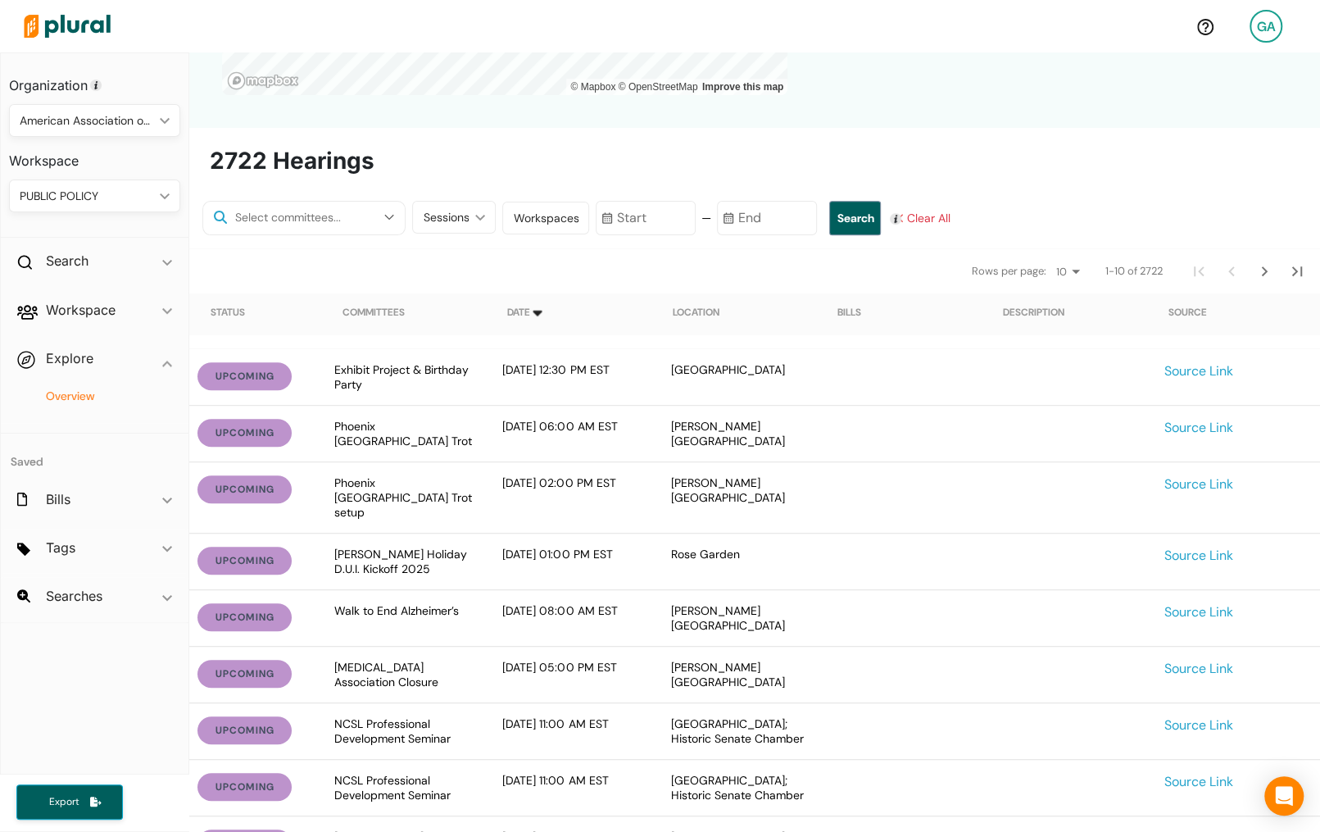
scroll to position [405, 0]
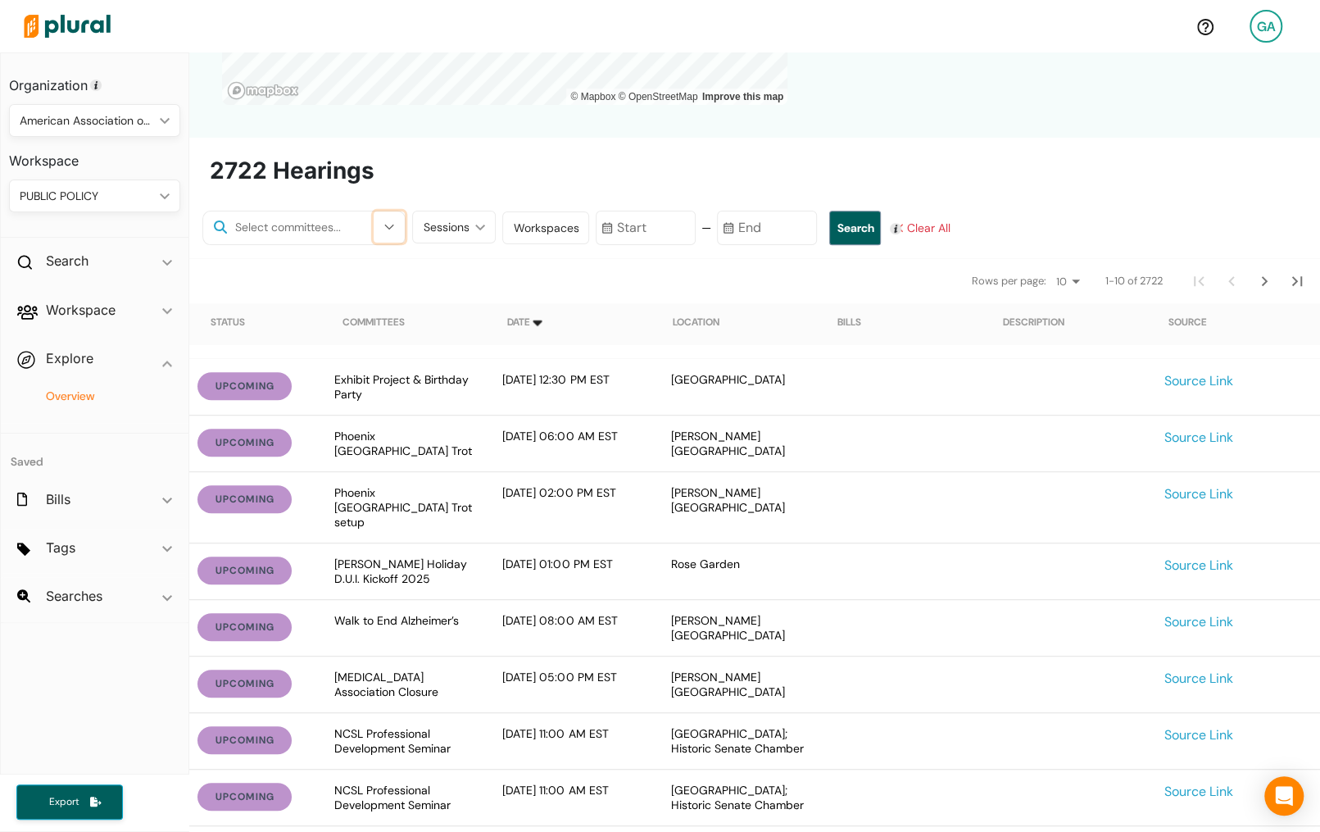
click at [374, 234] on button "button" at bounding box center [389, 226] width 31 height 31
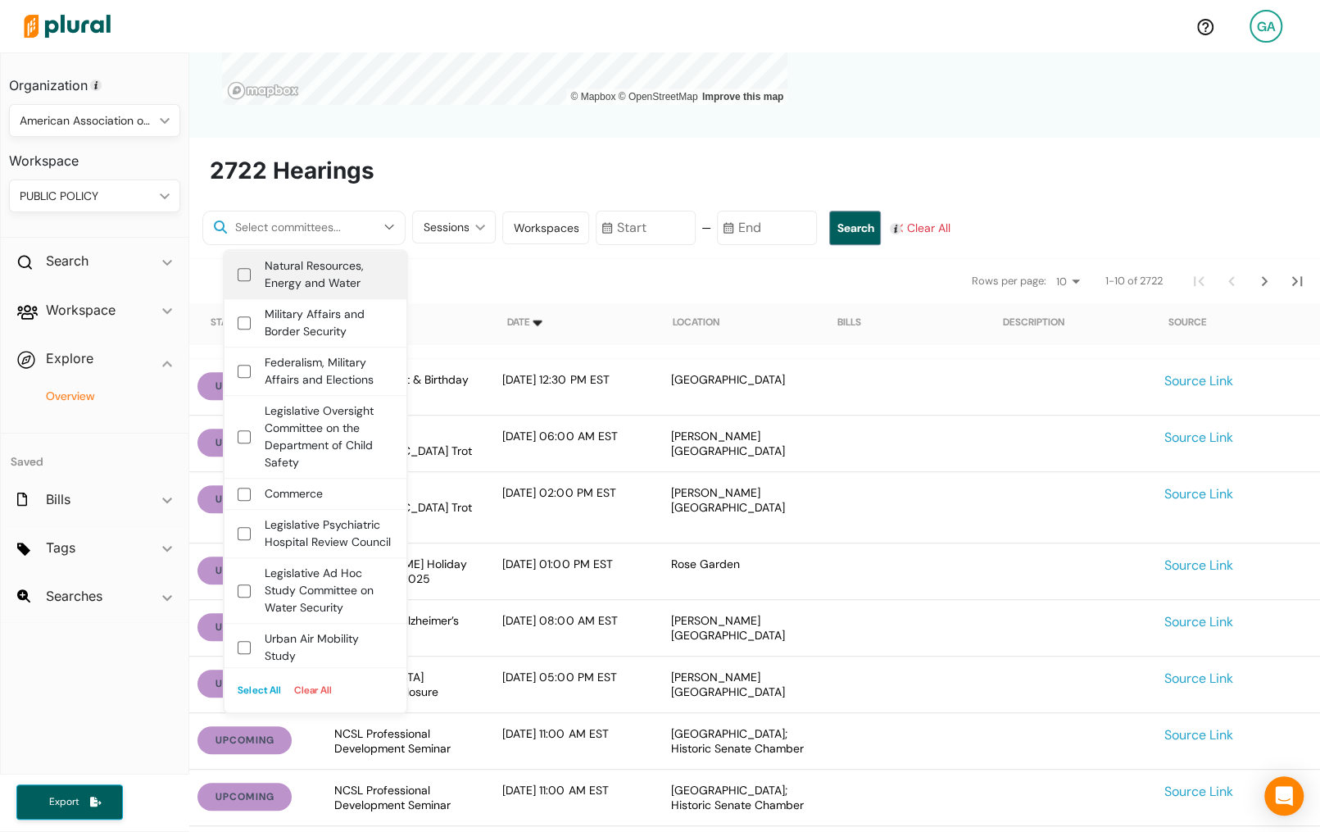
click at [351, 264] on label "Natural Resources, Energy and Water" at bounding box center [327, 274] width 126 height 34
click at [251, 268] on water "Natural Resources, Energy and Water" at bounding box center [244, 274] width 13 height 13
checkbox water "true"
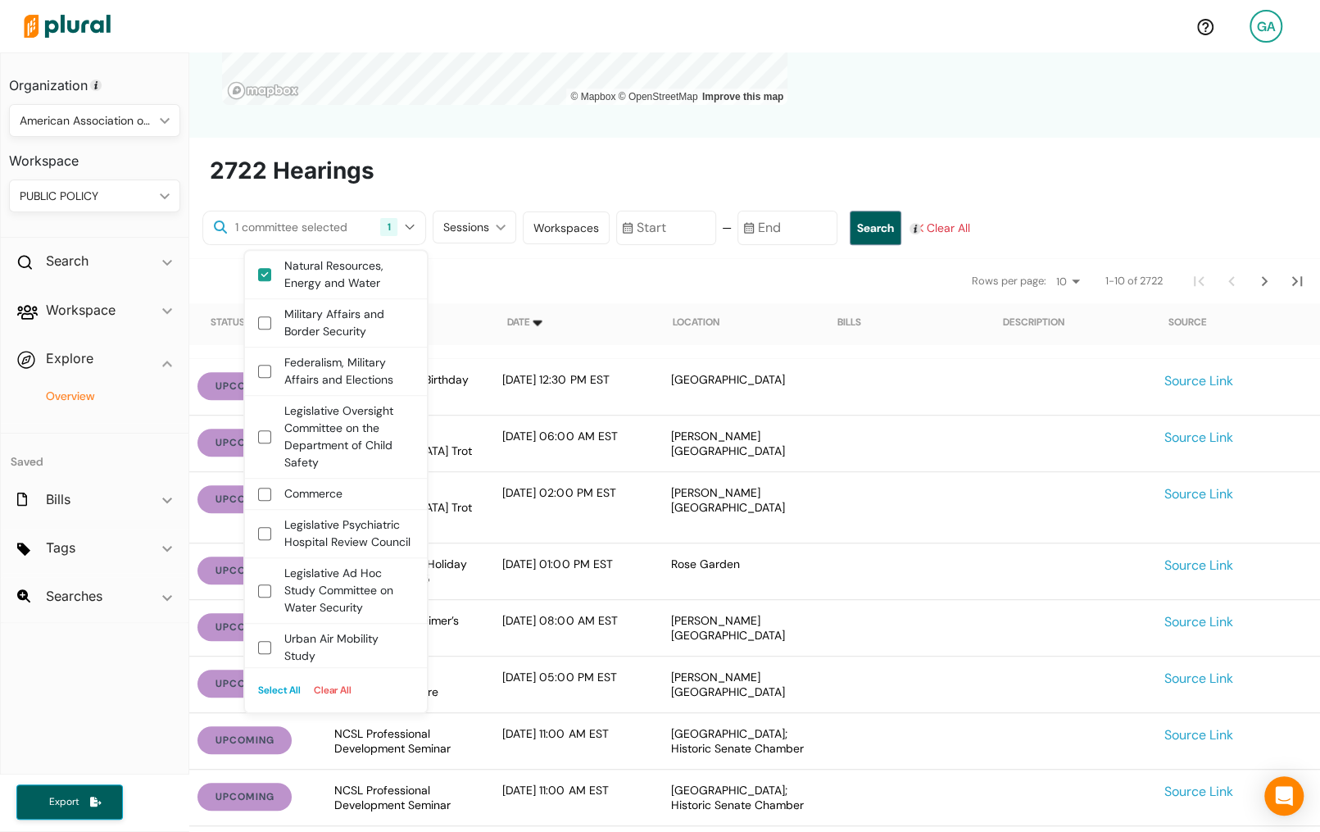
click at [635, 229] on input "text" at bounding box center [666, 228] width 100 height 34
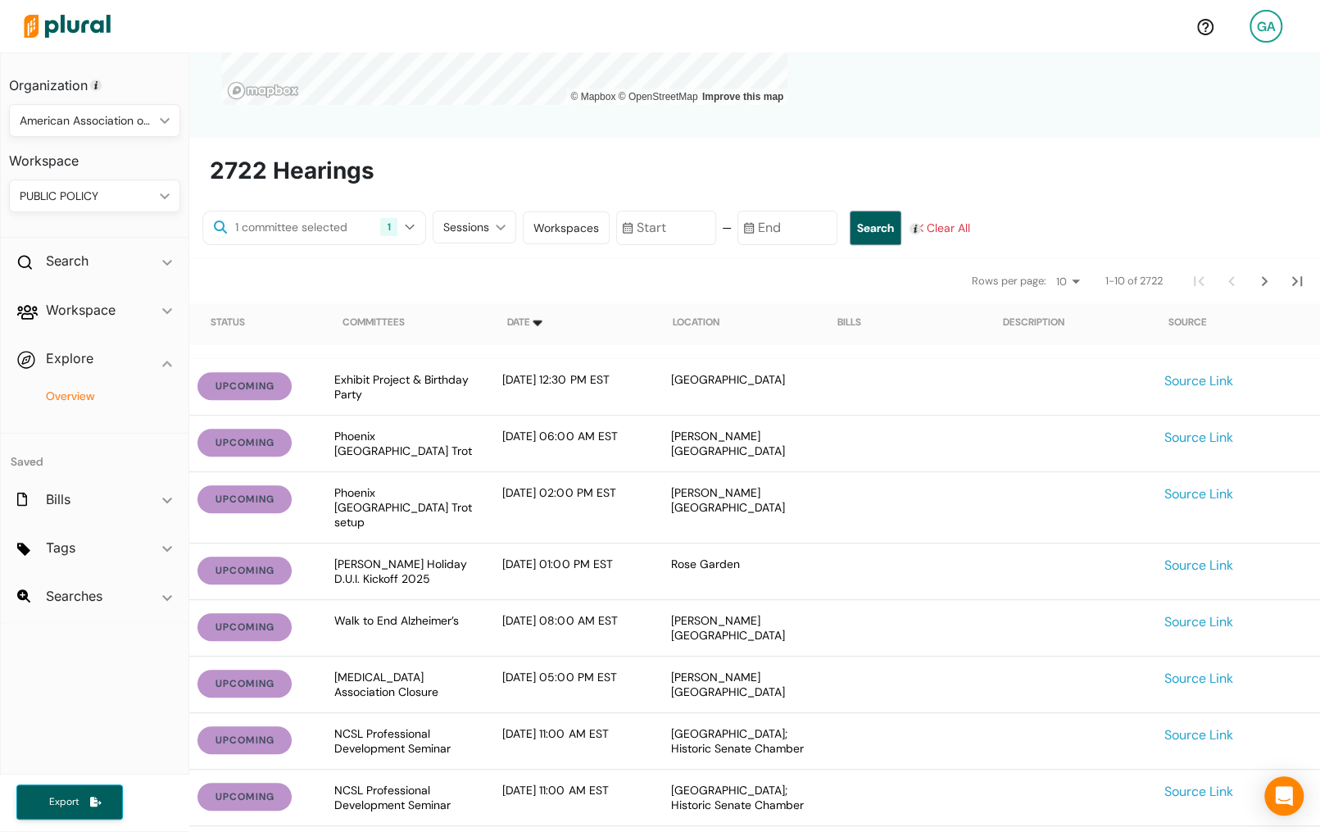
click at [492, 281] on nav "Rows per page: 10 20 50 1-10 of 2722" at bounding box center [754, 280] width 1131 height 46
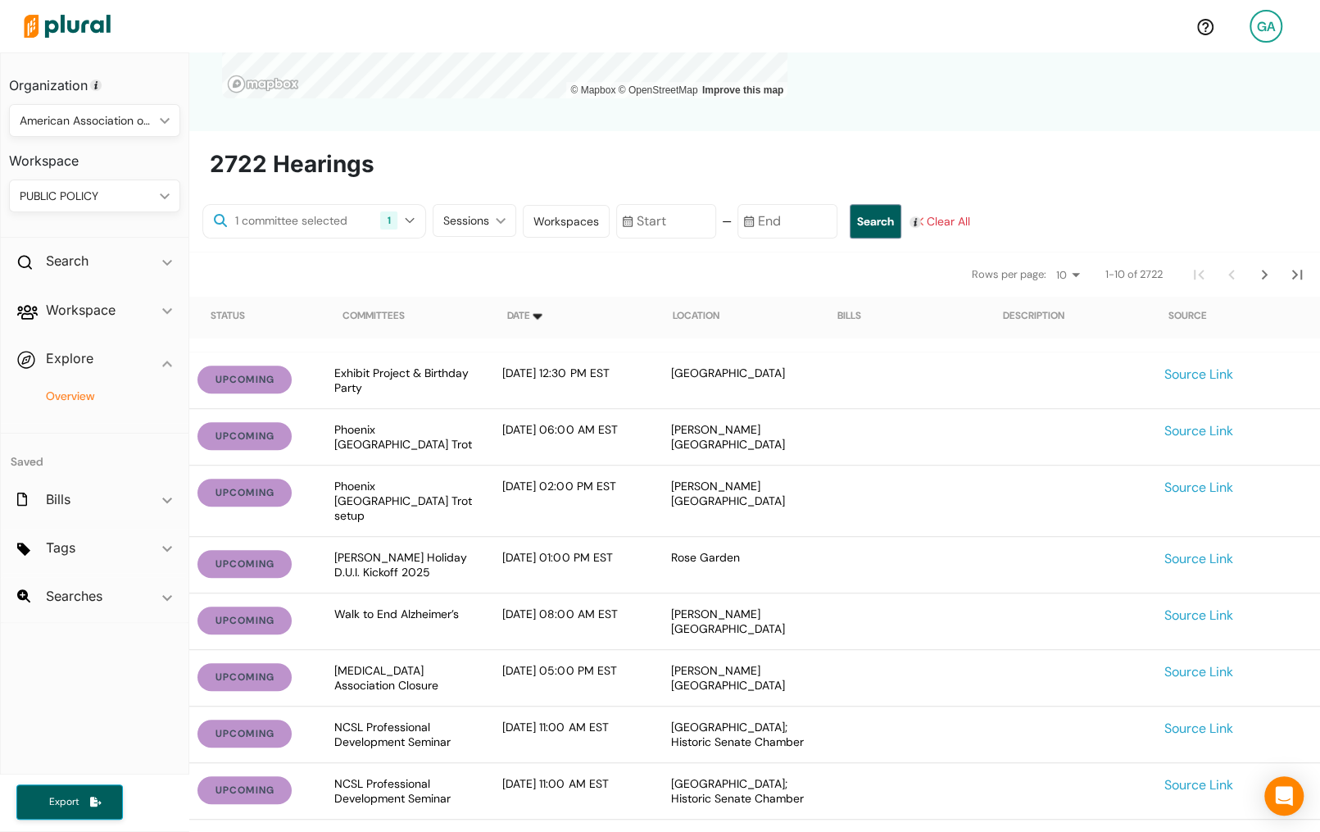
scroll to position [407, 0]
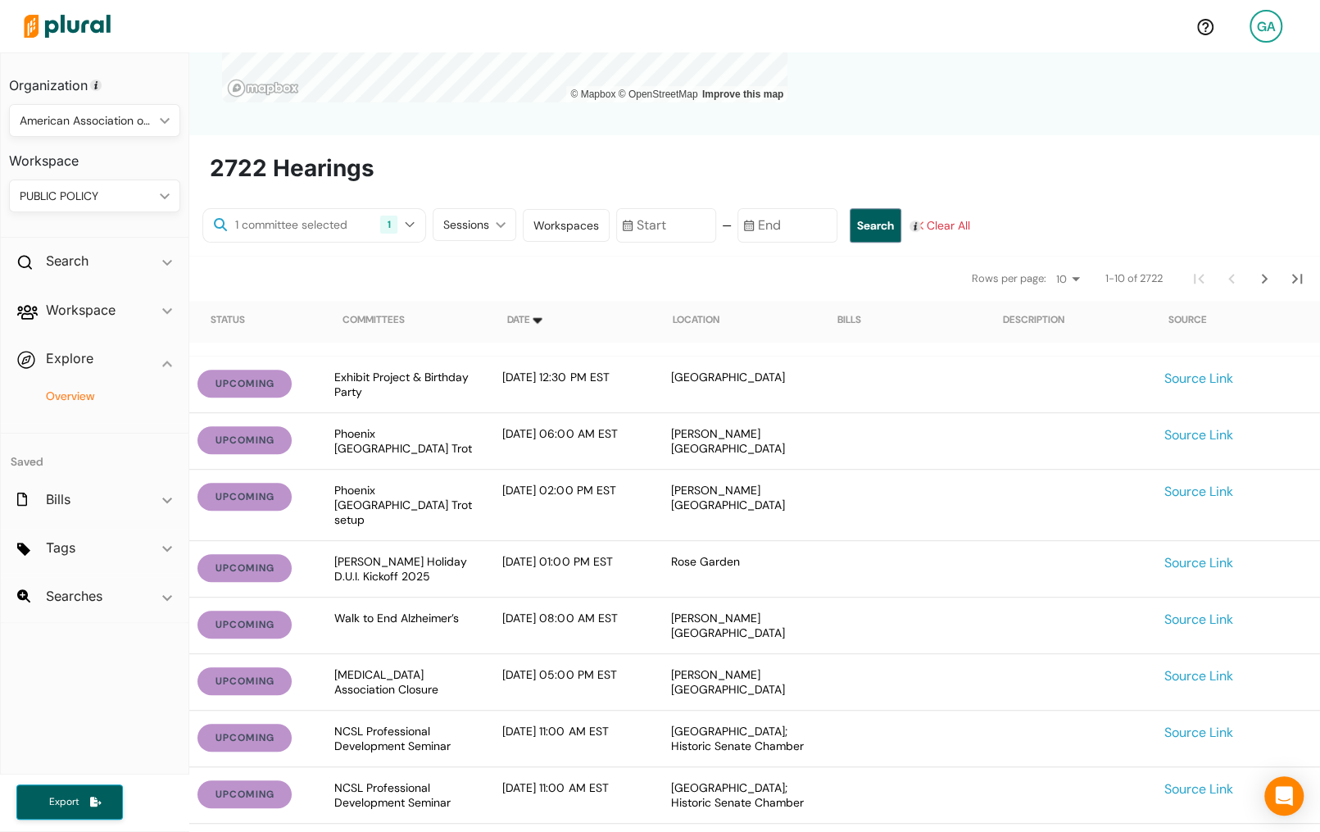
click at [282, 215] on input "text" at bounding box center [302, 224] width 143 height 19
type input "exhibit"
click at [481, 253] on div "exhibit 1 Select All Clear All Sessions ic_keyboard_arrow_down Current Sessions…" at bounding box center [754, 587] width 1131 height 758
click at [315, 223] on input "exhibit" at bounding box center [302, 224] width 143 height 19
click at [500, 297] on nav "Rows per page: 10 20 50 1-10 of 2722" at bounding box center [754, 278] width 1131 height 46
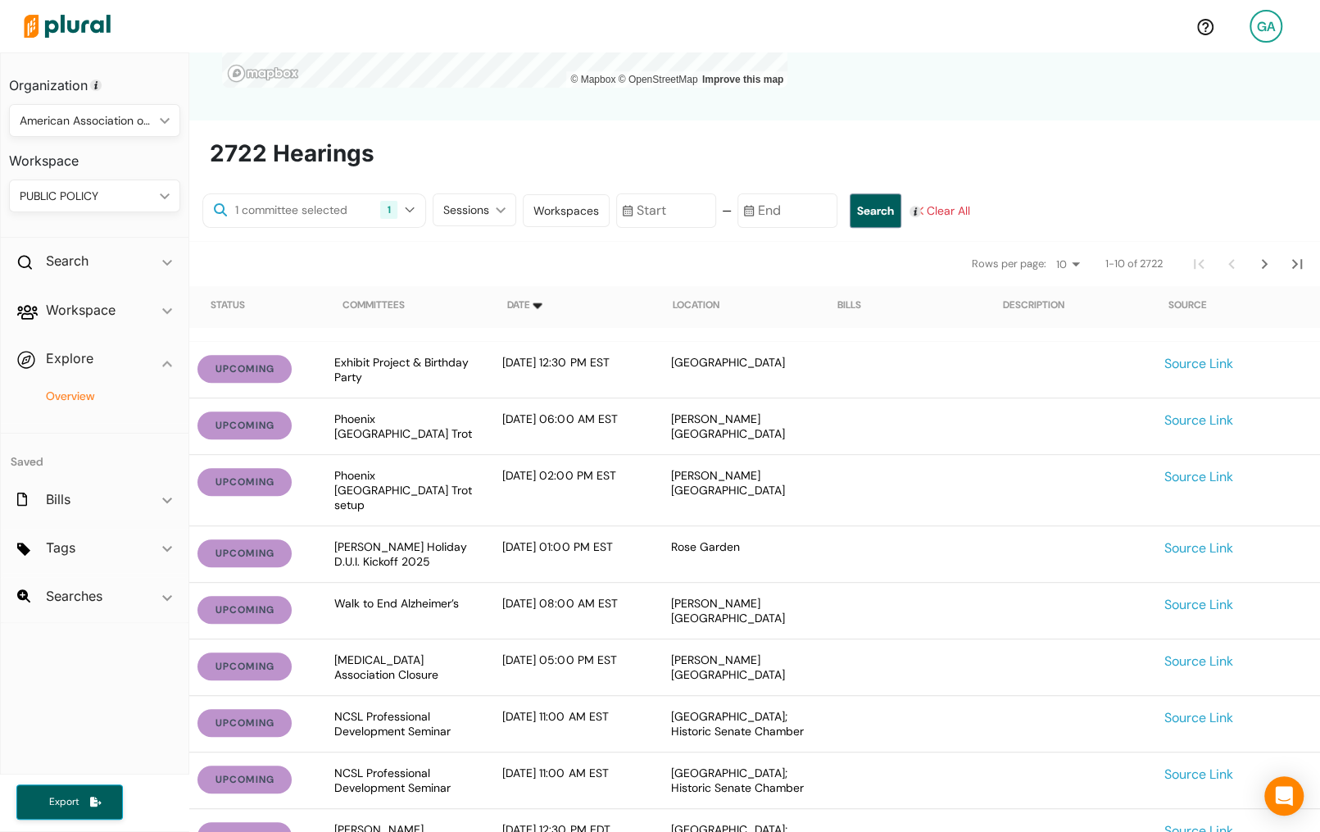
scroll to position [369, 0]
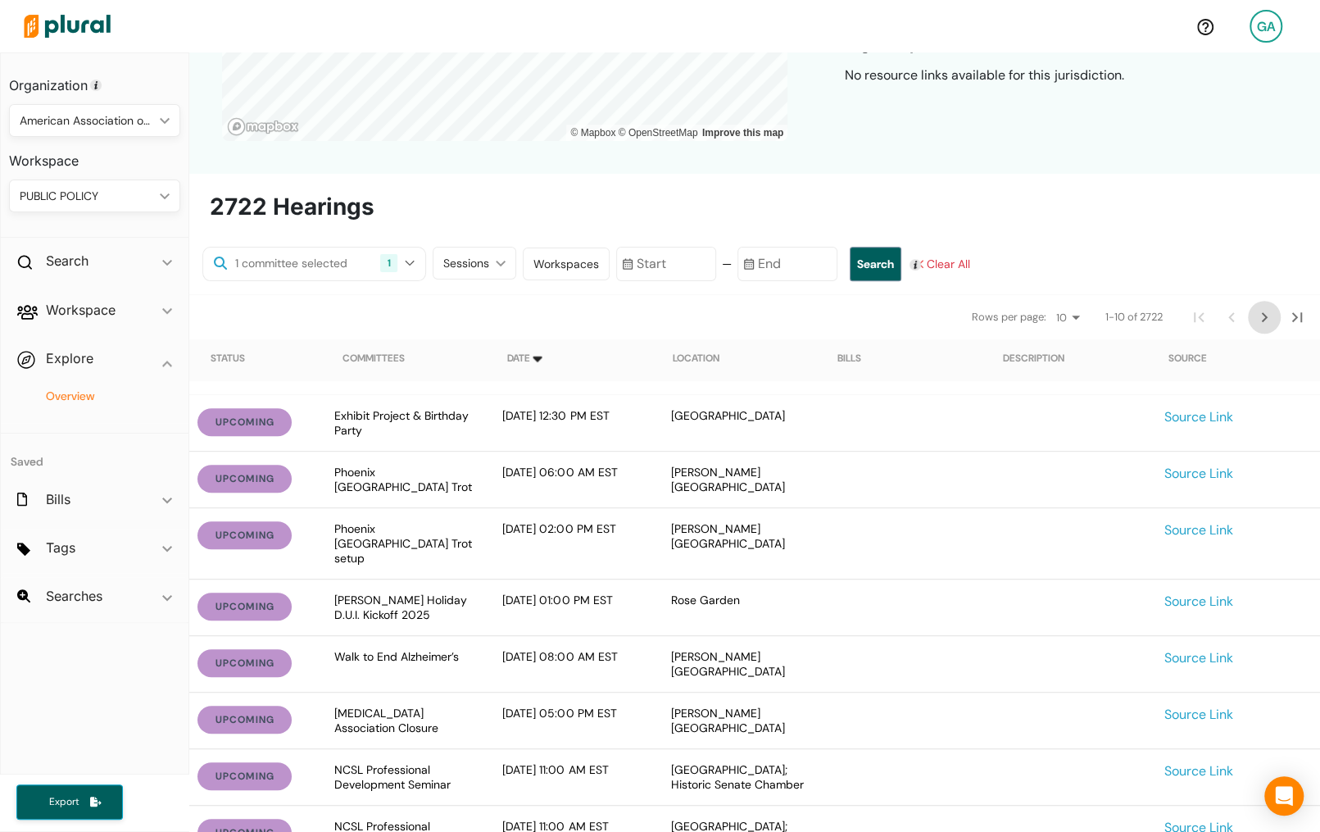
click at [1257, 324] on icon "Next Page" at bounding box center [1264, 317] width 20 height 20
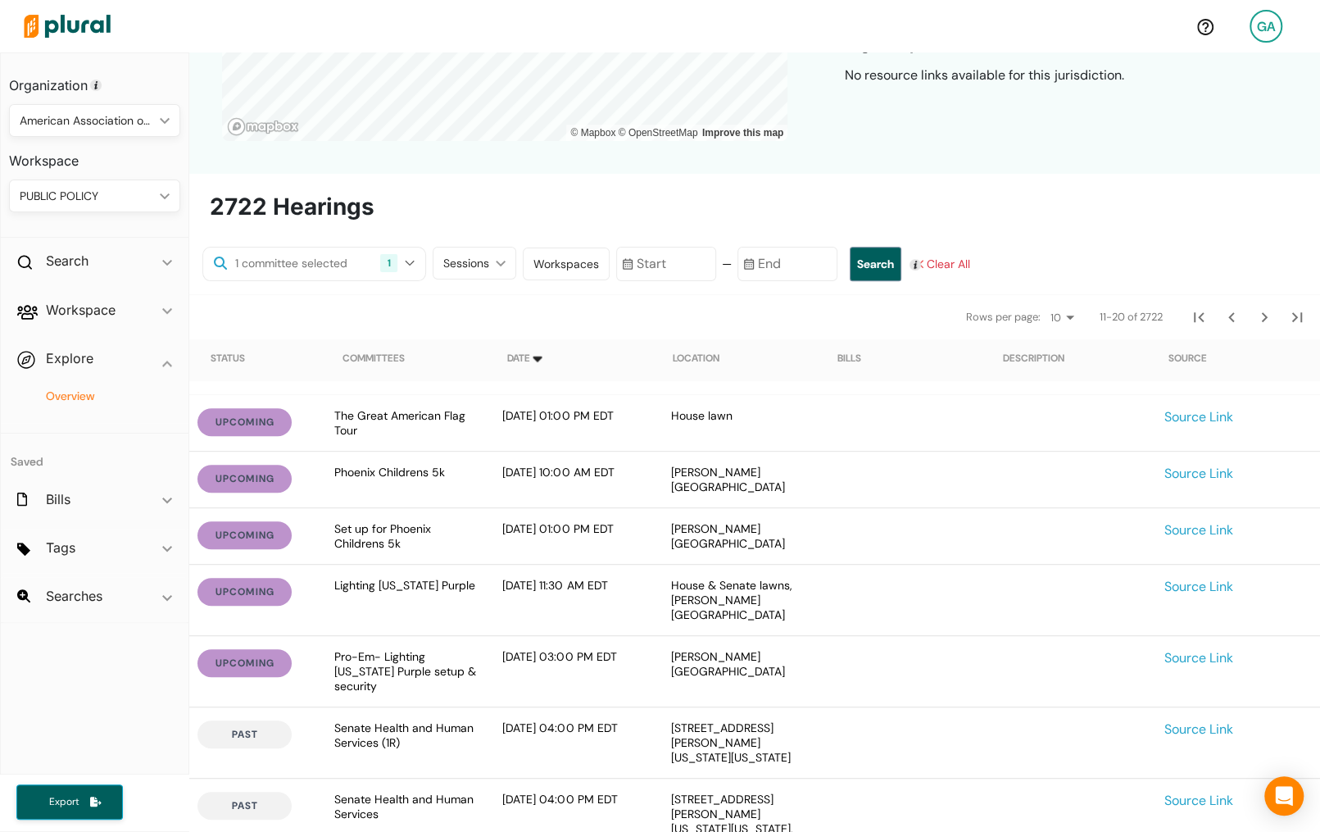
click at [272, 265] on input "text" at bounding box center [302, 263] width 143 height 19
type input "health"
click at [305, 299] on label "Health and Human Services" at bounding box center [337, 301] width 147 height 17
click at [251, 299] on services "Health and Human Services" at bounding box center [244, 302] width 13 height 13
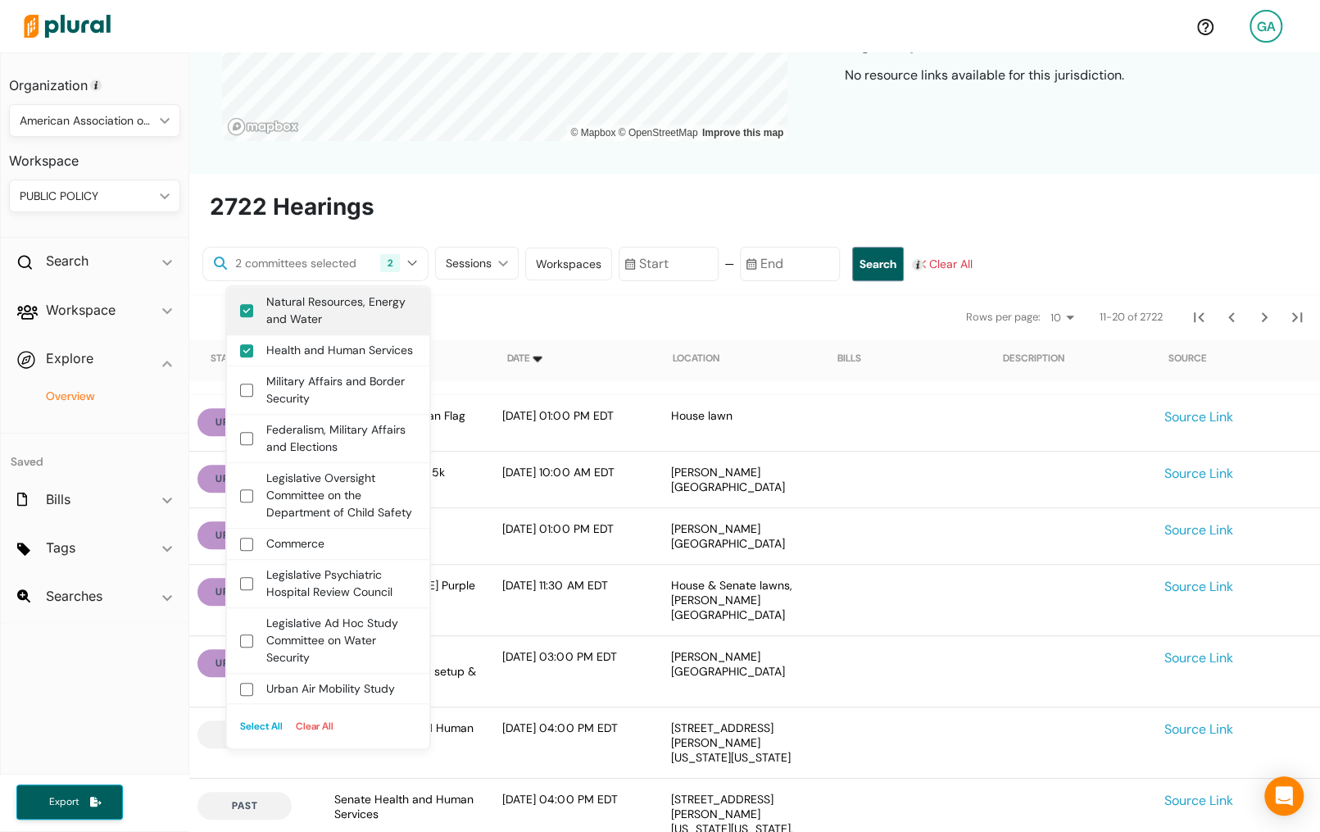
click at [348, 309] on label "Natural Resources, Energy and Water" at bounding box center [339, 310] width 147 height 34
click at [253, 309] on water "Natural Resources, Energy and Water" at bounding box center [246, 310] width 13 height 13
click at [592, 302] on nav "Rows per page: 10 20 50 11-20 of 2722" at bounding box center [754, 316] width 1131 height 46
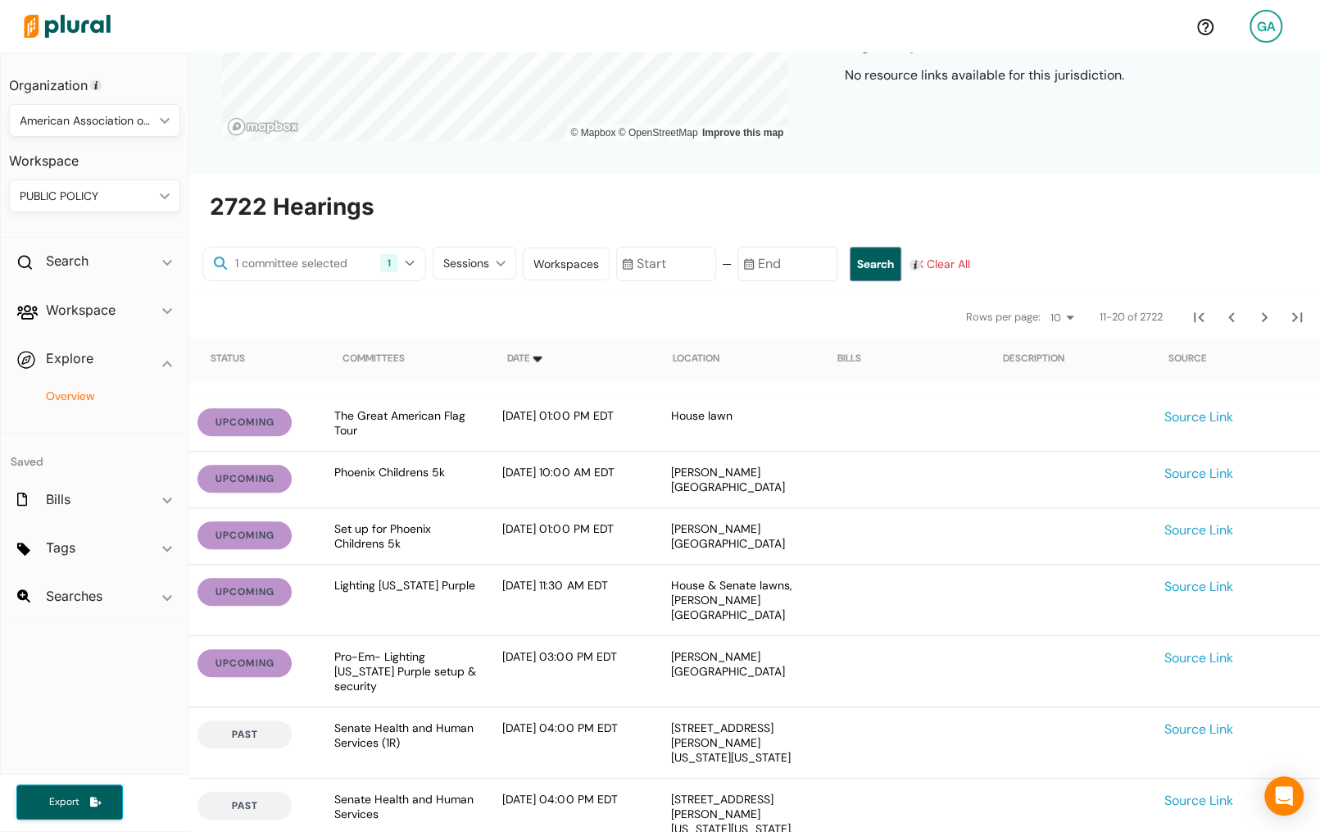
click at [665, 257] on input "text" at bounding box center [666, 264] width 100 height 34
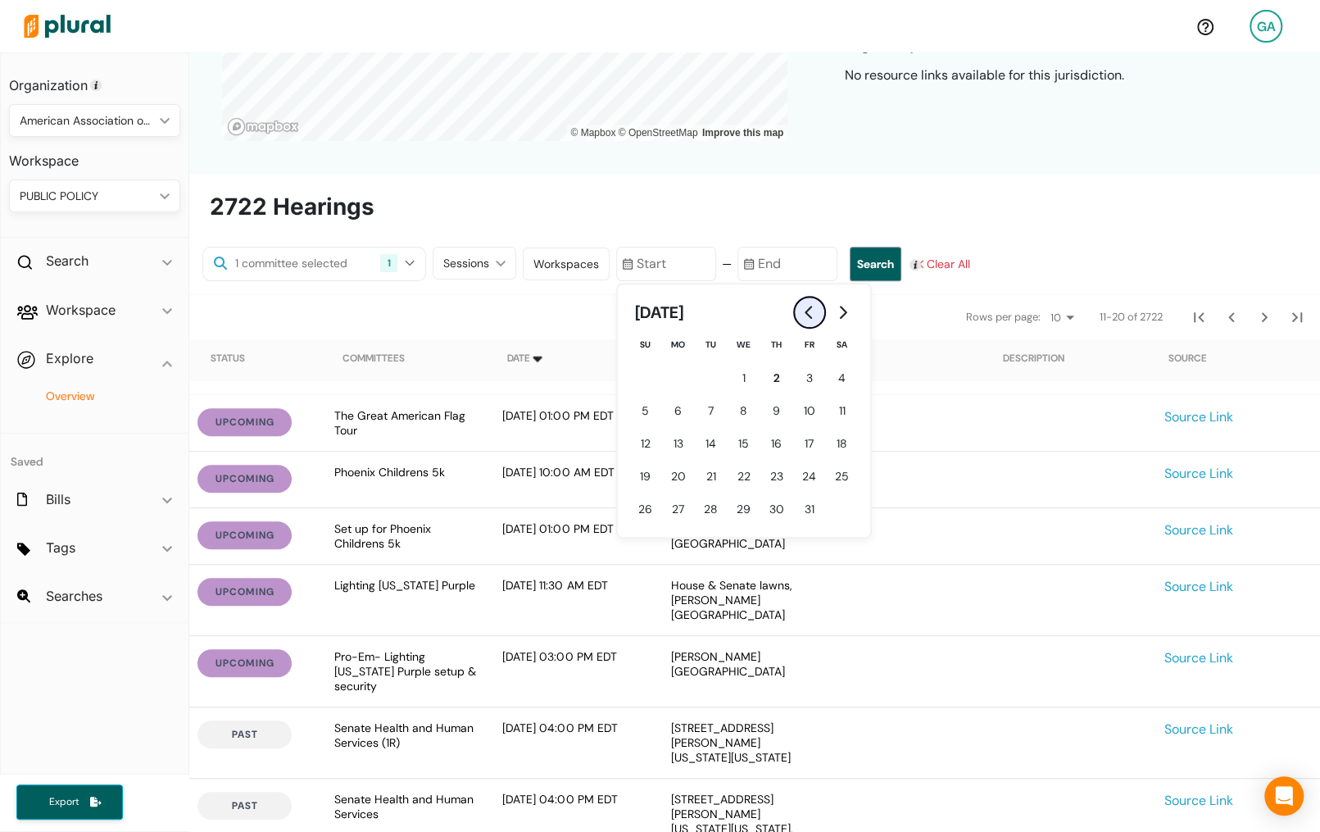
click at [795, 320] on button "Go to previous month" at bounding box center [809, 312] width 33 height 33
click at [769, 480] on span "25" at bounding box center [776, 476] width 14 height 17
click at [836, 309] on icon "Go to next month" at bounding box center [842, 312] width 13 height 13
click at [674, 414] on span "6" at bounding box center [677, 410] width 7 height 17
click at [803, 310] on icon "Go to previous month" at bounding box center [809, 312] width 13 height 13
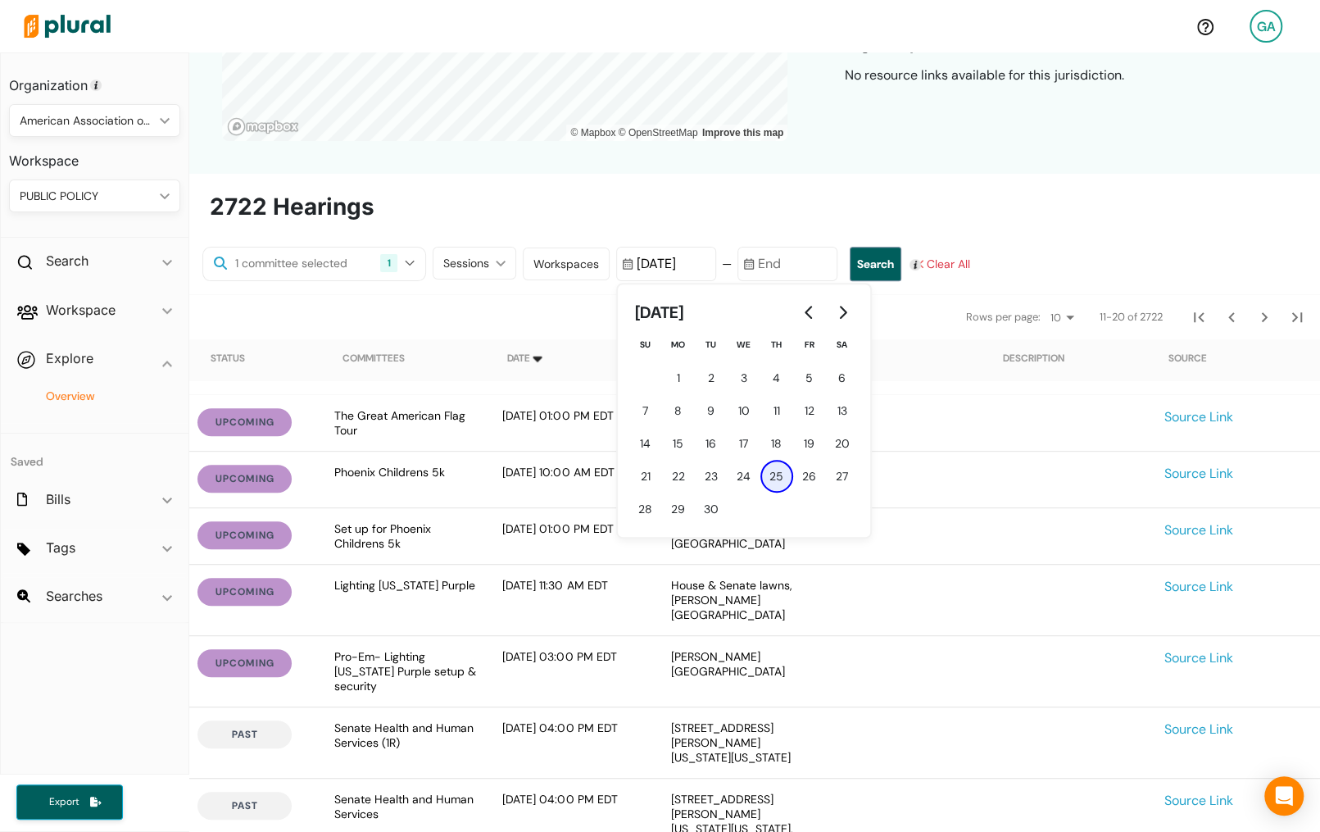
click at [769, 472] on span "25" at bounding box center [776, 476] width 14 height 17
type input "[DATE]"
click at [775, 276] on input "text" at bounding box center [787, 264] width 100 height 34
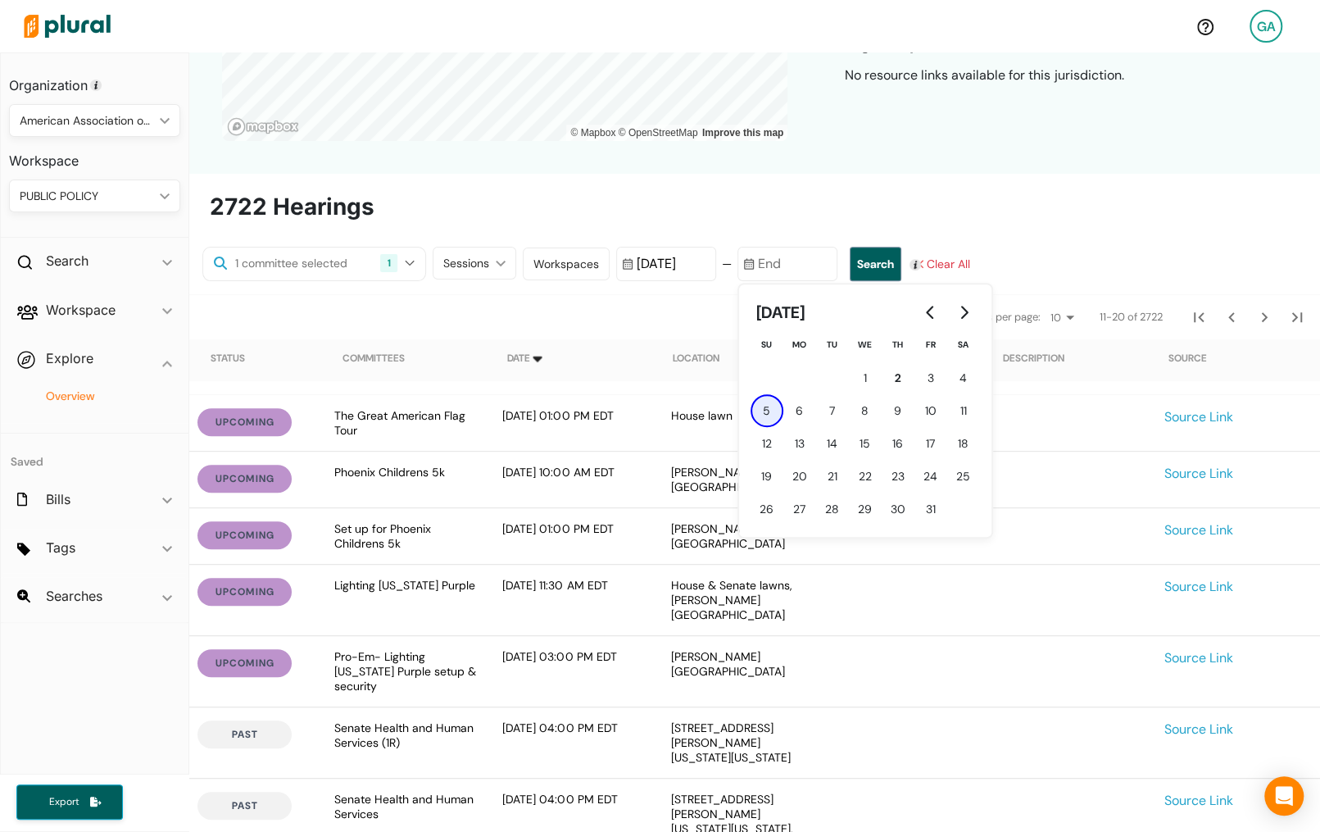
click at [763, 414] on span "5" at bounding box center [766, 410] width 7 height 17
type input "[DATE]"
click at [850, 265] on button "Search" at bounding box center [876, 264] width 52 height 34
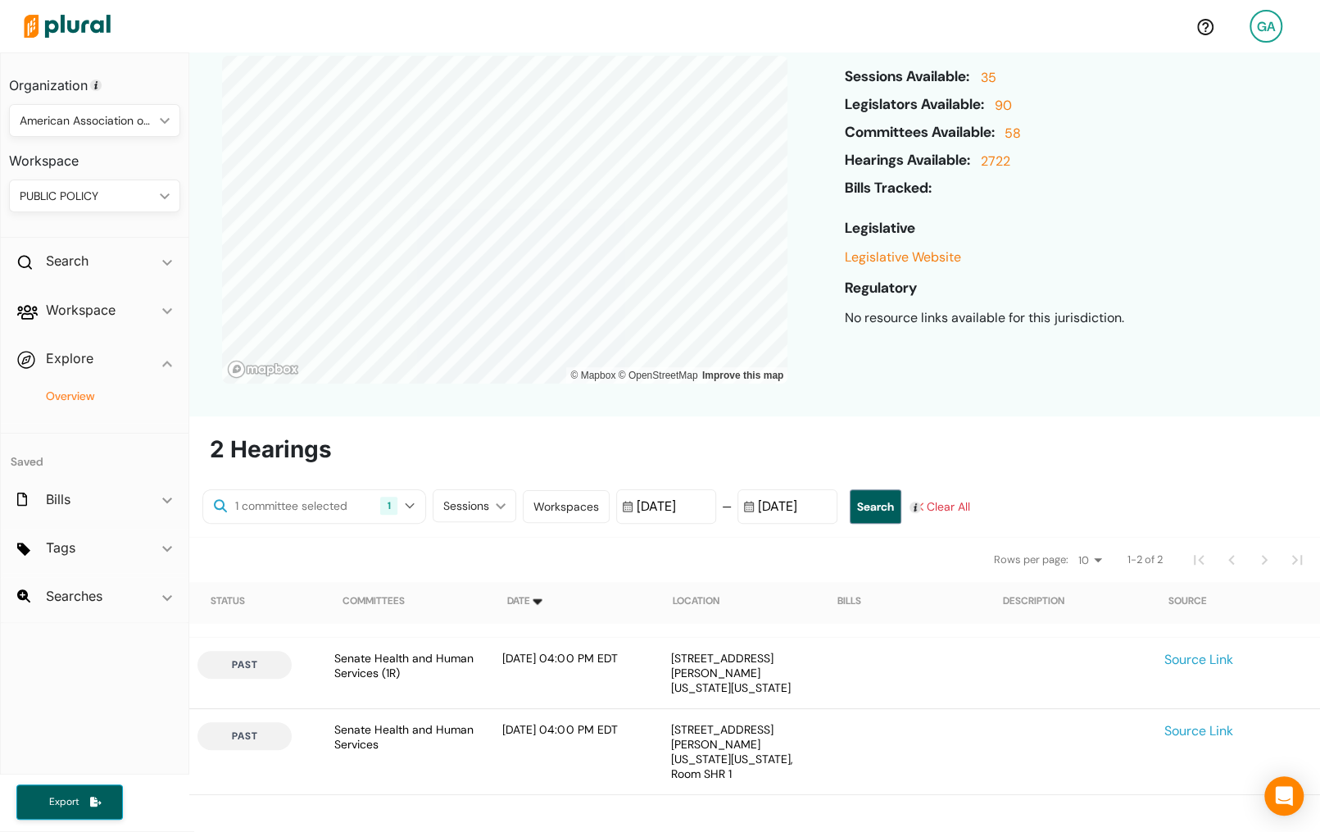
scroll to position [125, 0]
click at [1018, 142] on link "58" at bounding box center [1010, 139] width 20 height 28
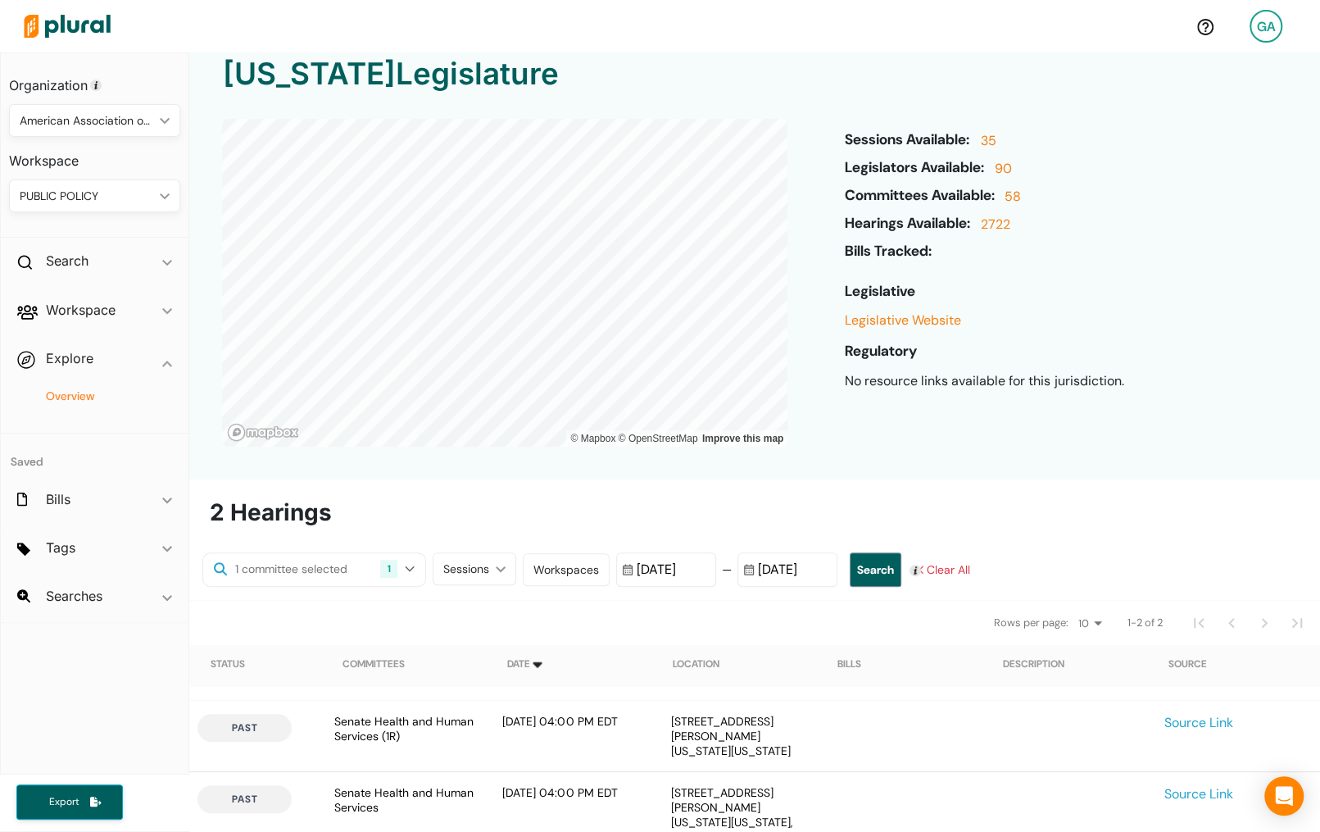
scroll to position [64, 0]
